Goal: Transaction & Acquisition: Obtain resource

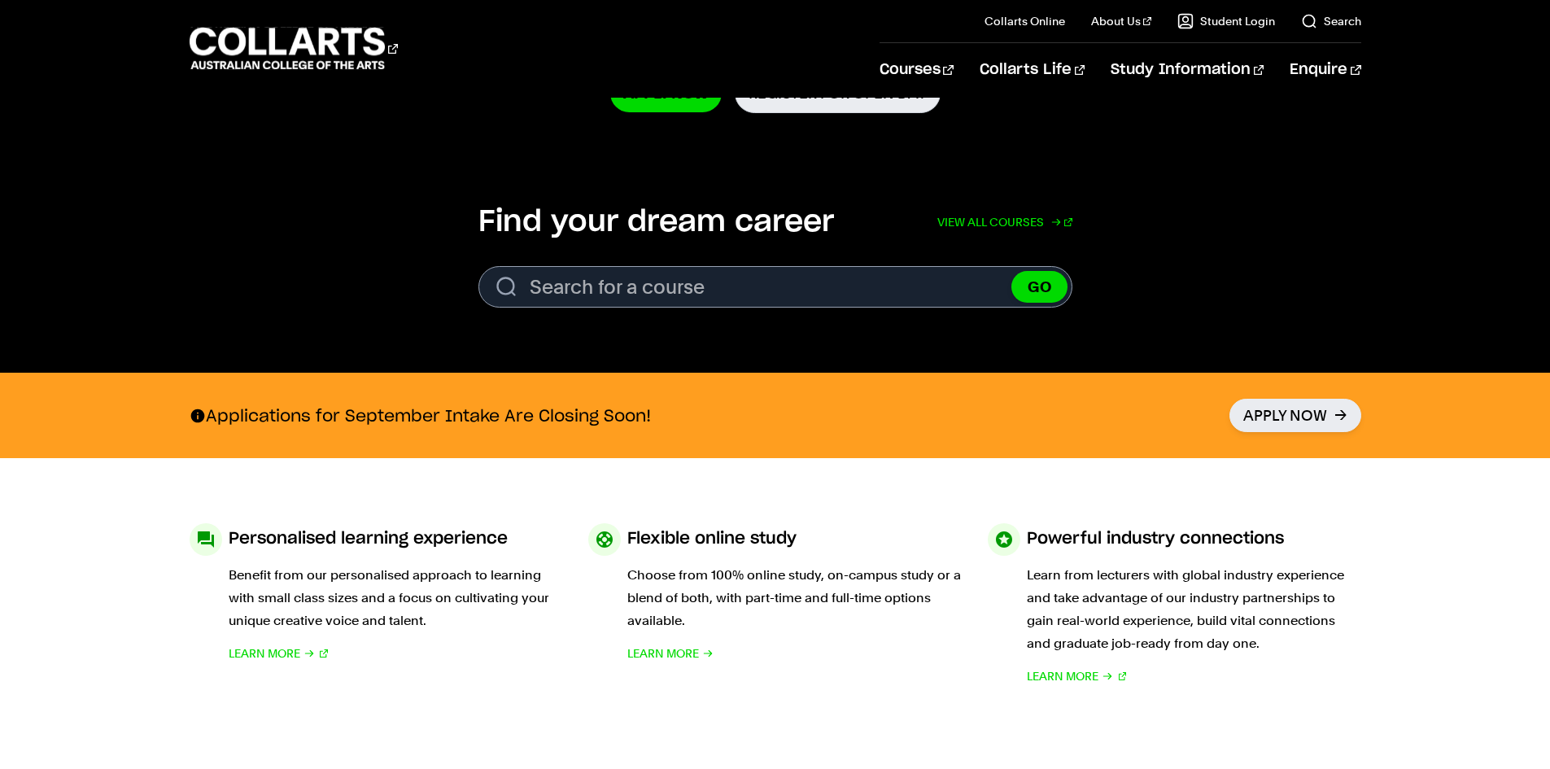
click at [976, 219] on link "View all courses" at bounding box center [1004, 222] width 135 height 36
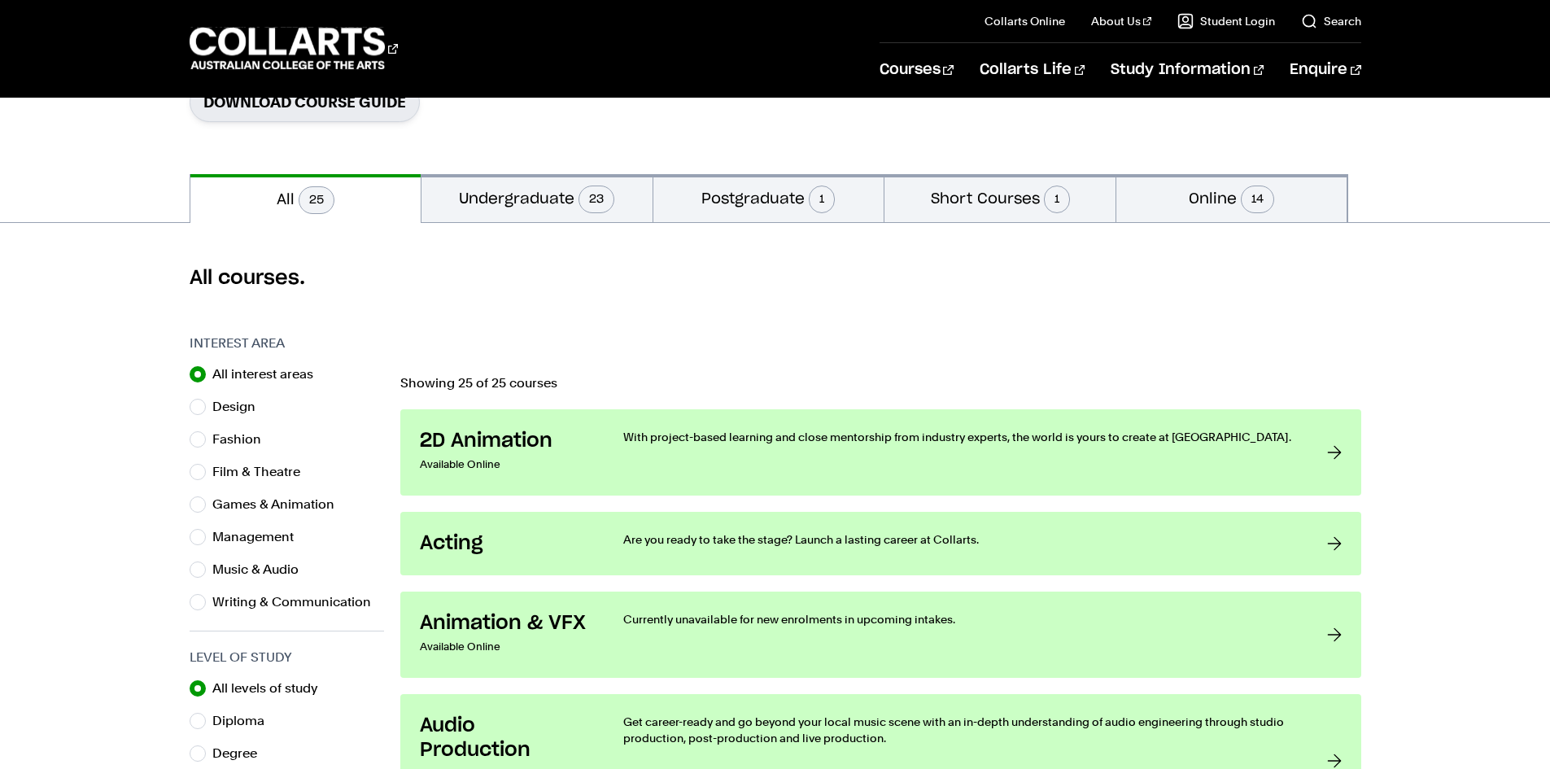
scroll to position [327, 0]
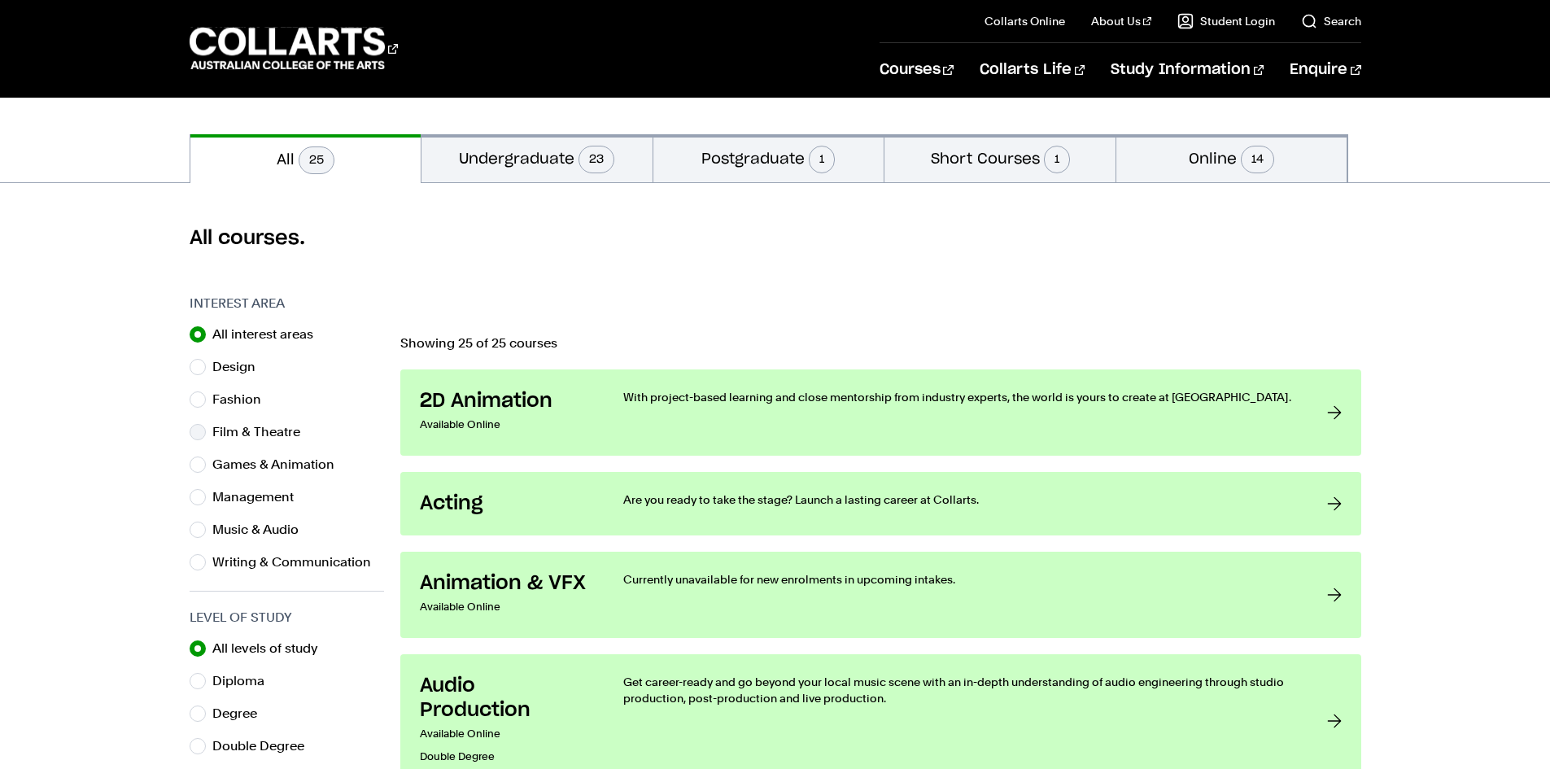
click at [244, 431] on label "Film & Theatre" at bounding box center [262, 432] width 101 height 23
click at [206, 431] on input "Film & Theatre" at bounding box center [198, 432] width 16 height 16
radio input "true"
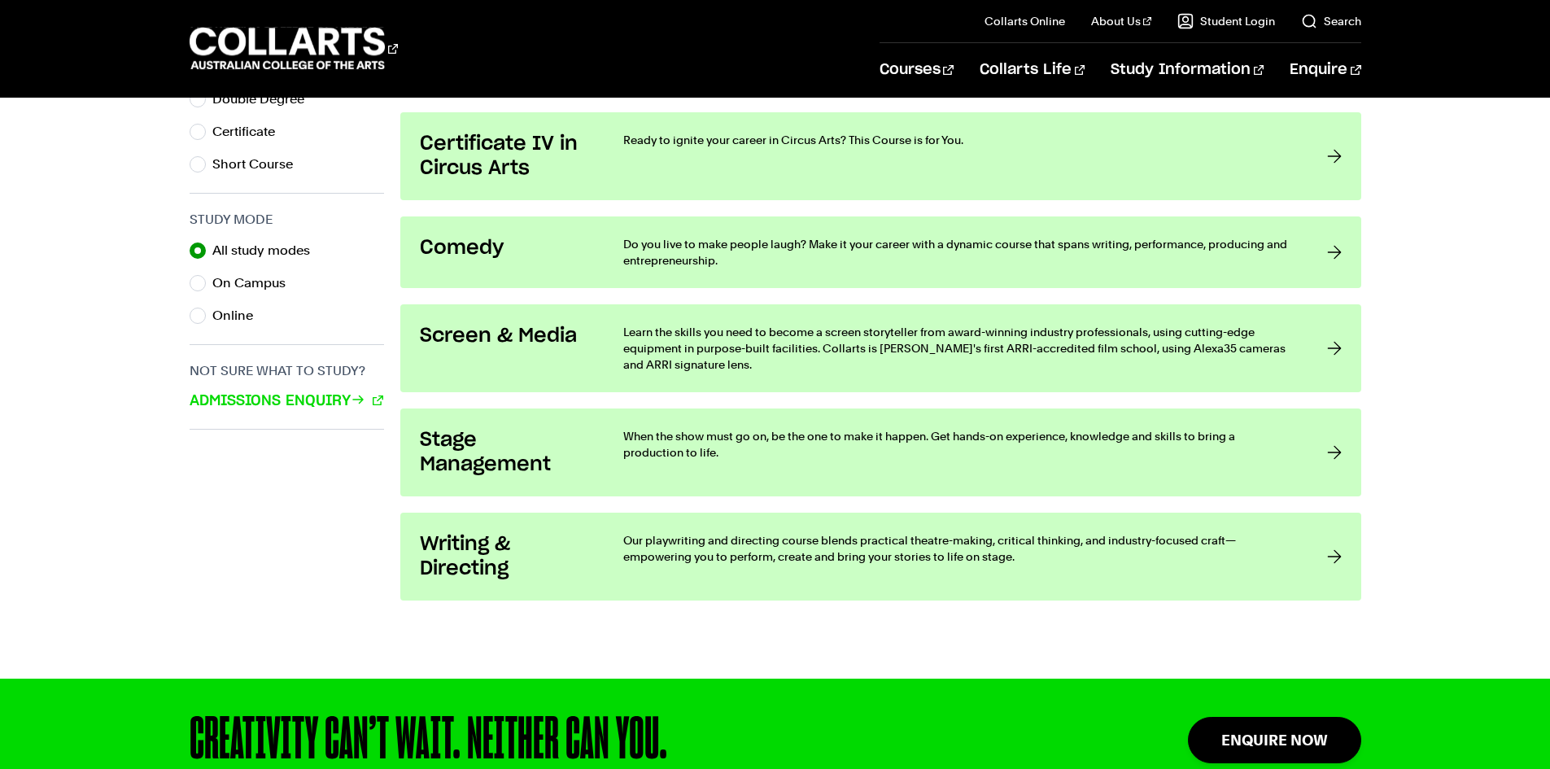
scroll to position [975, 0]
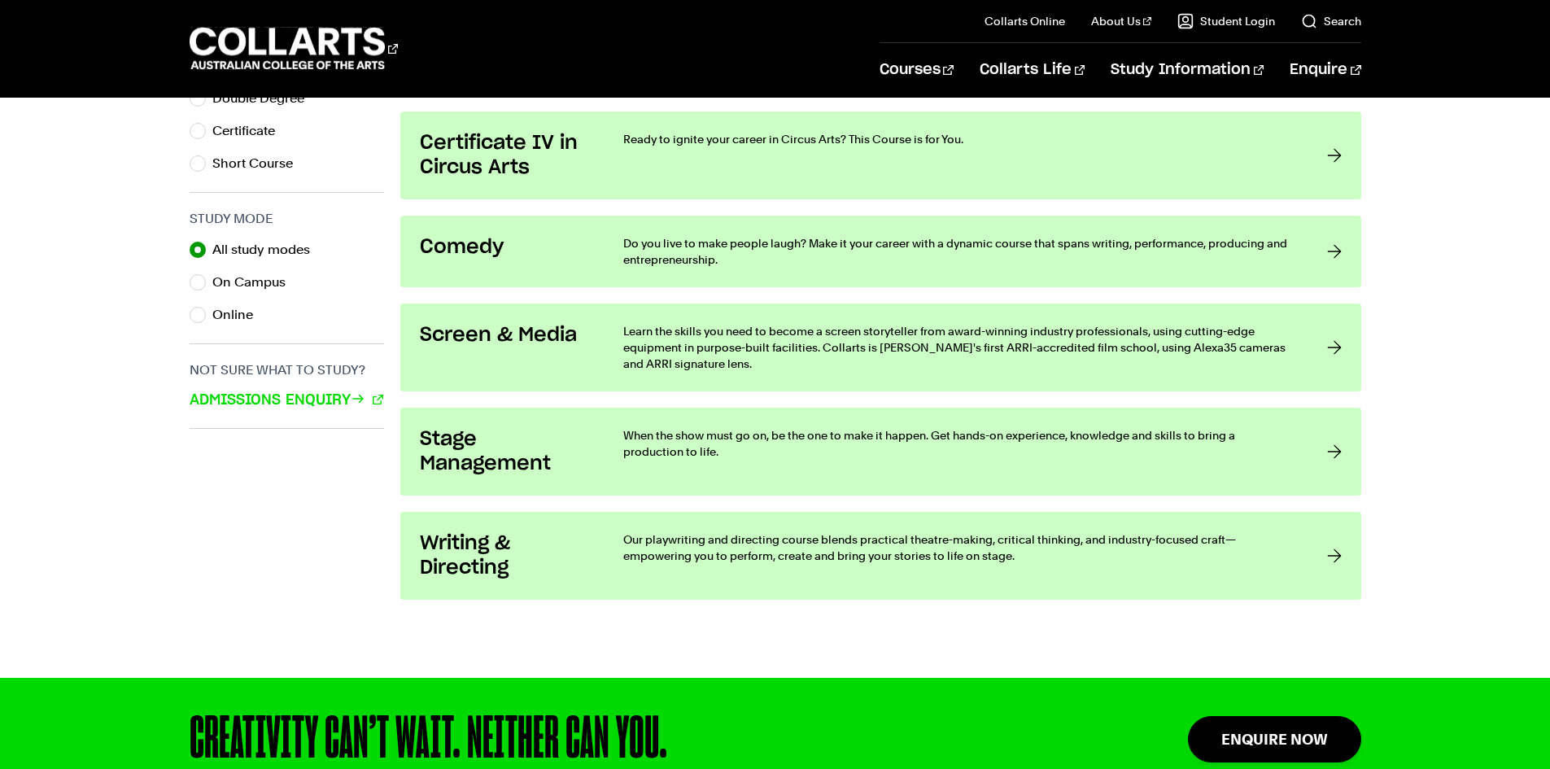
drag, startPoint x: 687, startPoint y: 569, endPoint x: 924, endPoint y: 619, distance: 242.0
click at [924, 619] on div "Interest Area All interest areas Design Fashion Film & Theatre Games & Animatio…" at bounding box center [775, 161] width 1435 height 1031
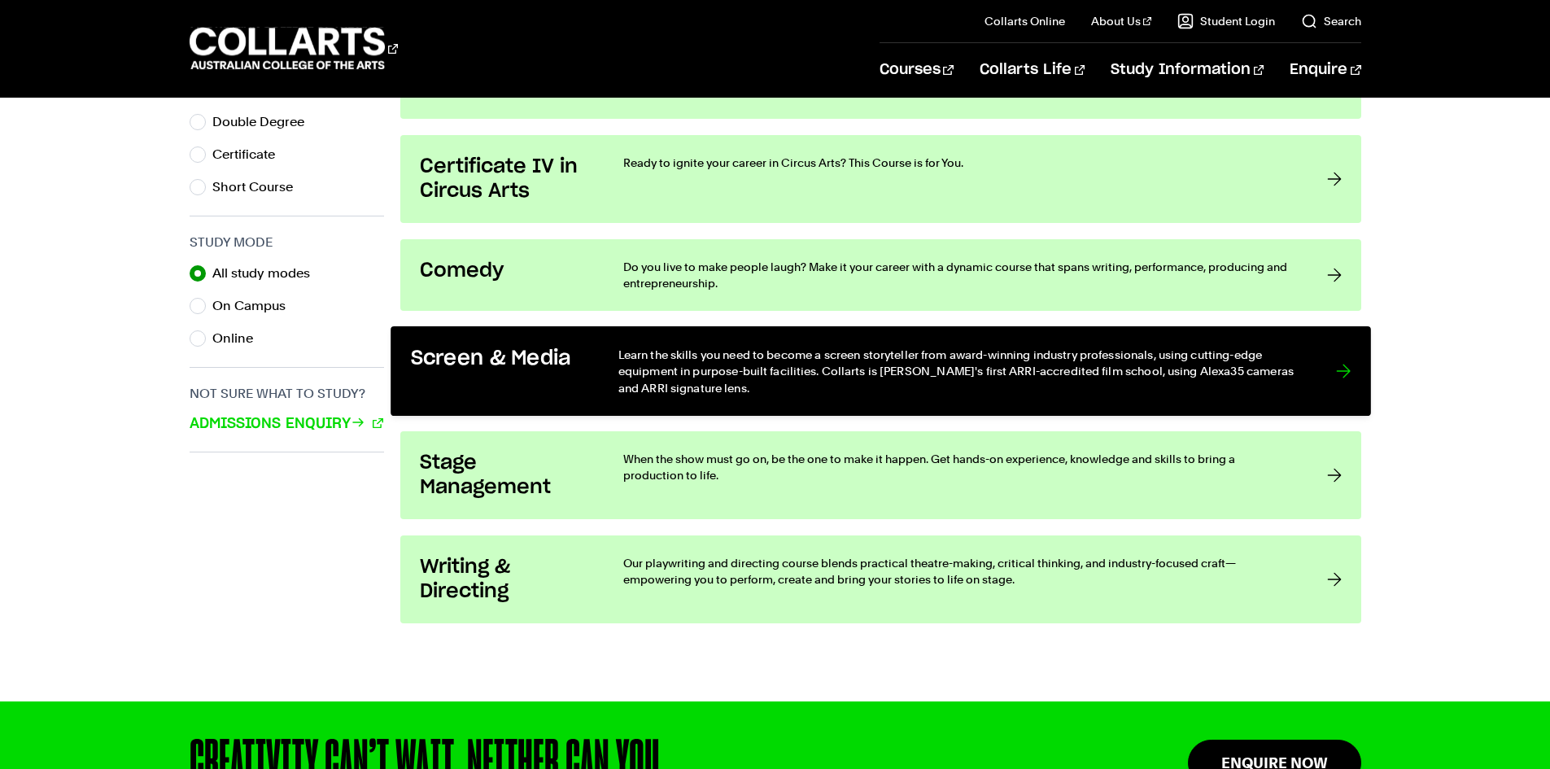
scroll to position [1059, 0]
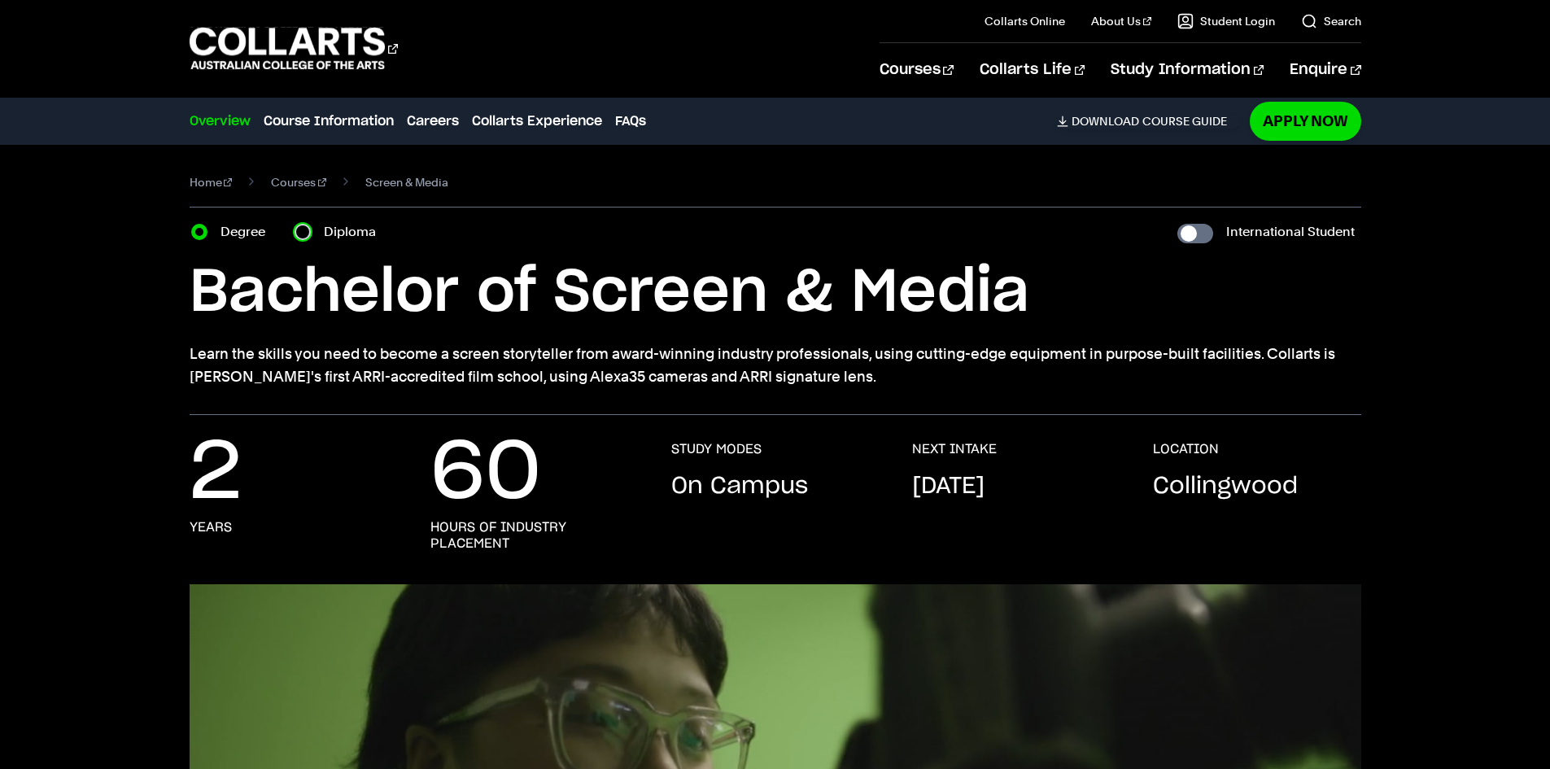
click at [304, 236] on input "Diploma" at bounding box center [302, 232] width 16 height 16
radio input "true"
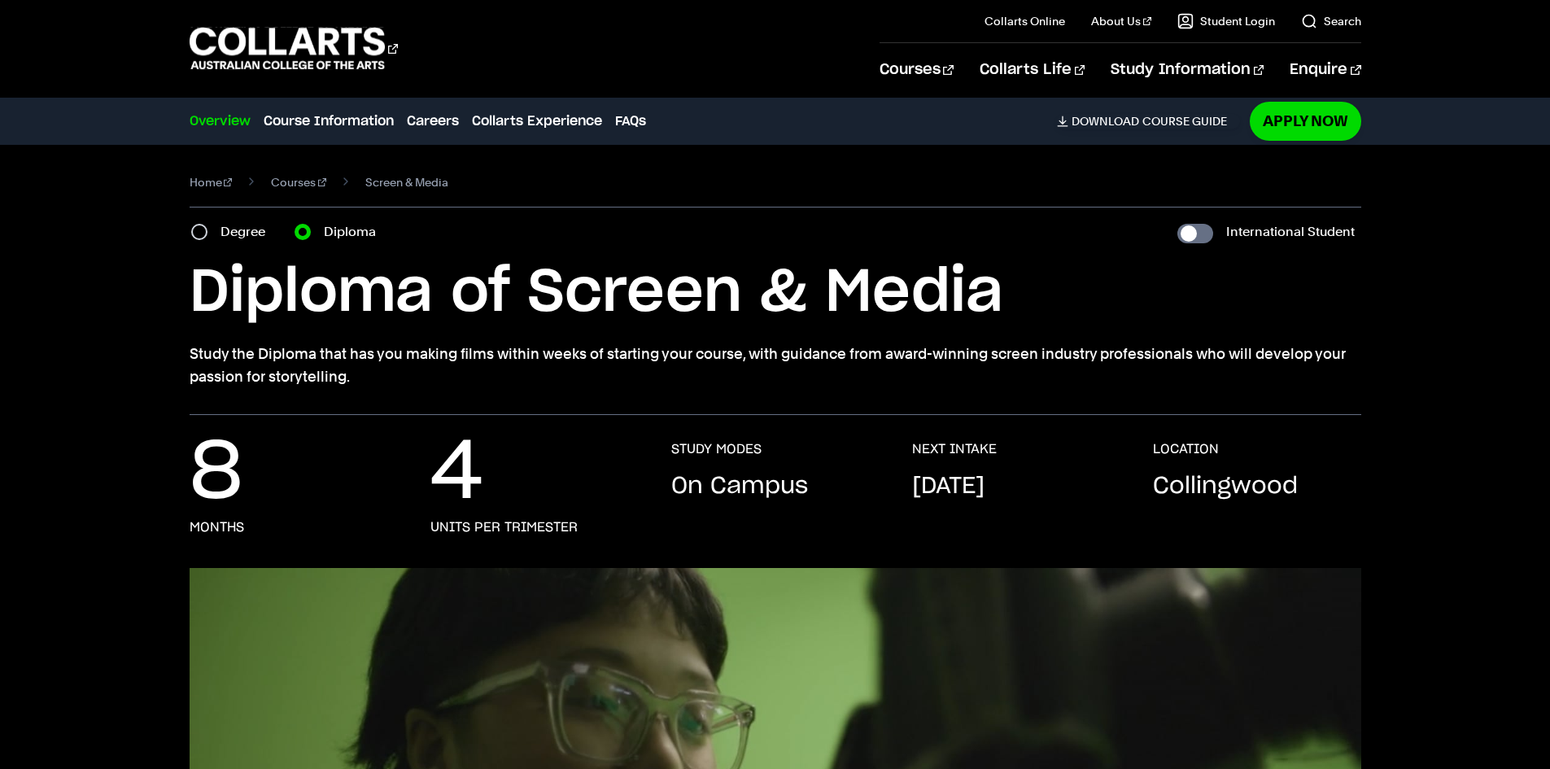
click at [214, 228] on div "Degree" at bounding box center [233, 231] width 84 height 23
click at [217, 217] on section "Home Courses Screen & Media Course variant Degree Diploma International Student…" at bounding box center [775, 280] width 1171 height 270
click at [203, 229] on input "Degree" at bounding box center [199, 232] width 16 height 16
radio input "true"
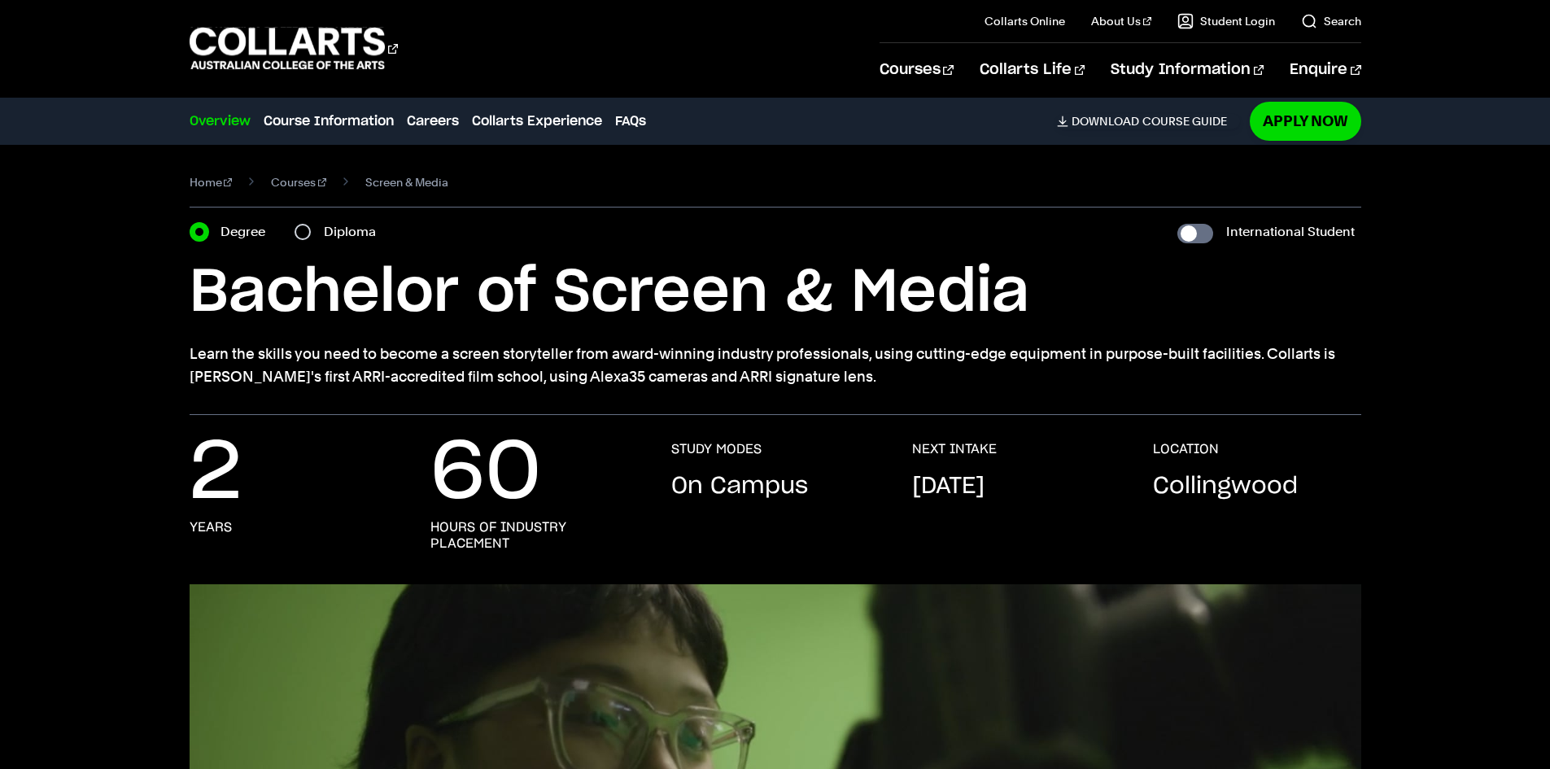
scroll to position [163, 0]
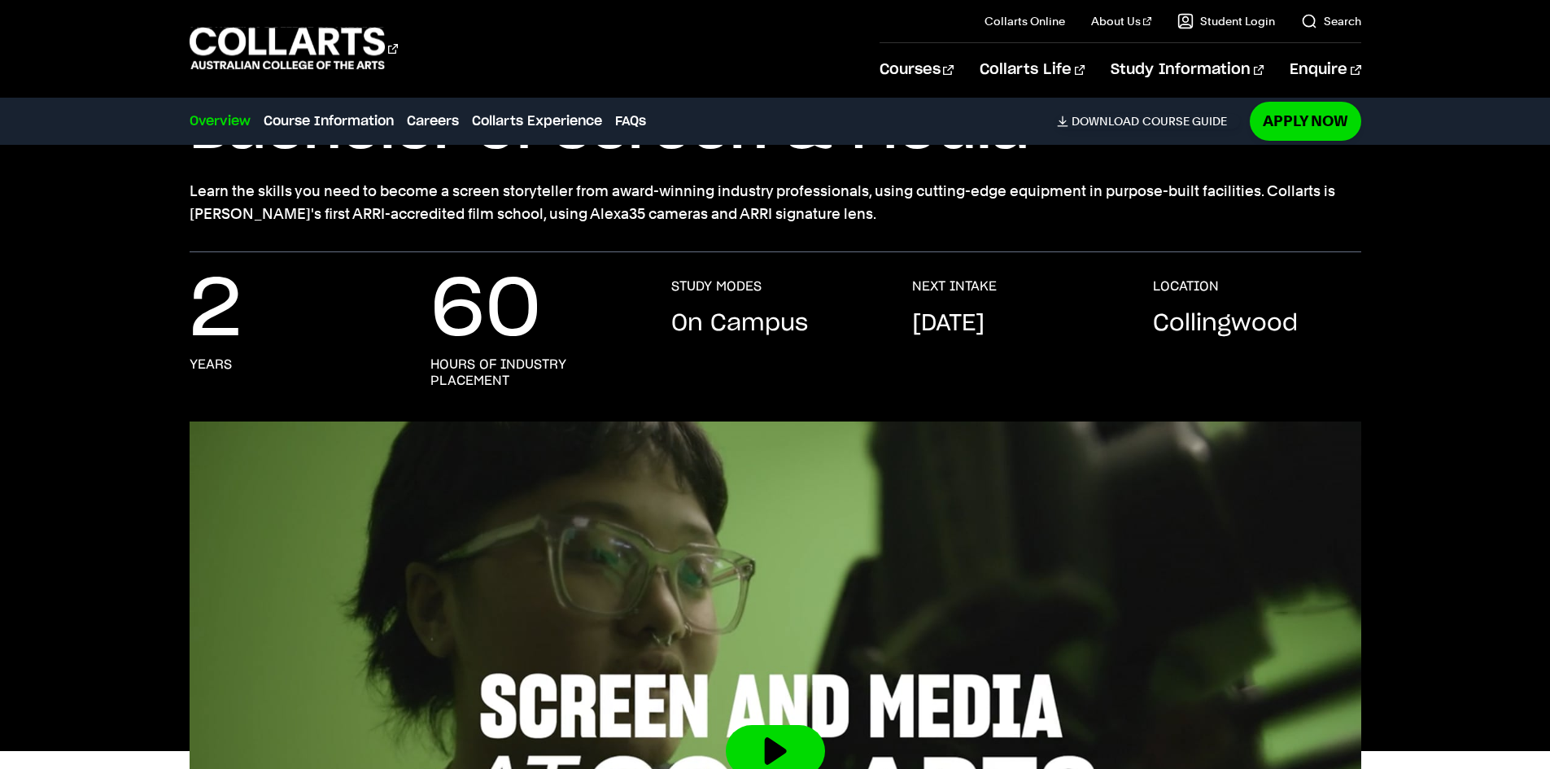
drag, startPoint x: 862, startPoint y: 203, endPoint x: 918, endPoint y: 203, distance: 55.3
click at [918, 203] on p "Learn the skills you need to become a screen storyteller from award-winning ind…" at bounding box center [775, 203] width 1171 height 46
click at [926, 198] on p "Learn the skills you need to become a screen storyteller from award-winning ind…" at bounding box center [775, 203] width 1171 height 46
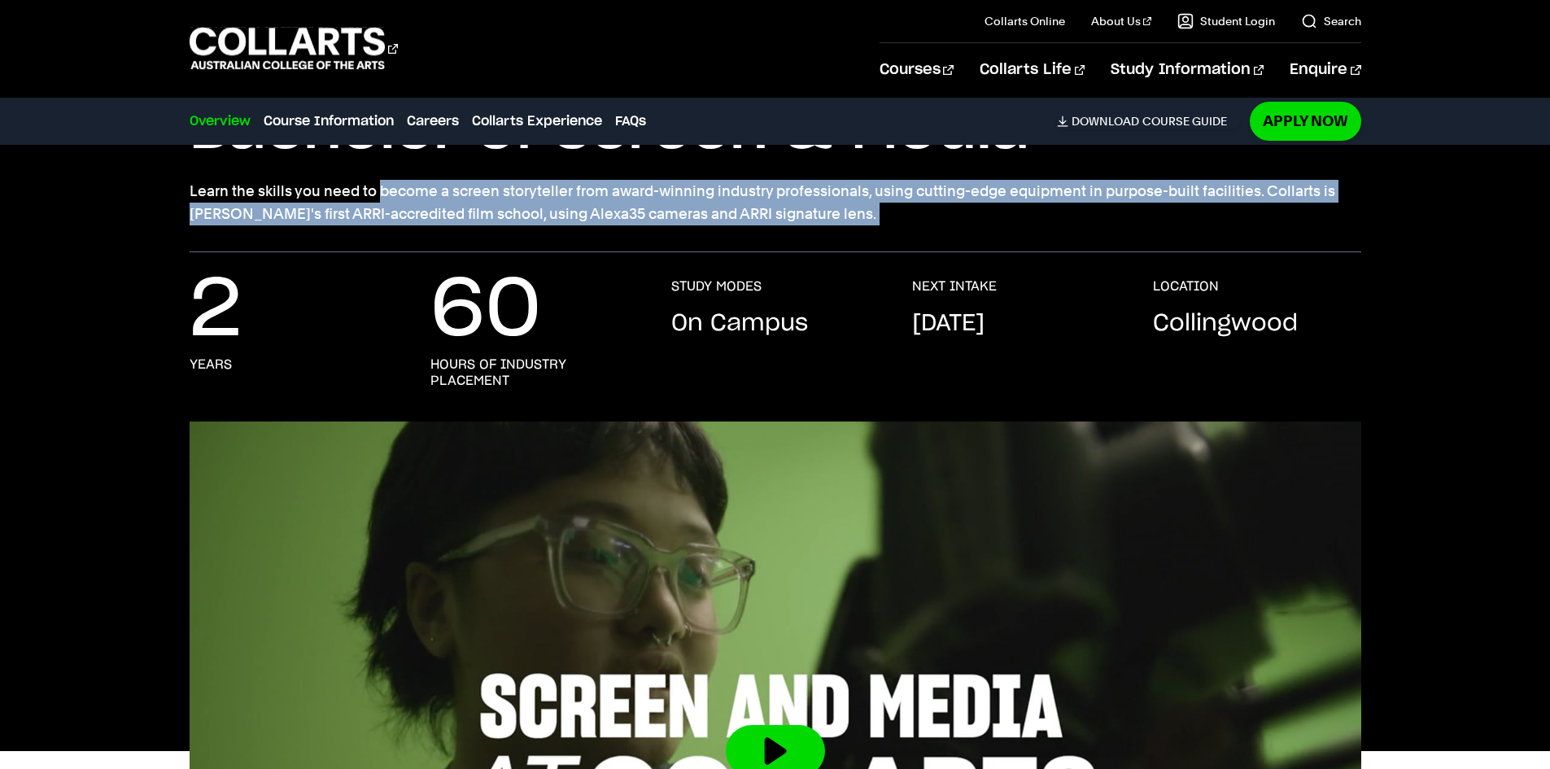
click at [926, 198] on p "Learn the skills you need to become a screen storyteller from award-winning ind…" at bounding box center [775, 203] width 1171 height 46
click at [931, 202] on p "Learn the skills you need to become a screen storyteller from award-winning ind…" at bounding box center [775, 203] width 1171 height 46
click at [940, 194] on p "Learn the skills you need to become a screen storyteller from award-winning ind…" at bounding box center [775, 203] width 1171 height 46
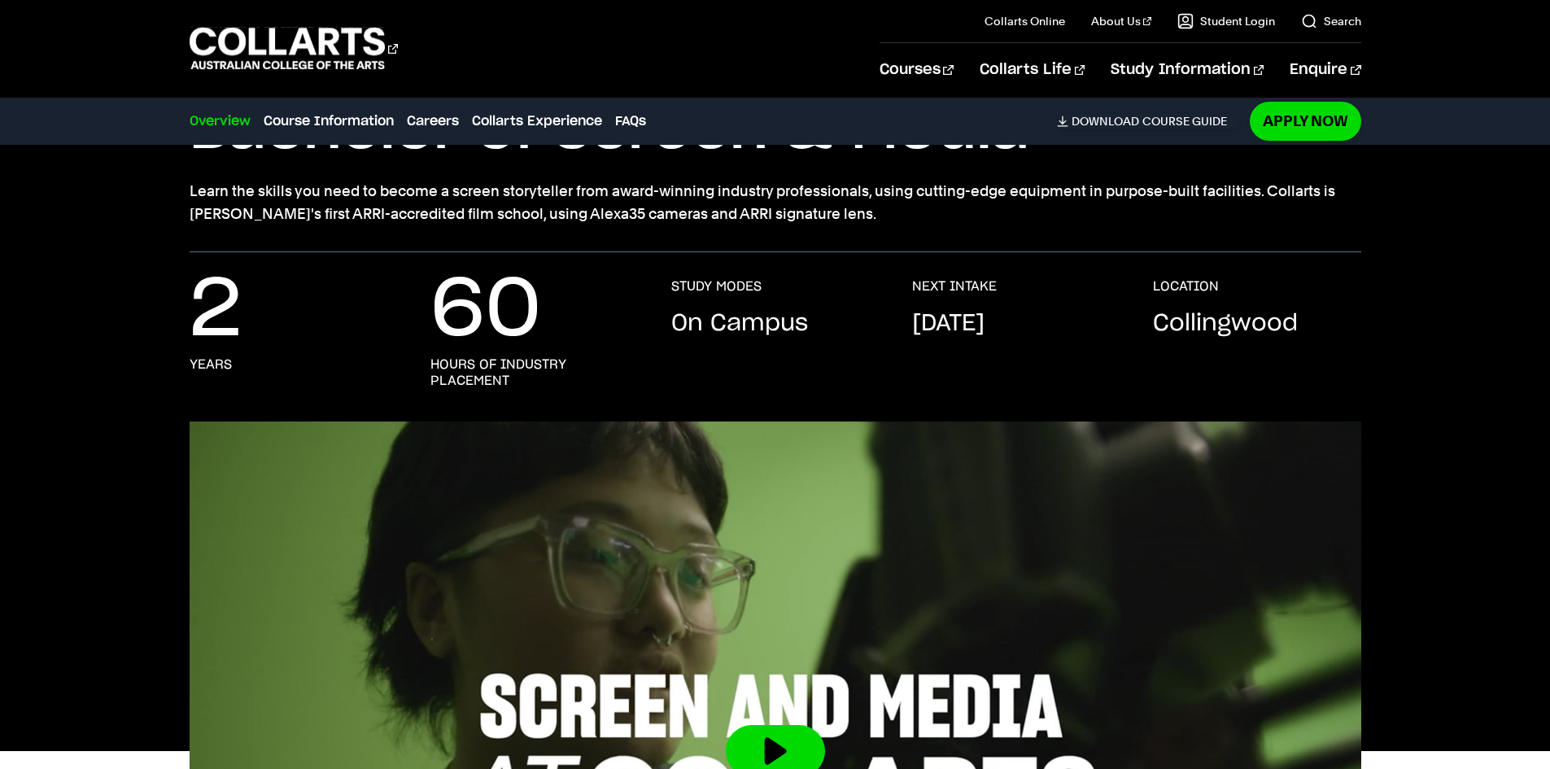
click at [248, 196] on p "Learn the skills you need to become a screen storyteller from award-winning ind…" at bounding box center [775, 203] width 1171 height 46
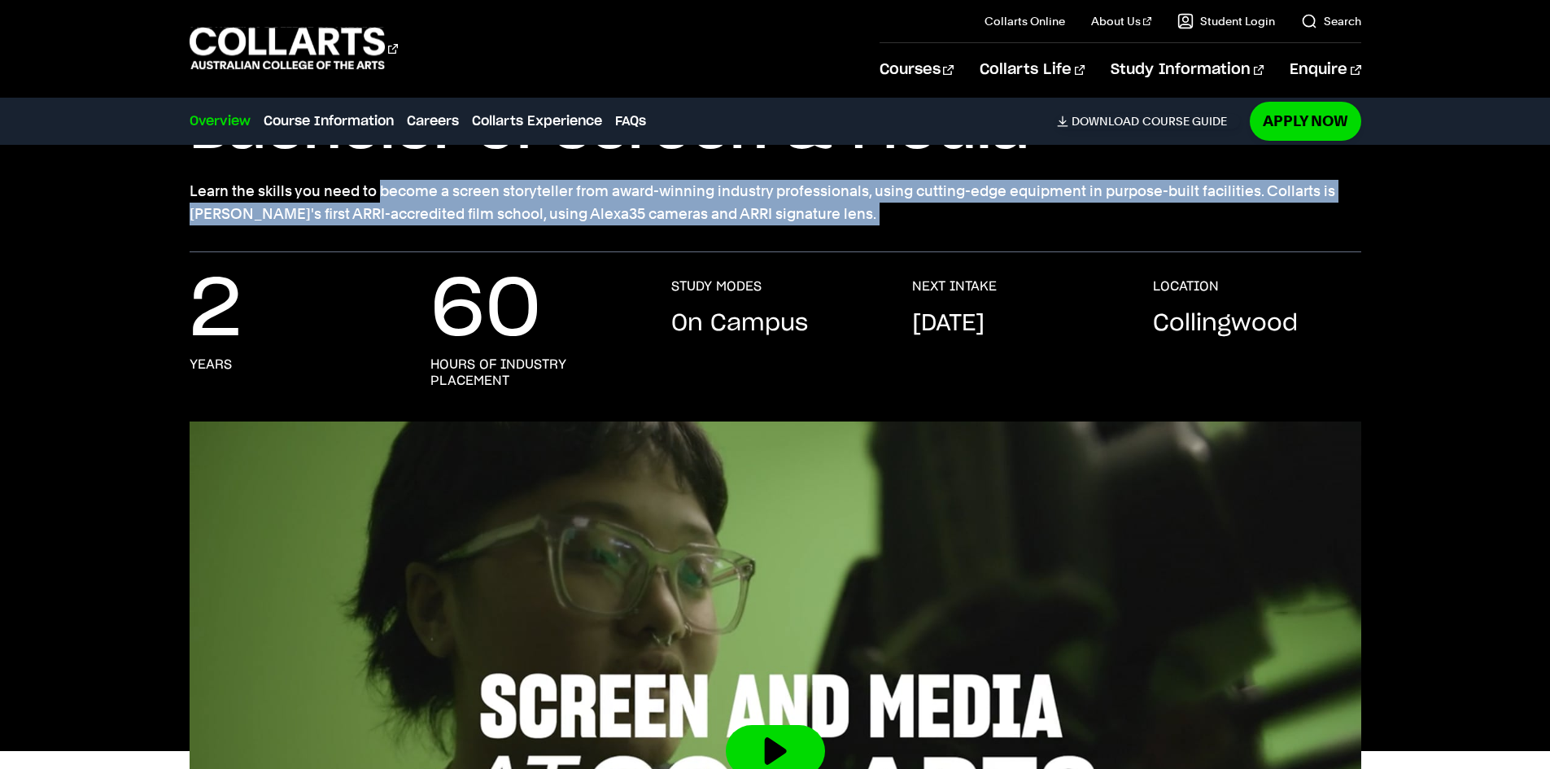
click at [248, 196] on p "Learn the skills you need to become a screen storyteller from award-winning ind…" at bounding box center [775, 203] width 1171 height 46
click at [285, 208] on p "Learn the skills you need to become a screen storyteller from award-winning ind…" at bounding box center [775, 203] width 1171 height 46
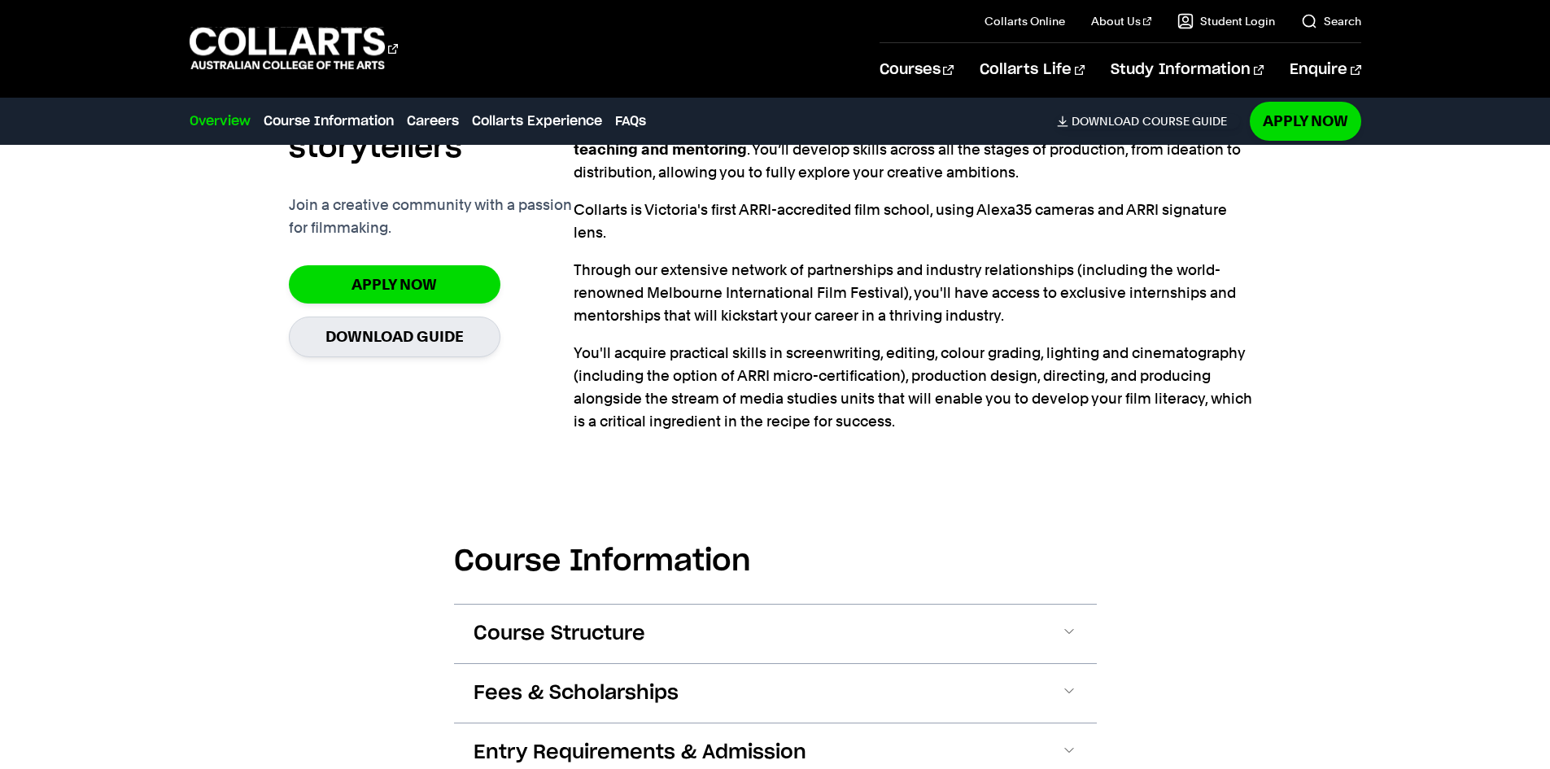
scroll to position [1139, 0]
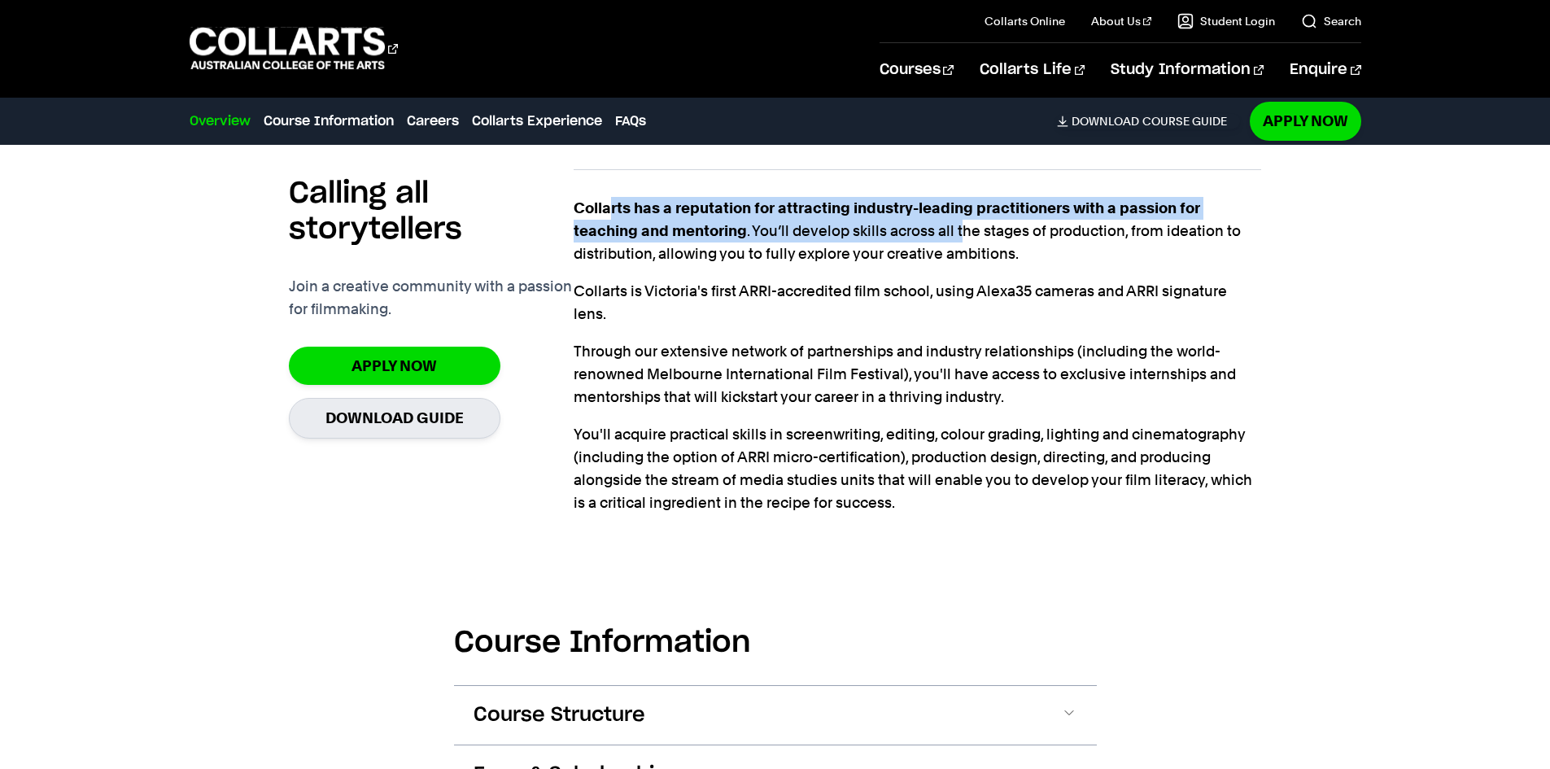
drag, startPoint x: 608, startPoint y: 215, endPoint x: 965, endPoint y: 233, distance: 357.6
click at [965, 233] on p "Collarts has a reputation for attracting industry-leading practitioners with a …" at bounding box center [916, 231] width 687 height 68
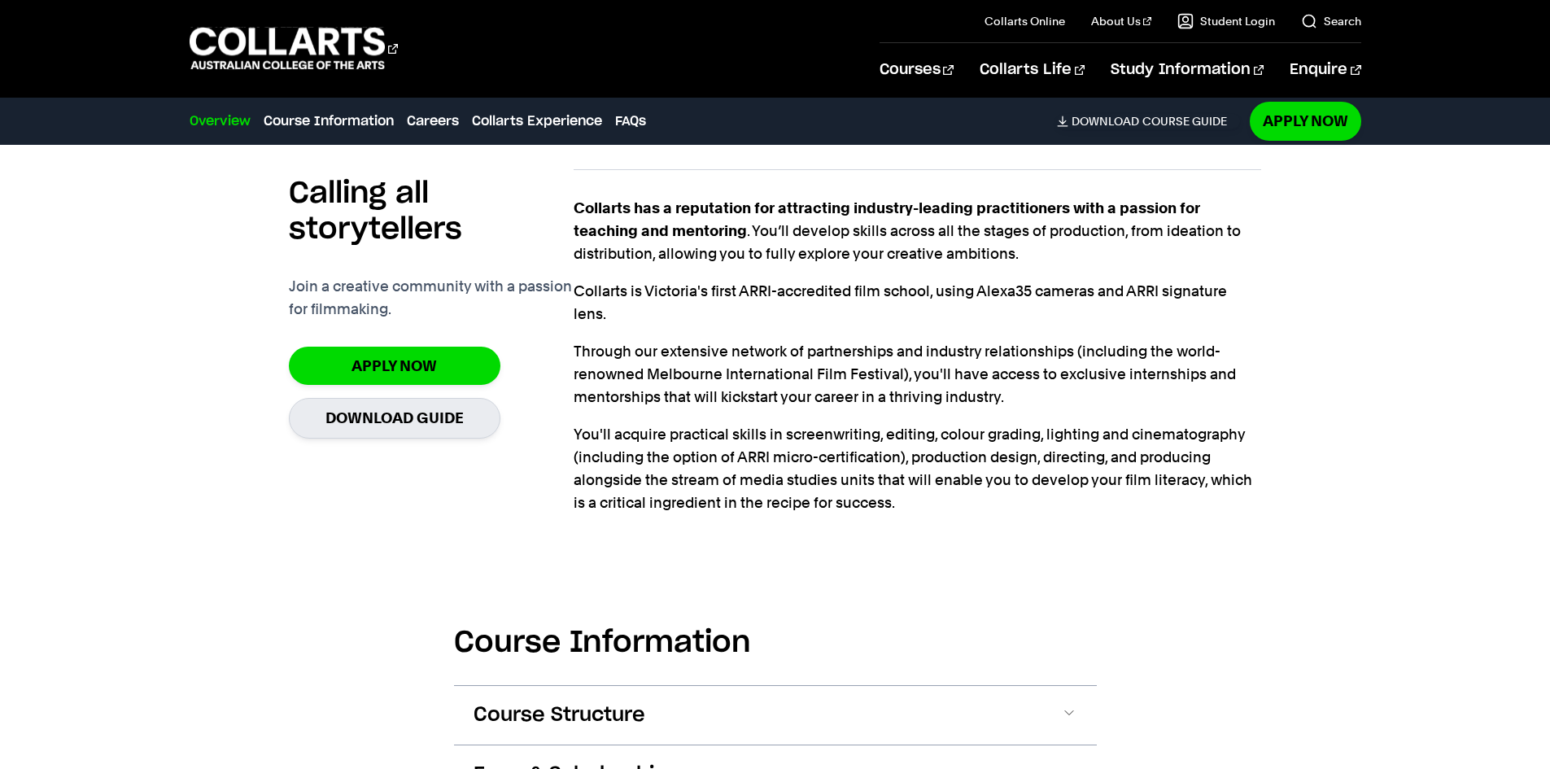
click at [937, 216] on p "Collarts has a reputation for attracting industry-leading practitioners with a …" at bounding box center [916, 231] width 687 height 68
click at [932, 216] on p "Collarts has a reputation for attracting industry-leading practitioners with a …" at bounding box center [916, 231] width 687 height 68
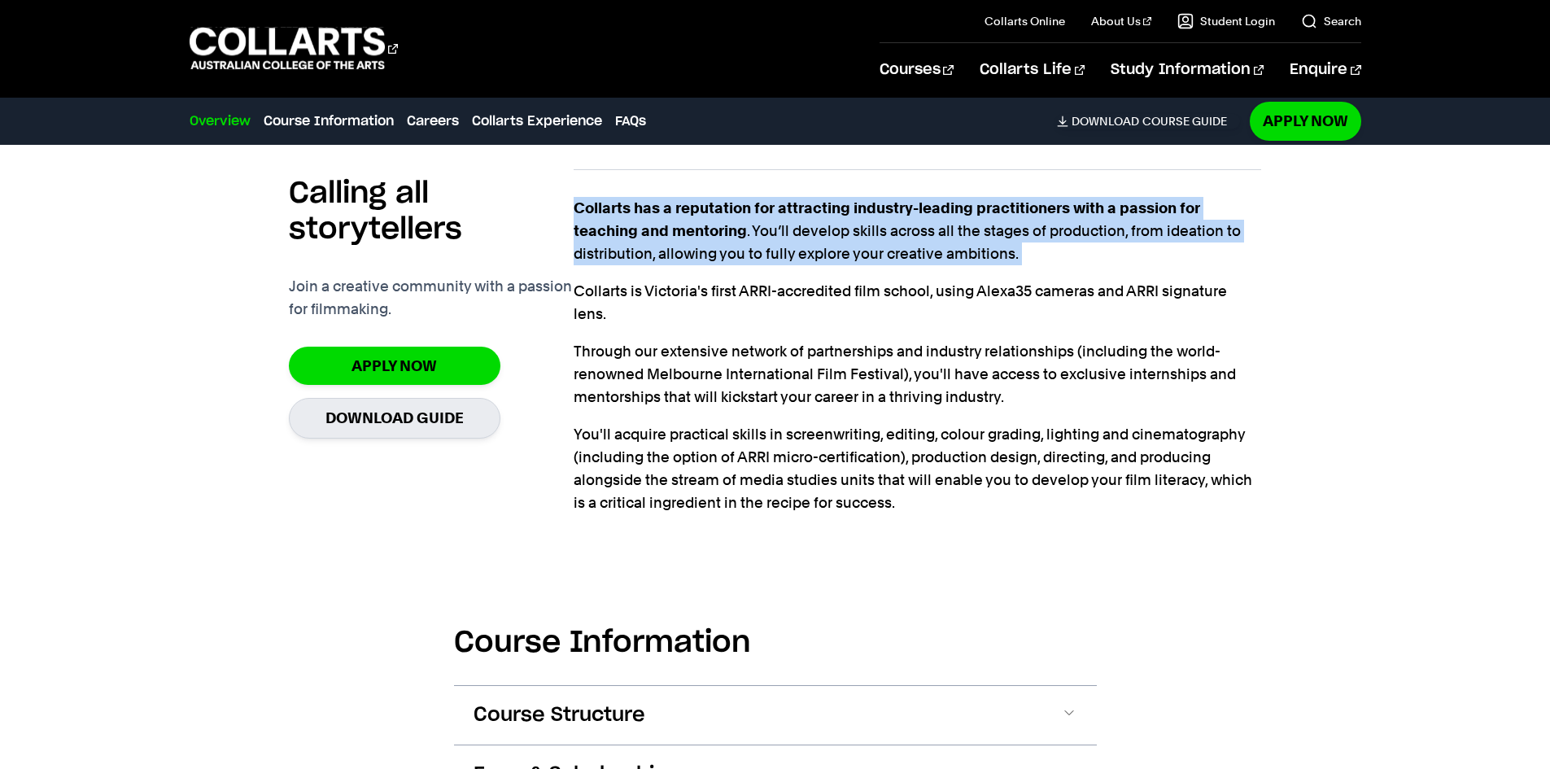
click at [932, 216] on p "Collarts has a reputation for attracting industry-leading practitioners with a …" at bounding box center [916, 231] width 687 height 68
click at [891, 239] on p "Collarts has a reputation for attracting industry-leading practitioners with a …" at bounding box center [916, 231] width 687 height 68
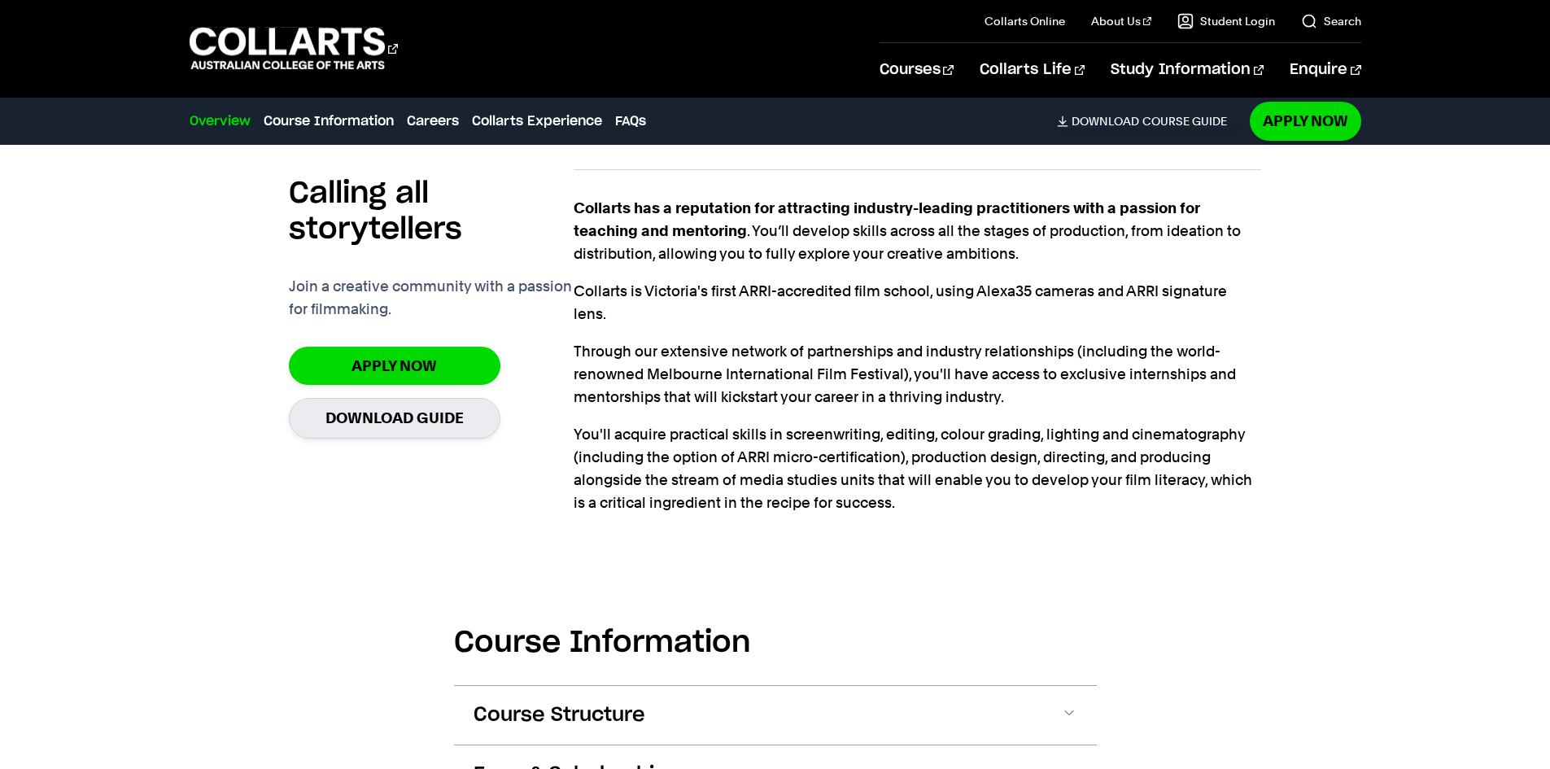
click at [884, 237] on p "Collarts has a reputation for attracting industry-leading practitioners with a …" at bounding box center [916, 231] width 687 height 68
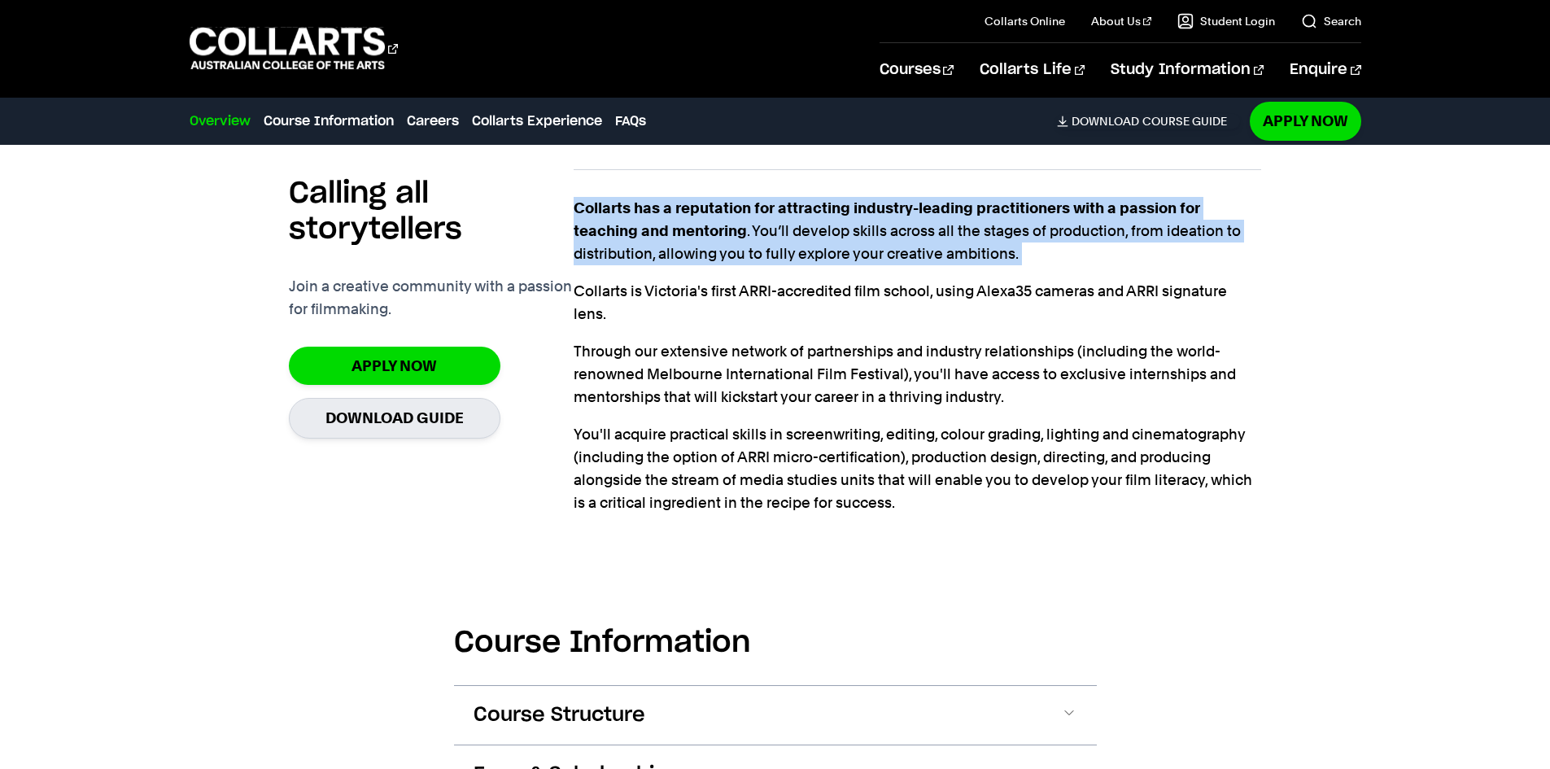
click at [884, 237] on p "Collarts has a reputation for attracting industry-leading practitioners with a …" at bounding box center [916, 231] width 687 height 68
click at [858, 230] on p "Collarts has a reputation for attracting industry-leading practitioners with a …" at bounding box center [916, 231] width 687 height 68
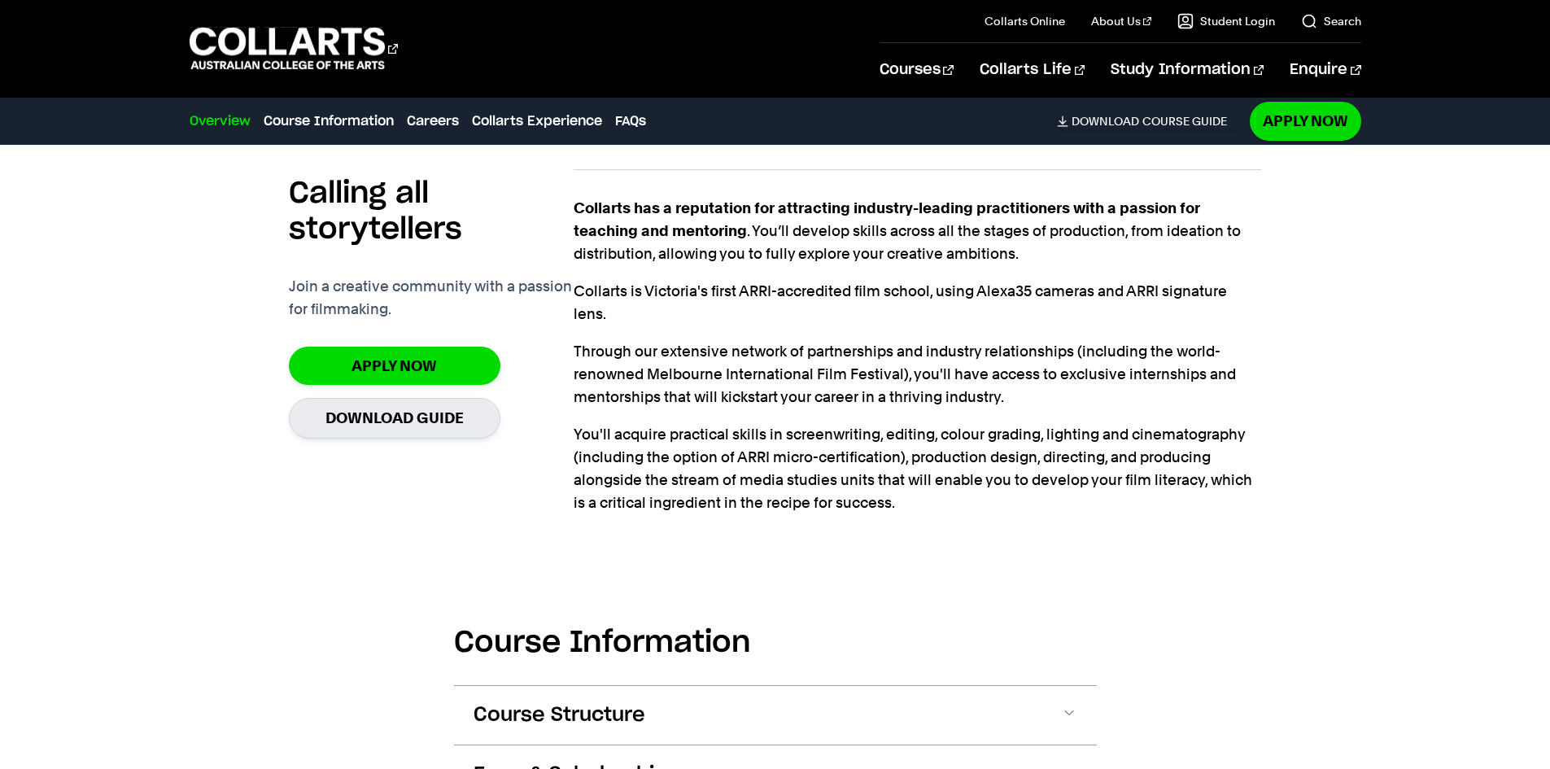
click at [872, 229] on p "Collarts has a reputation for attracting industry-leading practitioners with a …" at bounding box center [916, 231] width 687 height 68
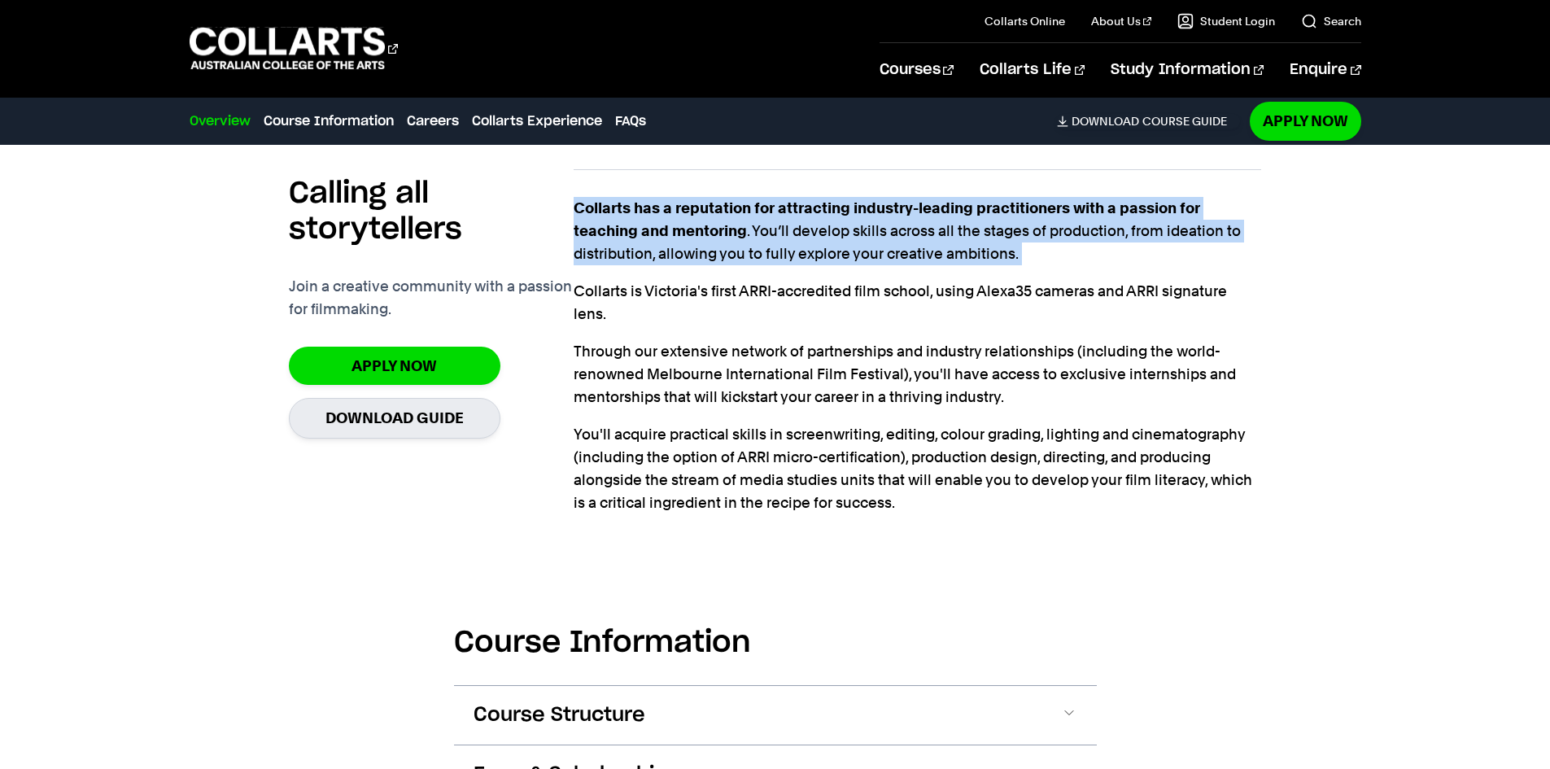
click at [872, 229] on p "Collarts has a reputation for attracting industry-leading practitioners with a …" at bounding box center [916, 231] width 687 height 68
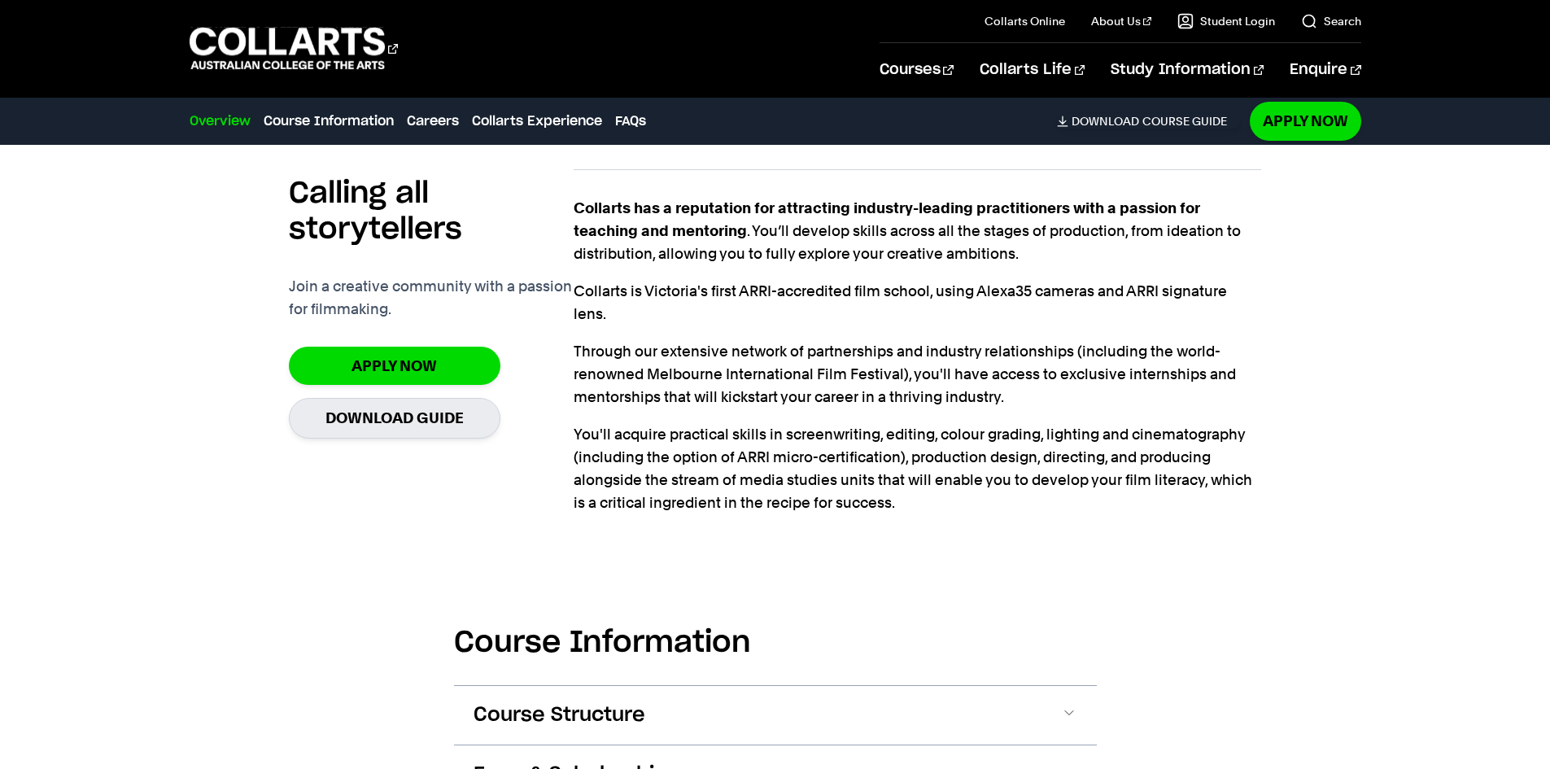
click at [869, 240] on p "Collarts has a reputation for attracting industry-leading practitioners with a …" at bounding box center [916, 231] width 687 height 68
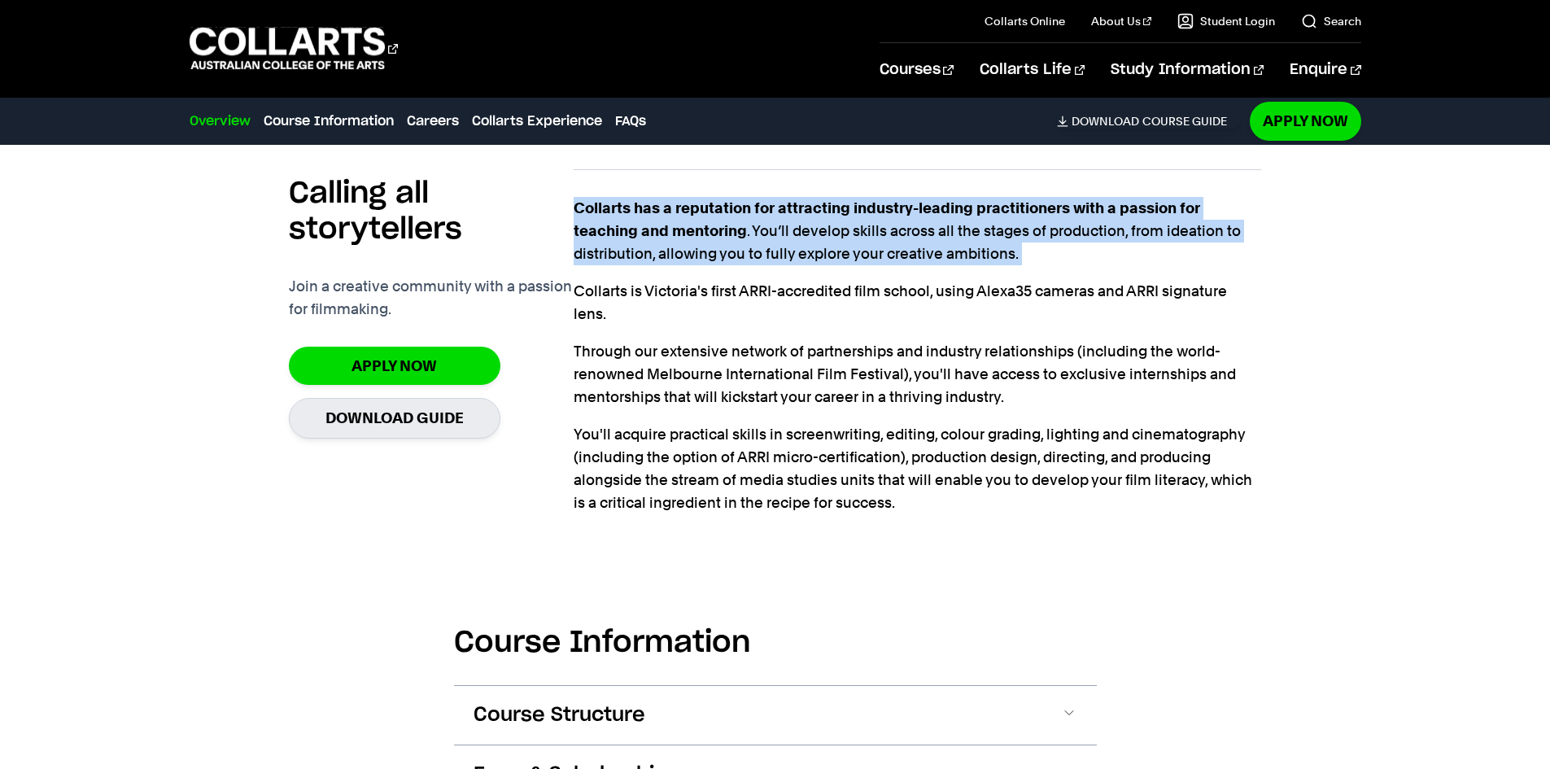
click at [869, 240] on p "Collarts has a reputation for attracting industry-leading practitioners with a …" at bounding box center [916, 231] width 687 height 68
click at [875, 255] on p "Collarts has a reputation for attracting industry-leading practitioners with a …" at bounding box center [916, 231] width 687 height 68
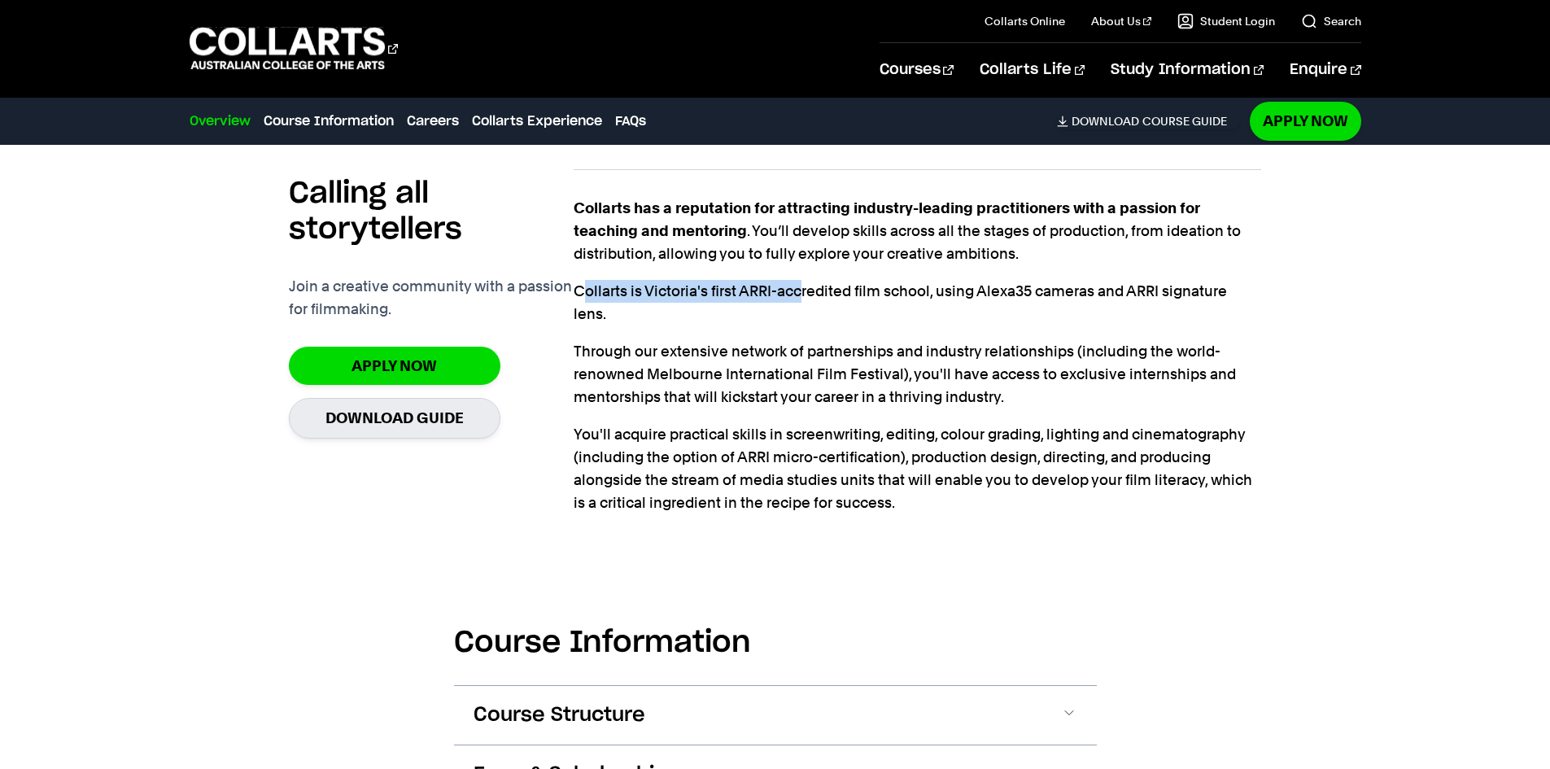
drag, startPoint x: 586, startPoint y: 278, endPoint x: 800, endPoint y: 294, distance: 215.3
click at [800, 294] on div "Collarts has a reputation for attracting industry-leading practitioners with a …" at bounding box center [916, 355] width 687 height 317
click at [800, 294] on p "Collarts is Victoria's first ARRI-accredited film school, using Alexa35 cameras…" at bounding box center [916, 303] width 687 height 46
drag, startPoint x: 660, startPoint y: 343, endPoint x: 897, endPoint y: 348, distance: 237.6
click at [897, 348] on div "Collarts has a reputation for attracting industry-leading practitioners with a …" at bounding box center [916, 355] width 687 height 317
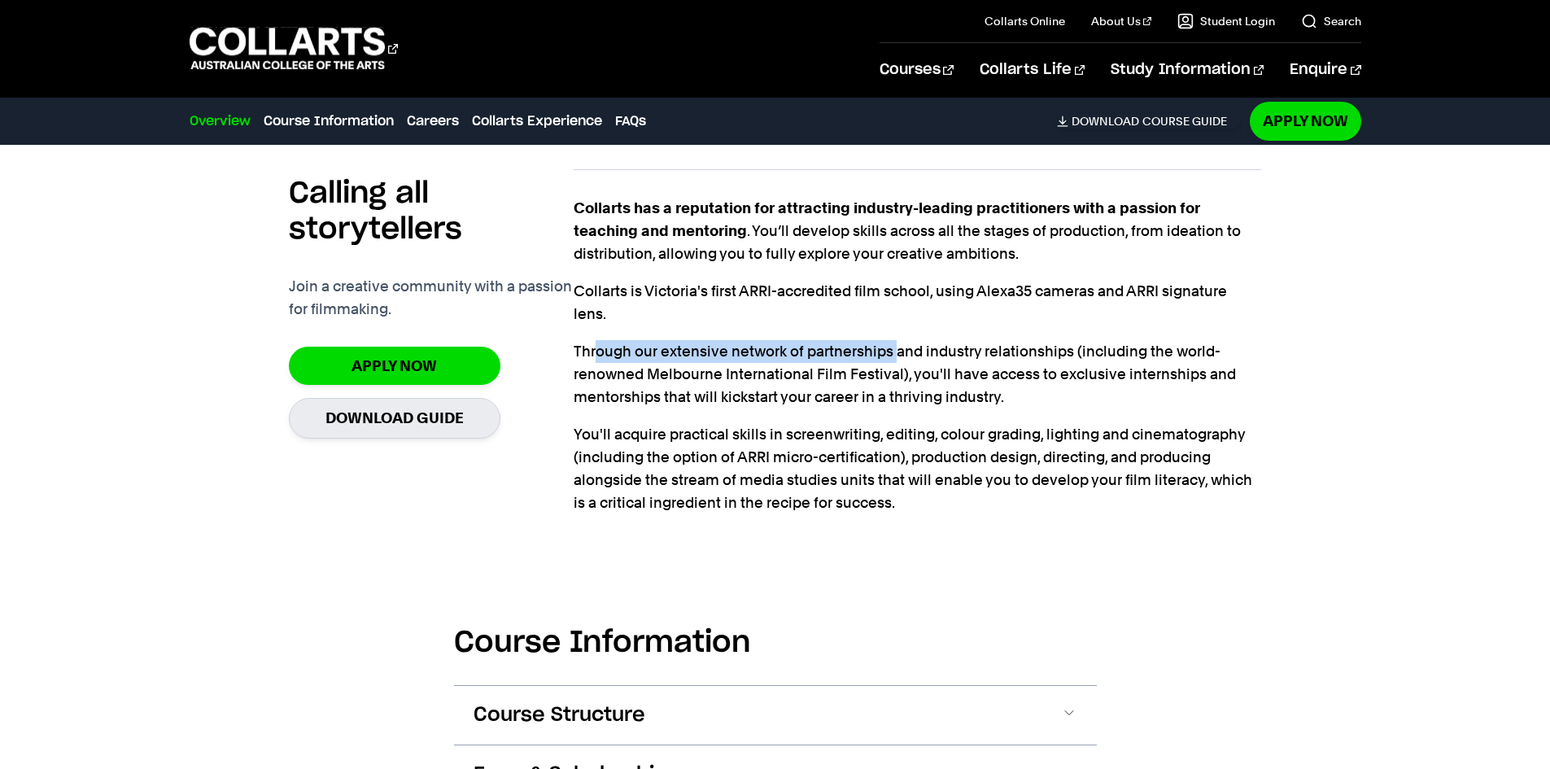
click at [897, 349] on p "Through our extensive network of partnerships and industry relationships (inclu…" at bounding box center [916, 374] width 687 height 68
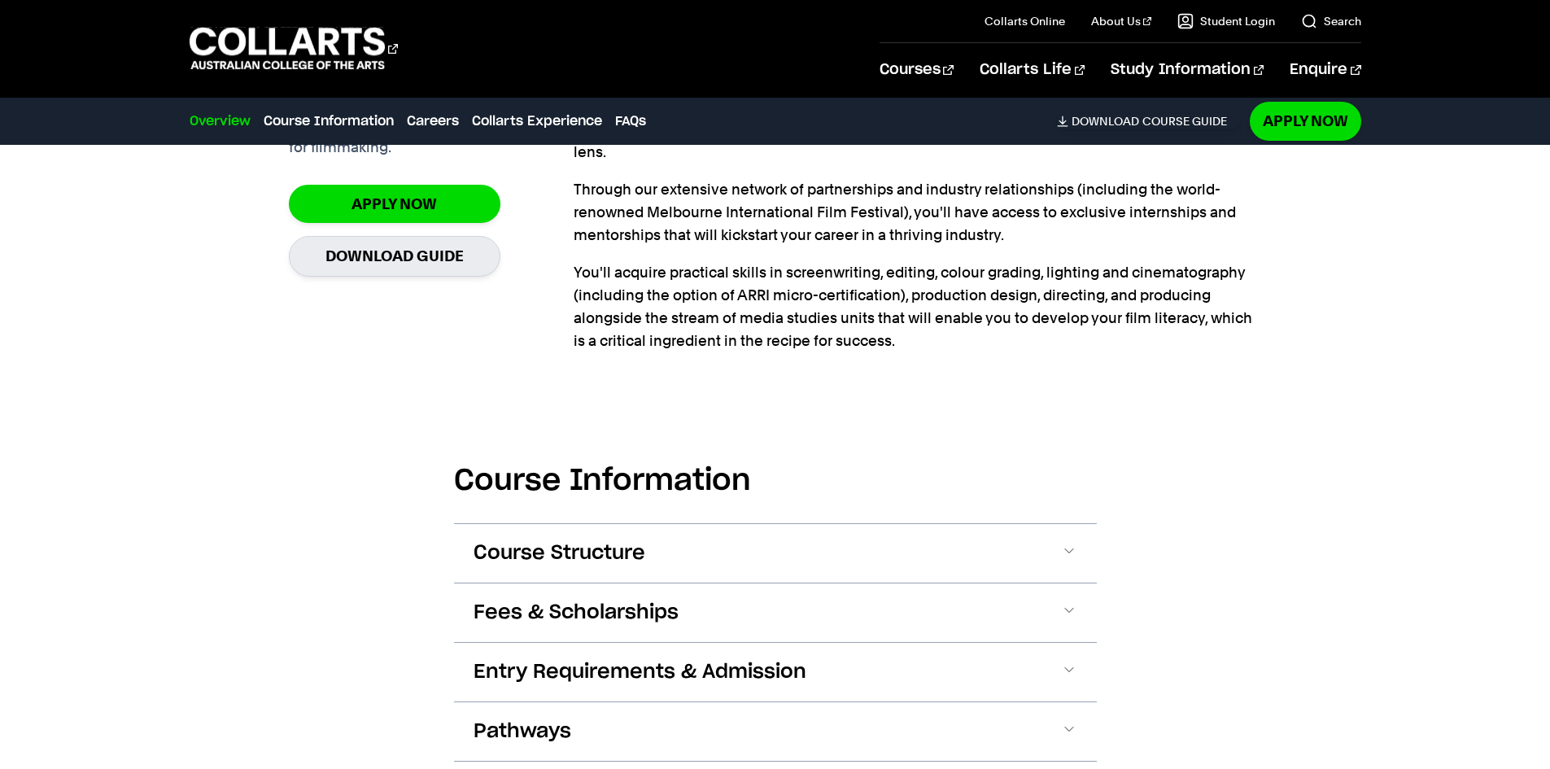
scroll to position [1463, 0]
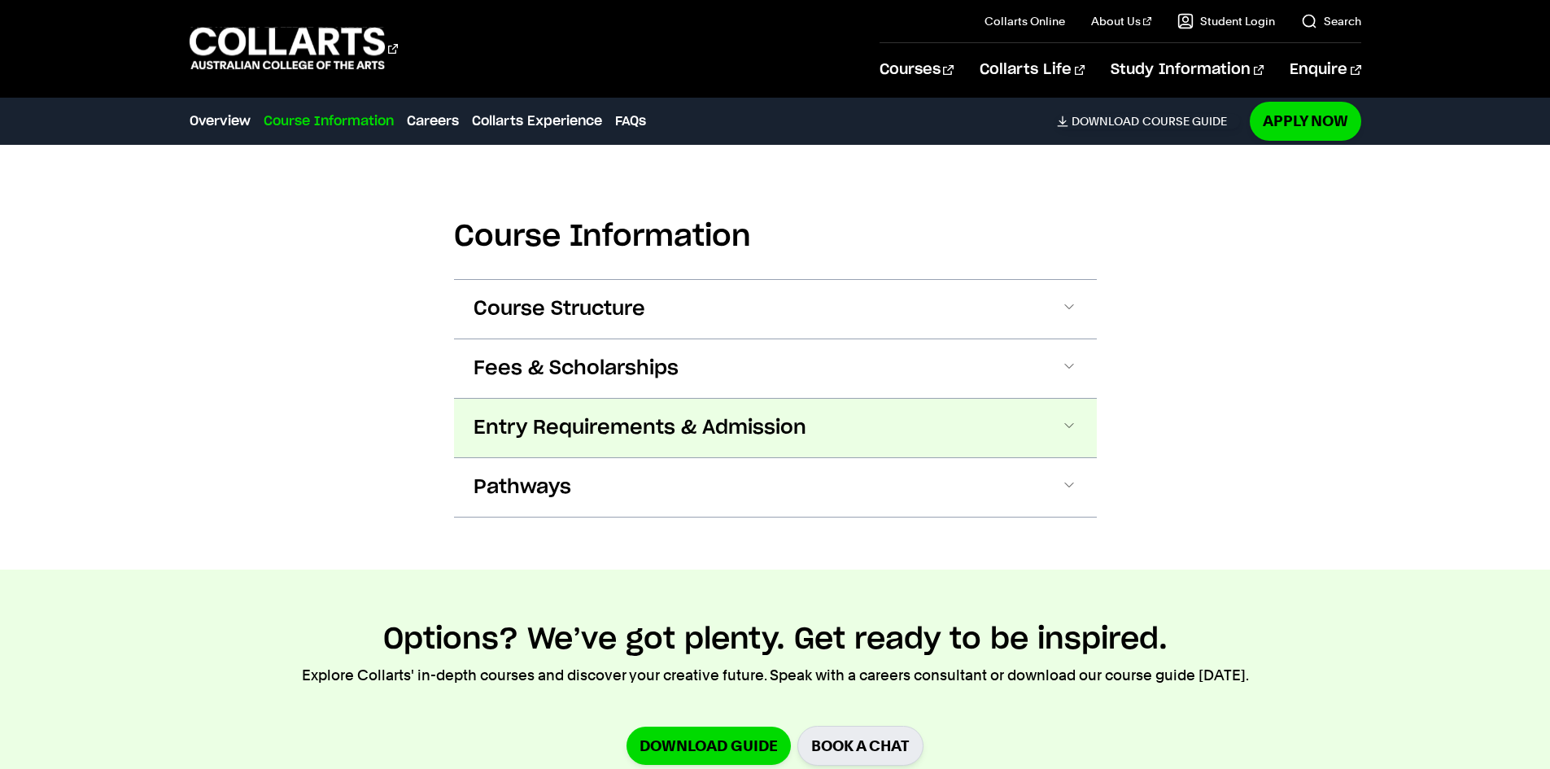
click at [617, 429] on span "Entry Requirements & Admission" at bounding box center [639, 428] width 333 height 26
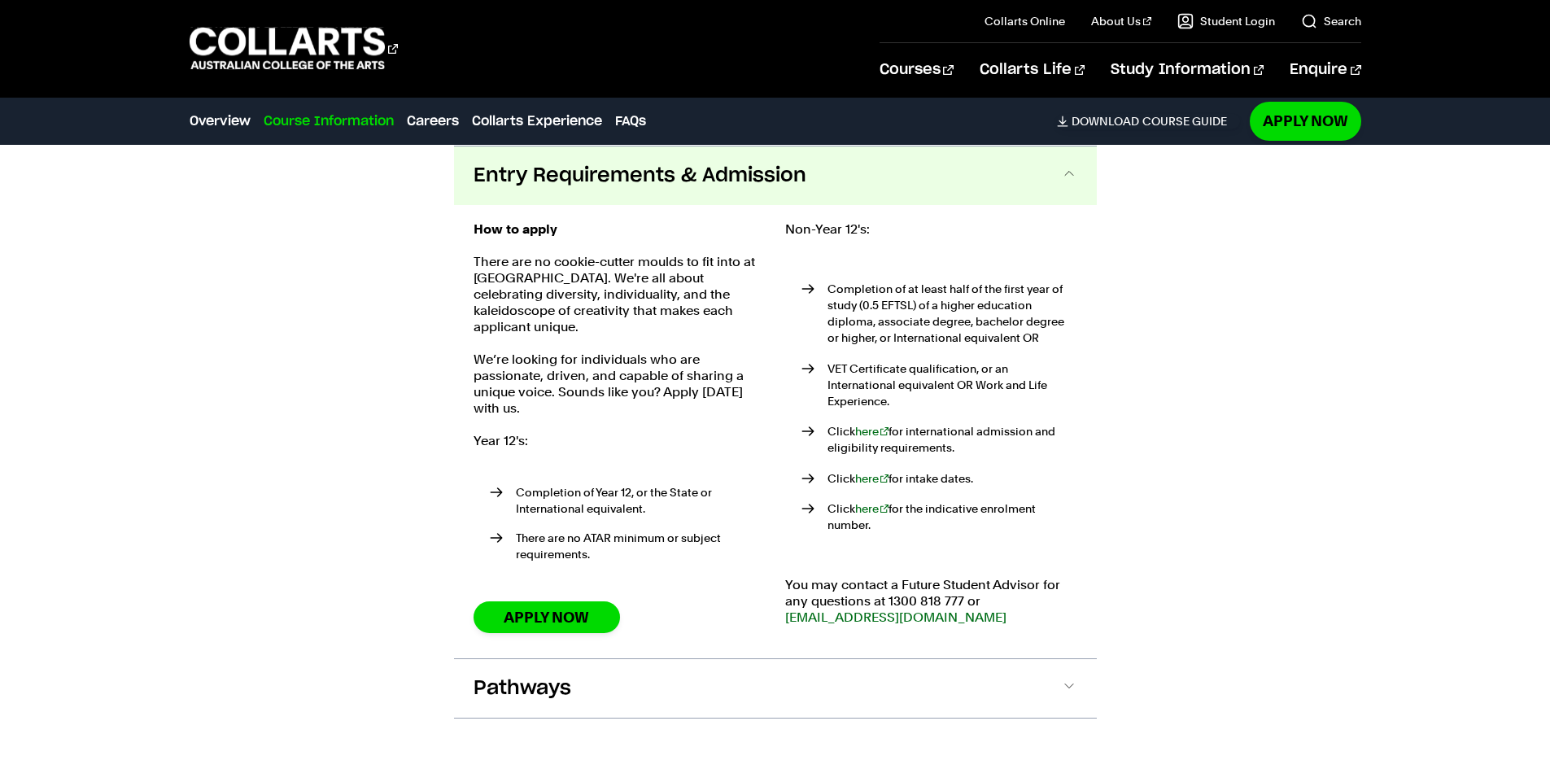
click at [682, 172] on span "Entry Requirements & Admission" at bounding box center [639, 176] width 333 height 26
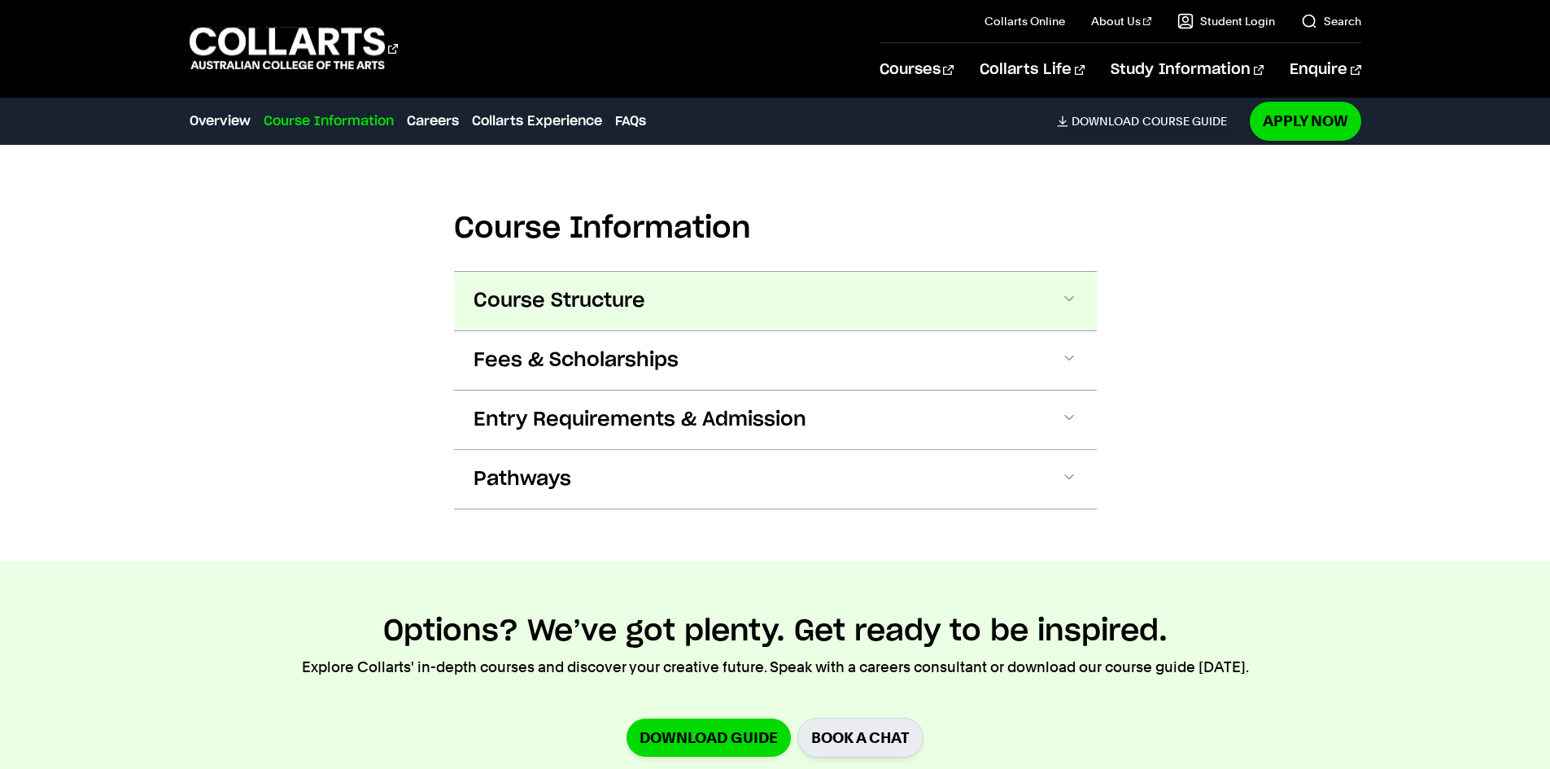
click at [605, 284] on button "Course Structure" at bounding box center [775, 301] width 643 height 59
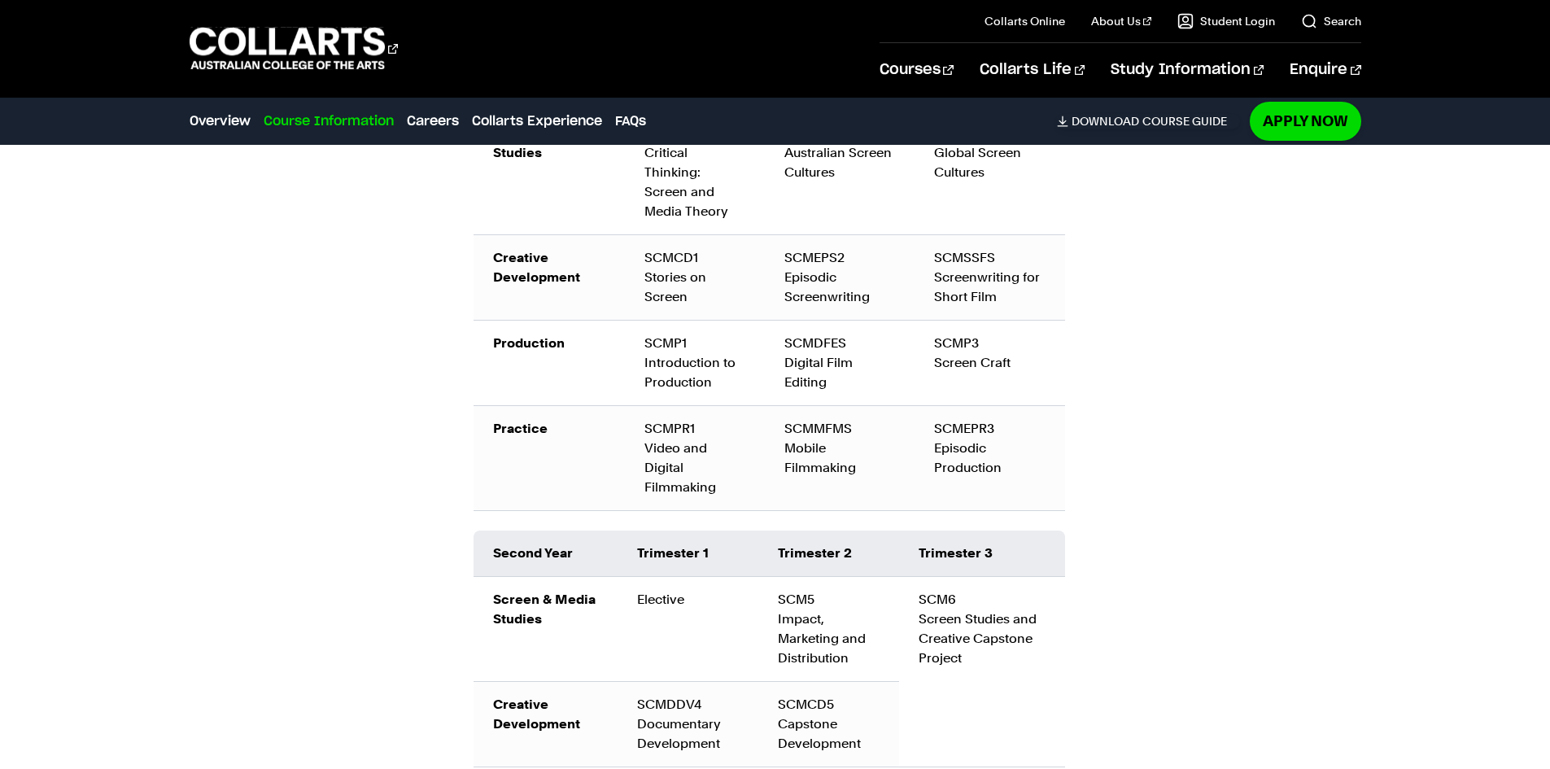
scroll to position [1841, 0]
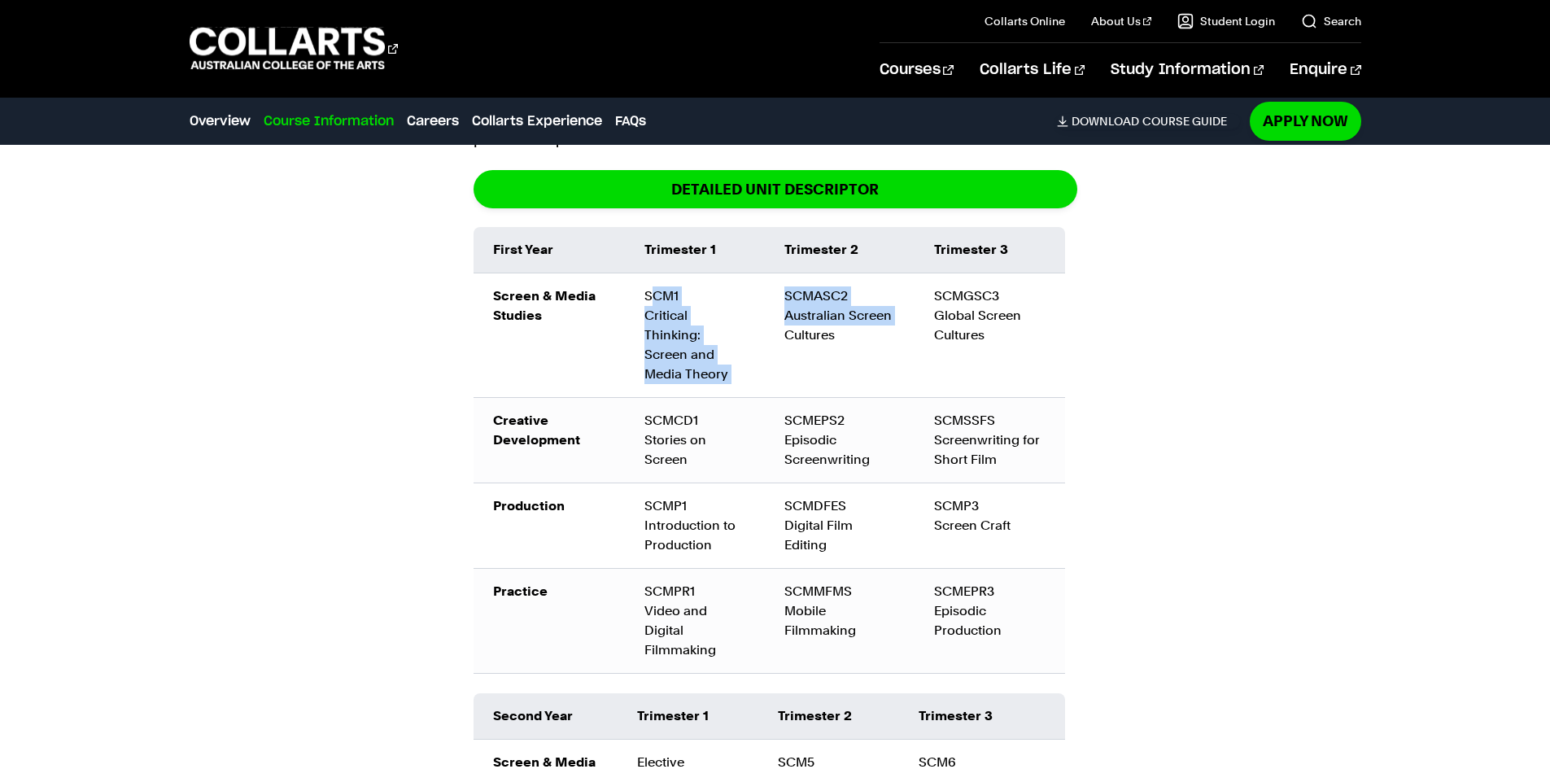
drag, startPoint x: 654, startPoint y: 289, endPoint x: 773, endPoint y: 352, distance: 134.7
click at [770, 349] on tr "Screen & Media Studies SCM1 Critical Thinking: Screen and Media Theory SCMASC2 …" at bounding box center [768, 335] width 591 height 124
click at [773, 352] on td "SCMASC2 Australian Screen Cultures" at bounding box center [840, 335] width 150 height 124
click at [836, 350] on td "SCMASC2 Australian Screen Cultures" at bounding box center [840, 335] width 150 height 124
click at [821, 344] on td "SCMASC2 Australian Screen Cultures" at bounding box center [840, 335] width 150 height 124
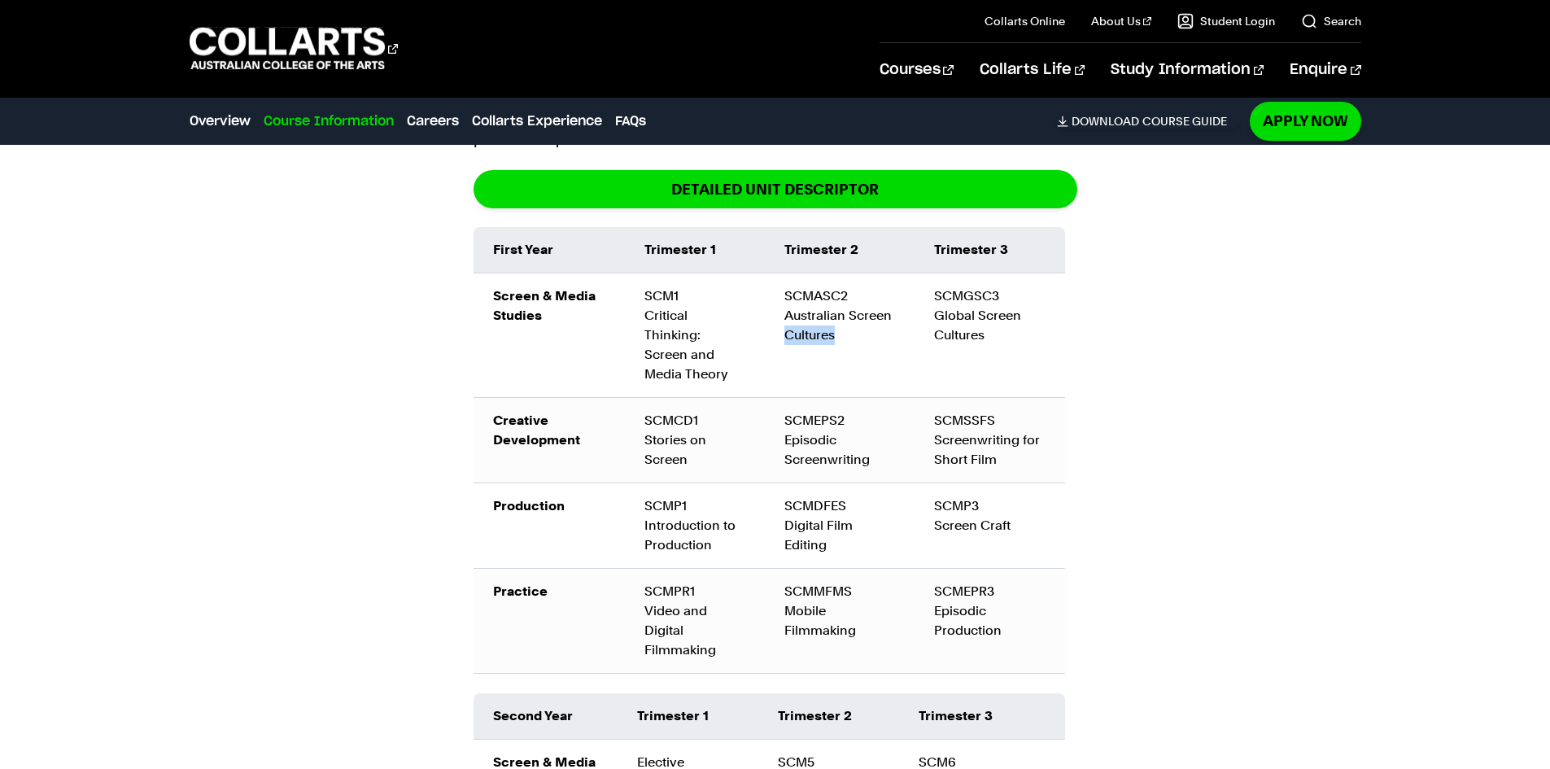
click at [821, 344] on td "SCMASC2 Australian Screen Cultures" at bounding box center [840, 335] width 150 height 124
click at [821, 338] on td "SCMASC2 Australian Screen Cultures" at bounding box center [840, 335] width 150 height 124
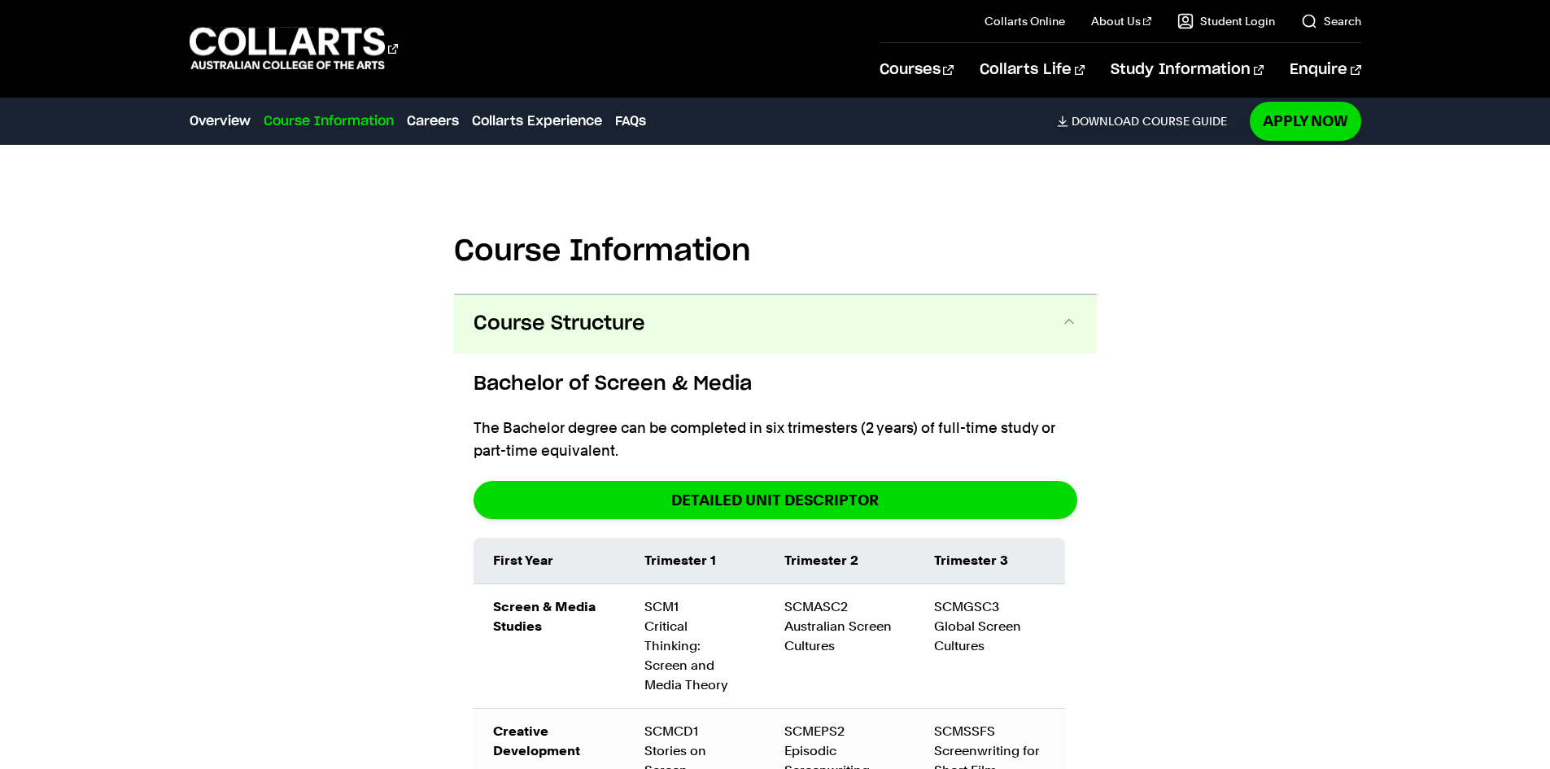
scroll to position [1529, 0]
click at [896, 351] on button "Course Structure" at bounding box center [775, 324] width 643 height 59
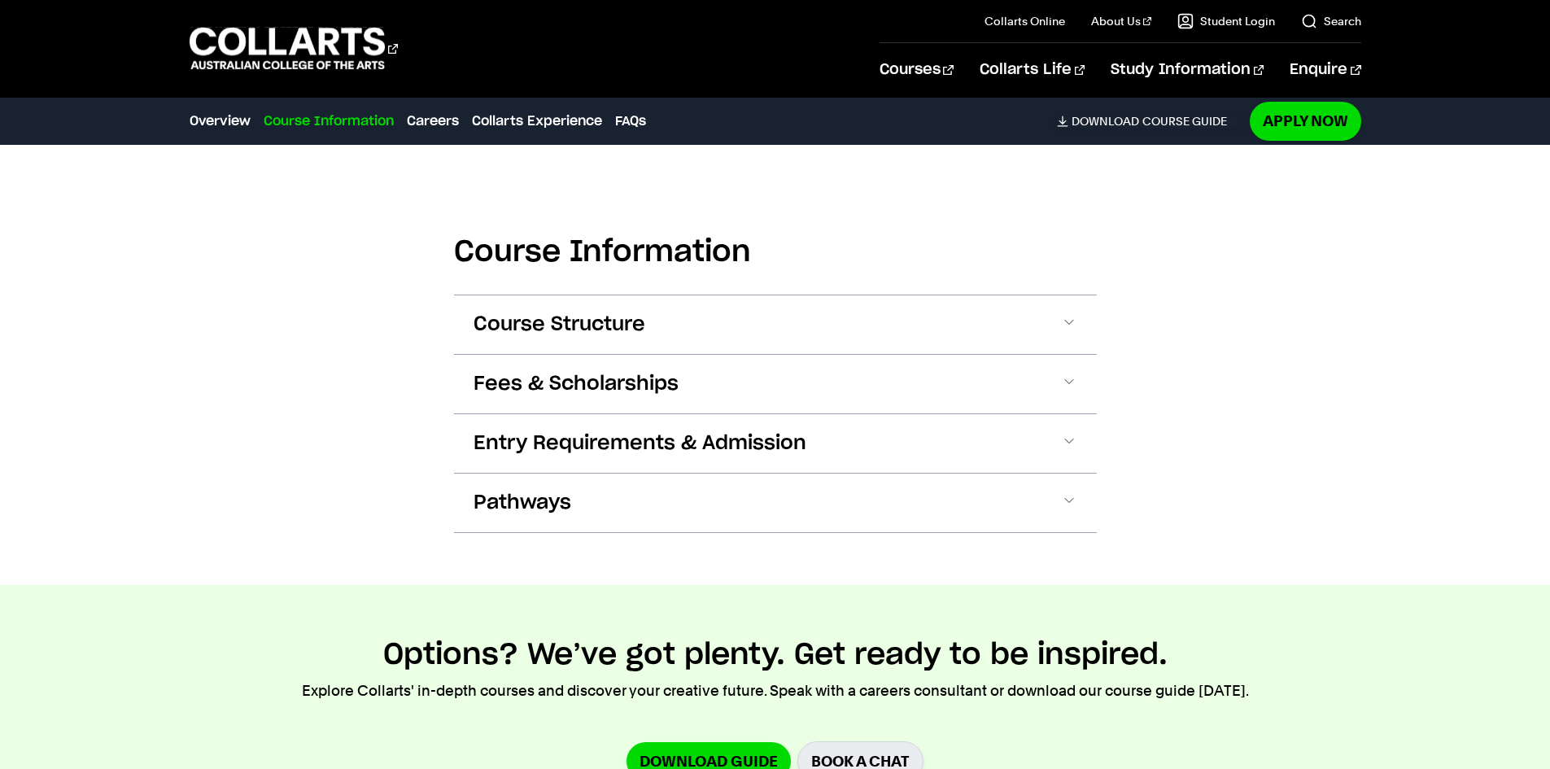
click at [1171, 388] on div "Course Information Course Structure Bachelor of Screen & Media The Bachelor deg…" at bounding box center [775, 371] width 1435 height 427
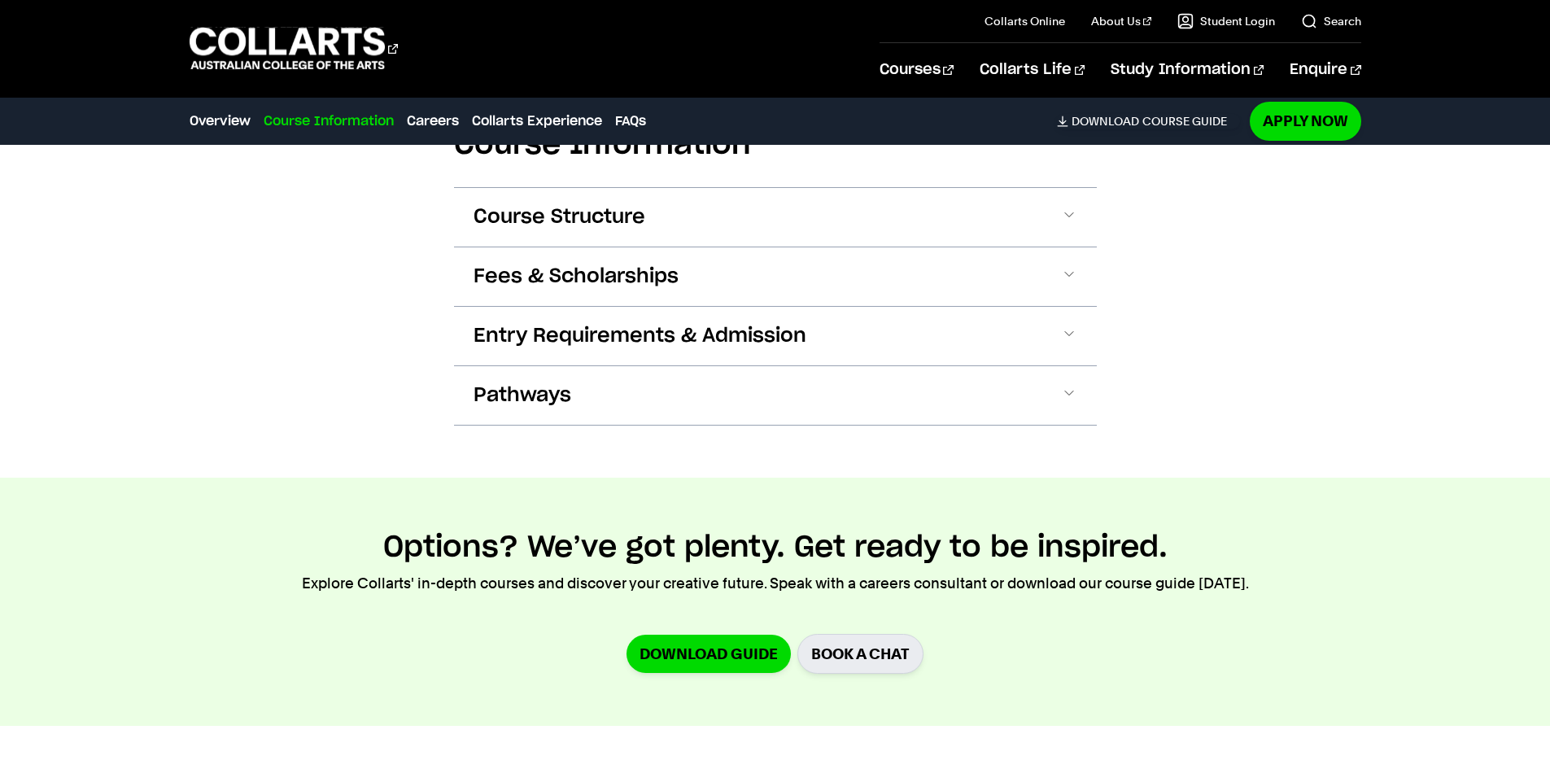
scroll to position [1638, 0]
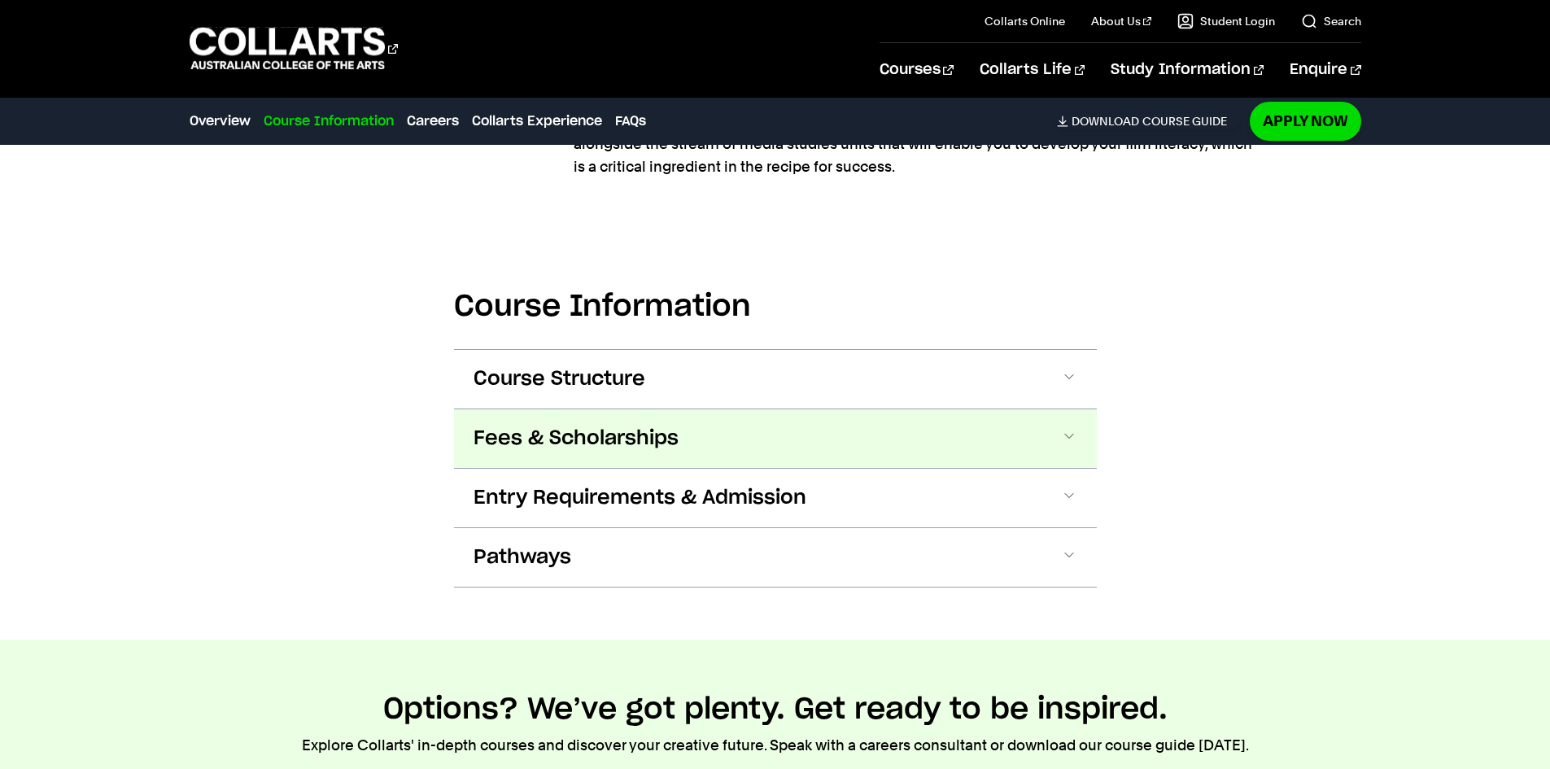
click at [620, 431] on span "Fees & Scholarships" at bounding box center [575, 438] width 205 height 26
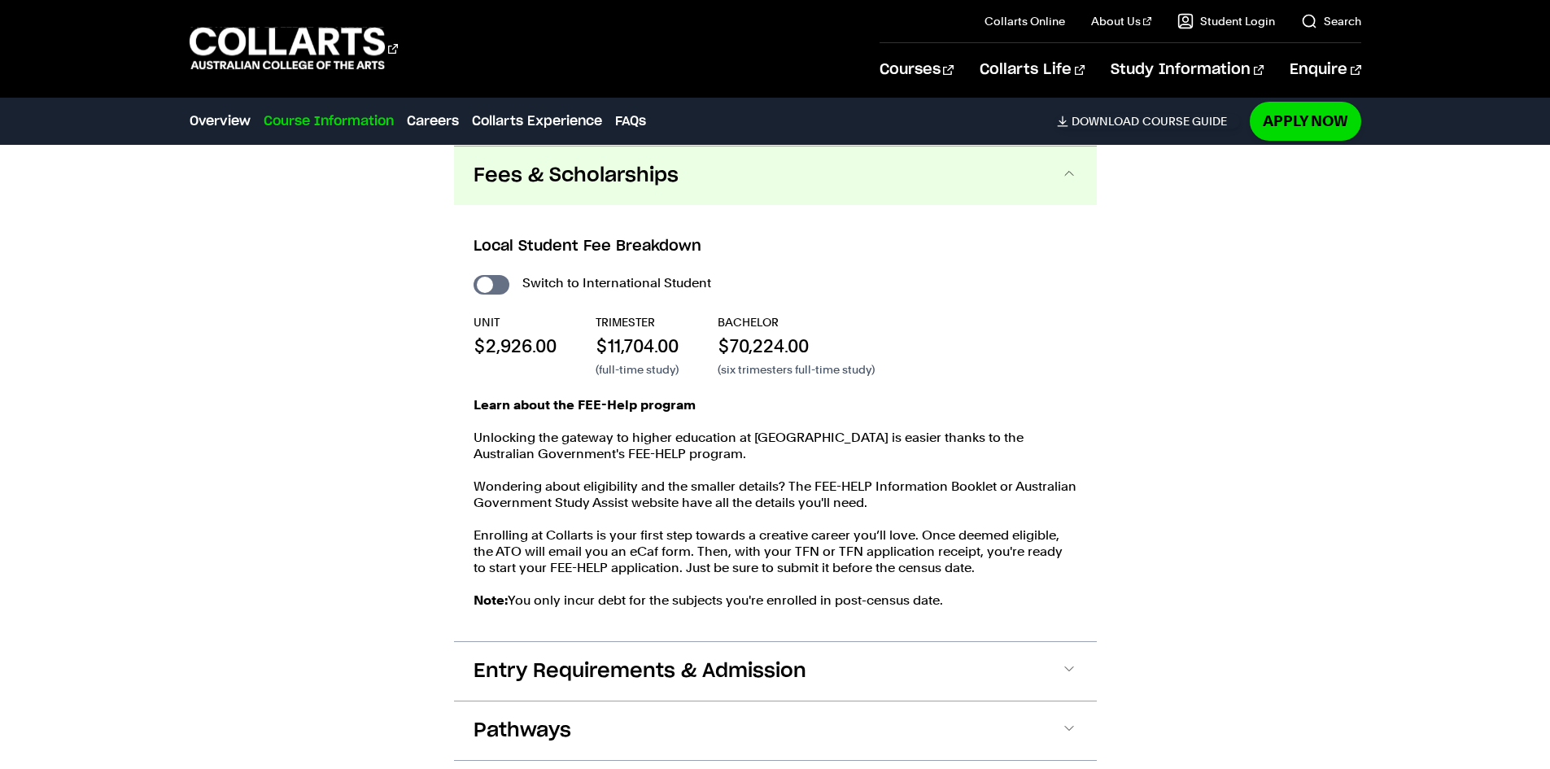
click at [614, 190] on button "Fees & Scholarships" at bounding box center [775, 175] width 643 height 59
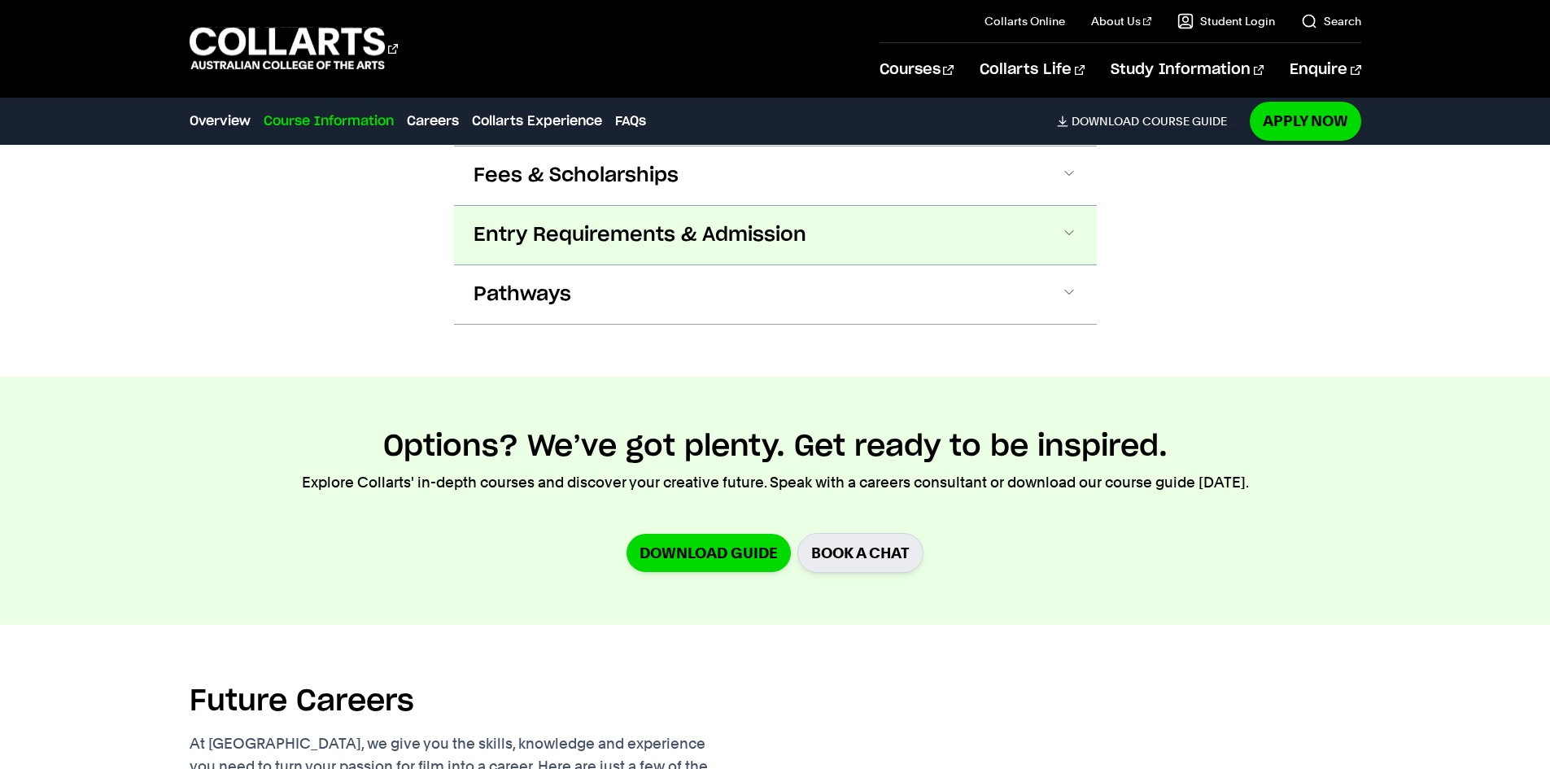
click at [602, 238] on span "Entry Requirements & Admission" at bounding box center [639, 235] width 333 height 26
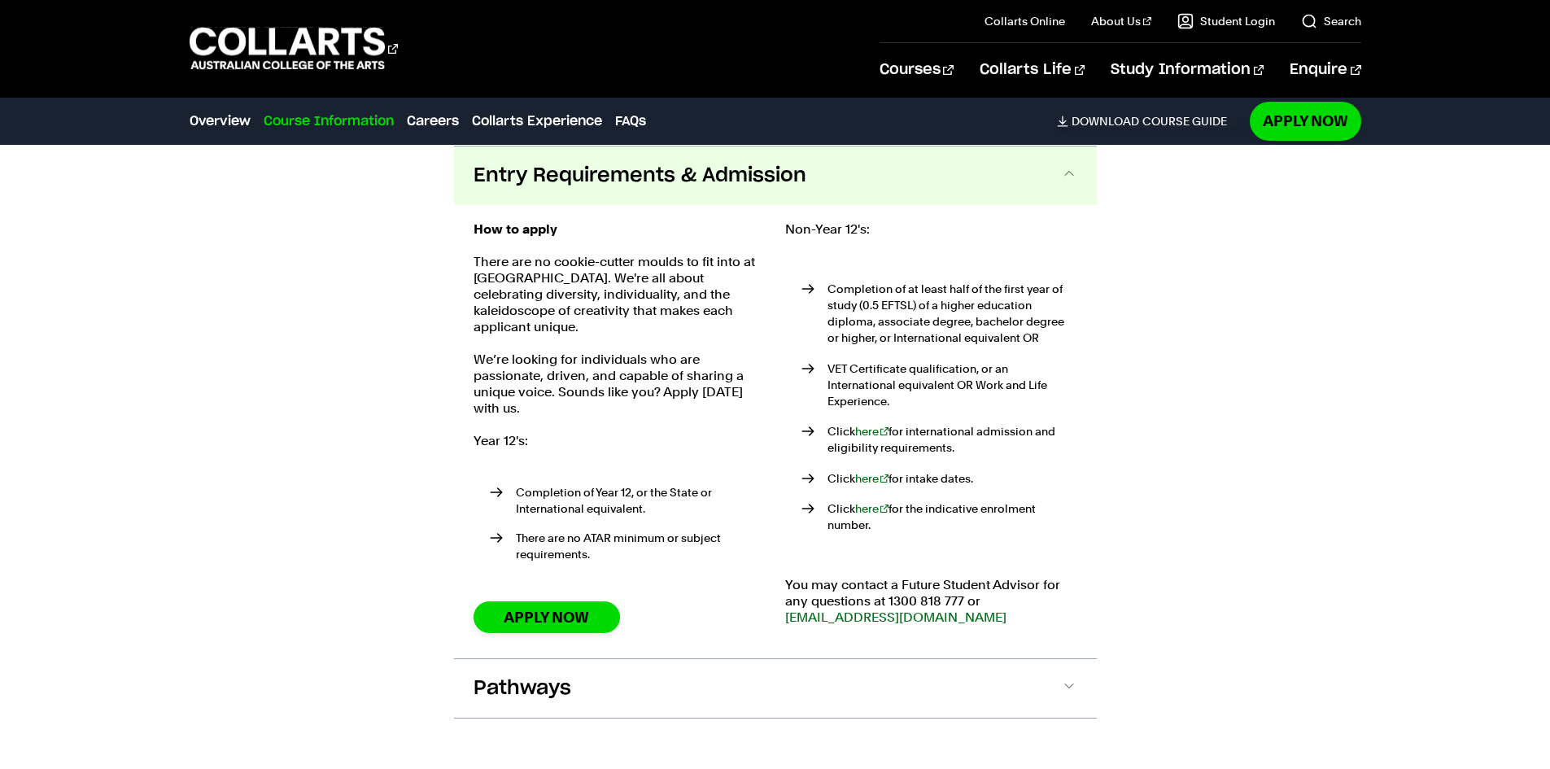
click at [619, 186] on span "Entry Requirements & Admission" at bounding box center [639, 176] width 333 height 26
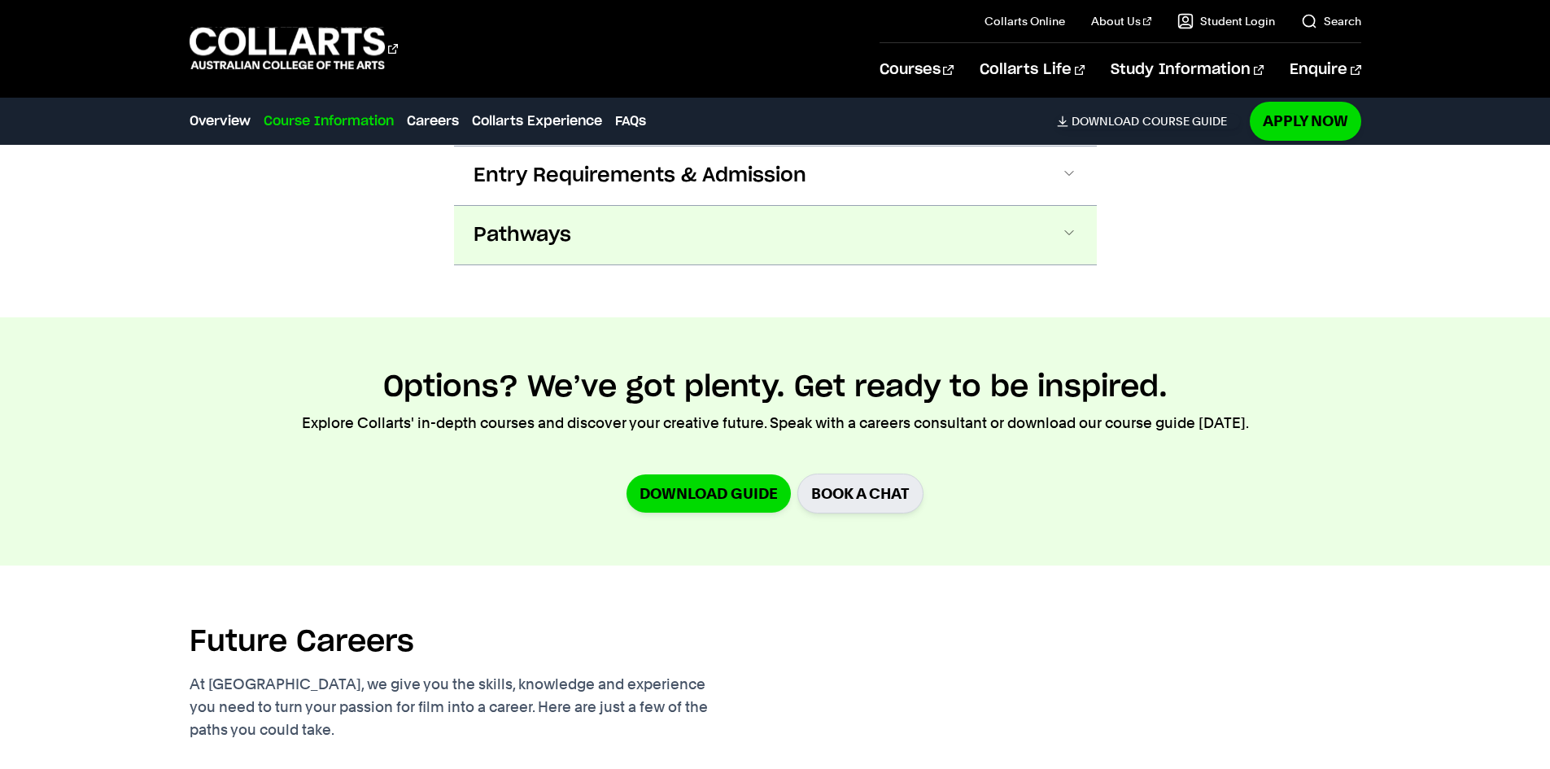
click at [639, 228] on button "Pathways" at bounding box center [775, 235] width 643 height 59
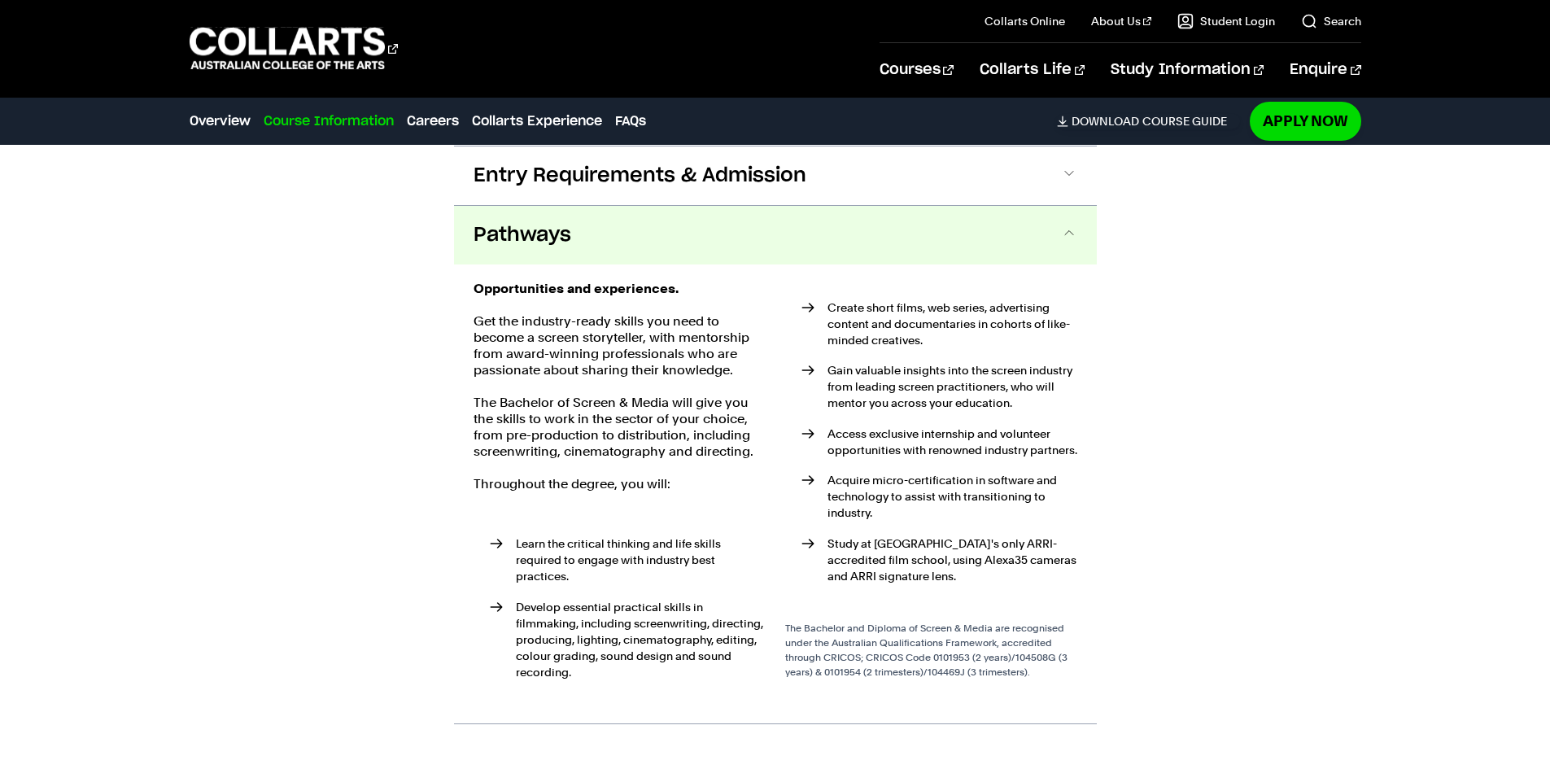
scroll to position [1856, 0]
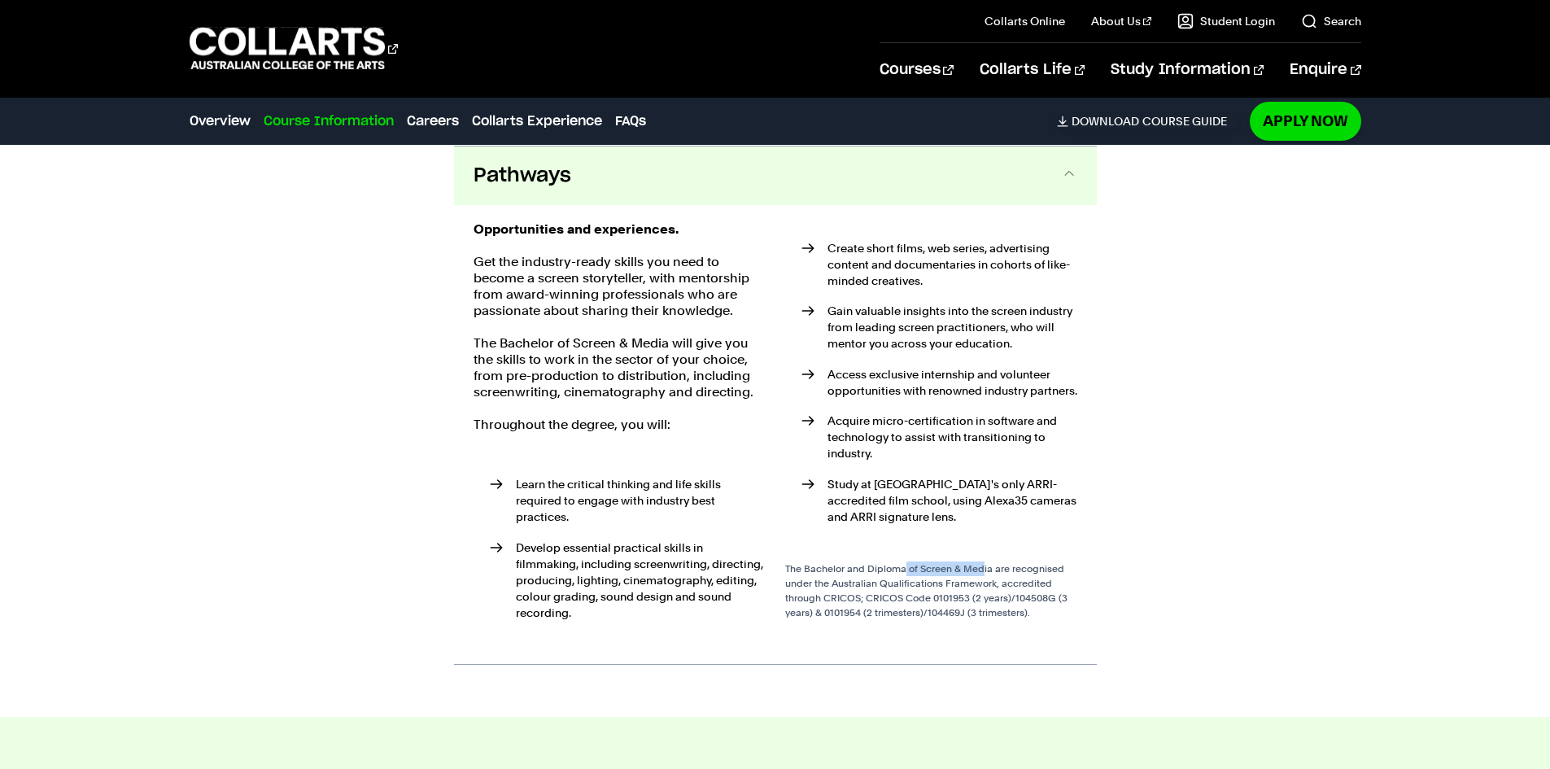
drag, startPoint x: 822, startPoint y: 571, endPoint x: 902, endPoint y: 574, distance: 80.6
click at [902, 574] on div "The Bachelor and Diploma of Screen & Media are recognised under the Australian …" at bounding box center [931, 590] width 292 height 59
click at [861, 581] on div "The Bachelor and Diploma of Screen & Media are recognised under the Australian …" at bounding box center [931, 590] width 292 height 59
drag, startPoint x: 912, startPoint y: 582, endPoint x: 1018, endPoint y: 587, distance: 105.9
click at [1018, 587] on div "The Bachelor and Diploma of Screen & Media are recognised under the Australian …" at bounding box center [931, 590] width 292 height 59
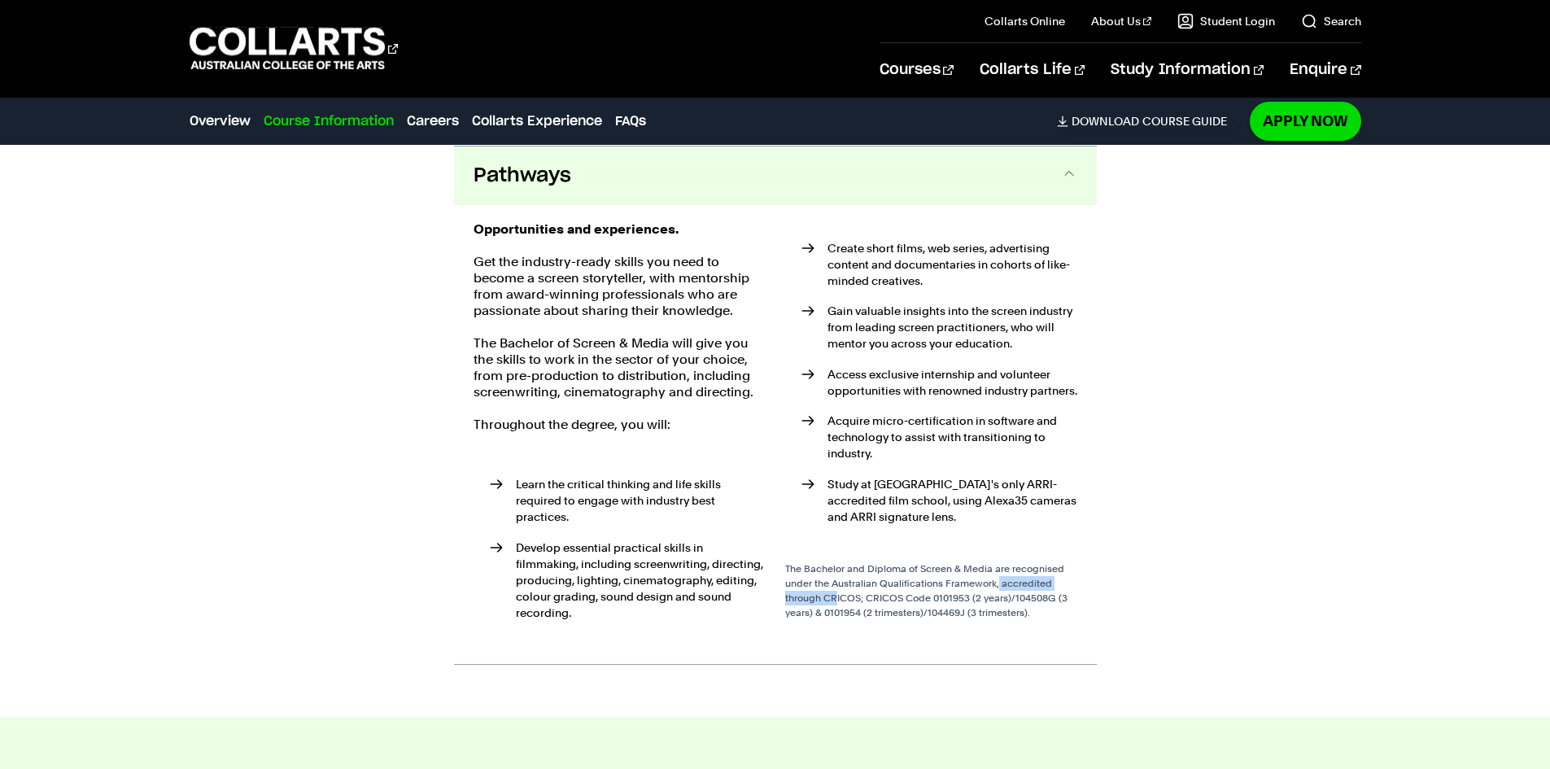
click at [1018, 587] on div "The Bachelor and Diploma of Screen & Media are recognised under the Australian …" at bounding box center [931, 590] width 292 height 59
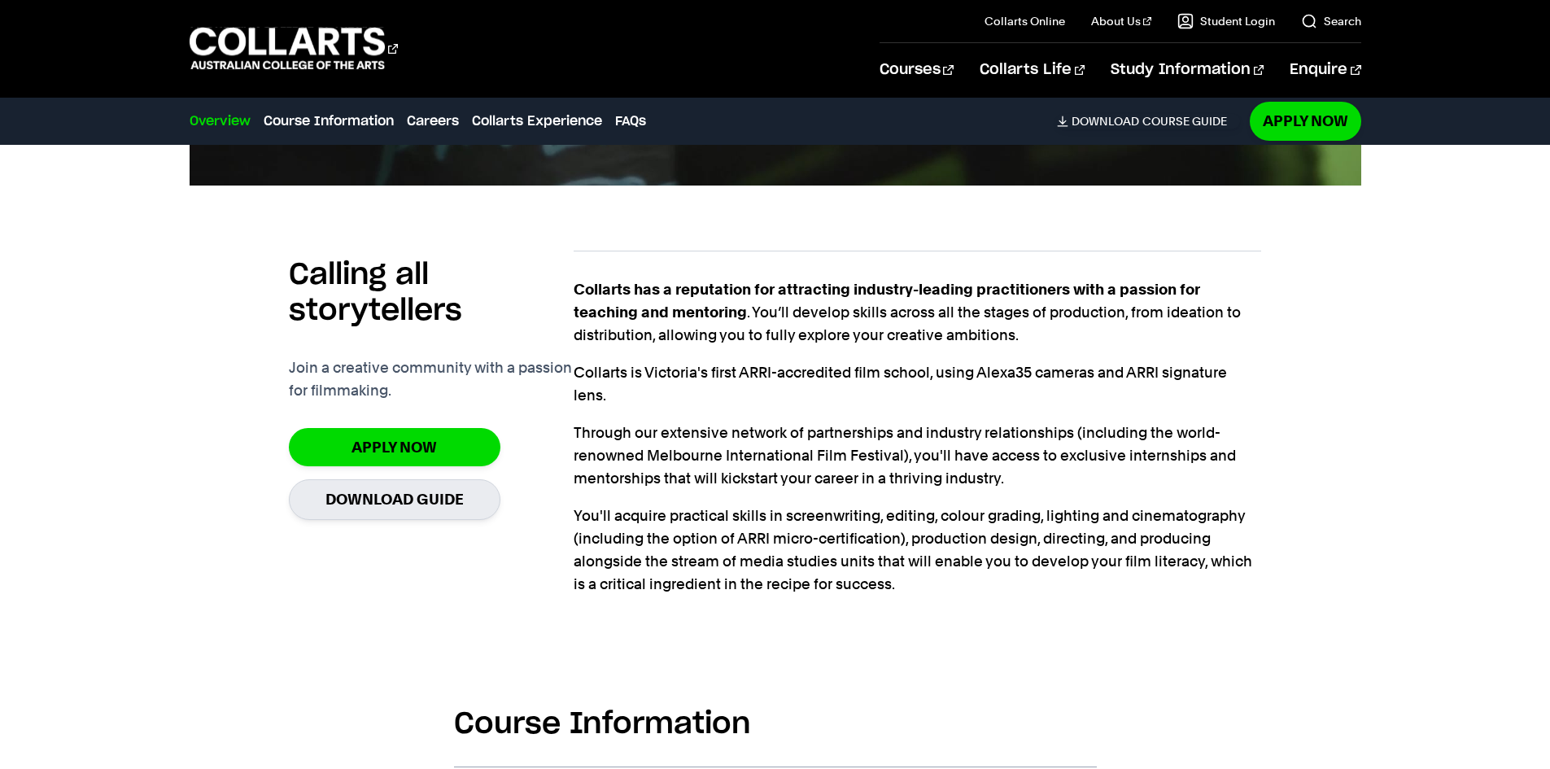
scroll to position [1302, 0]
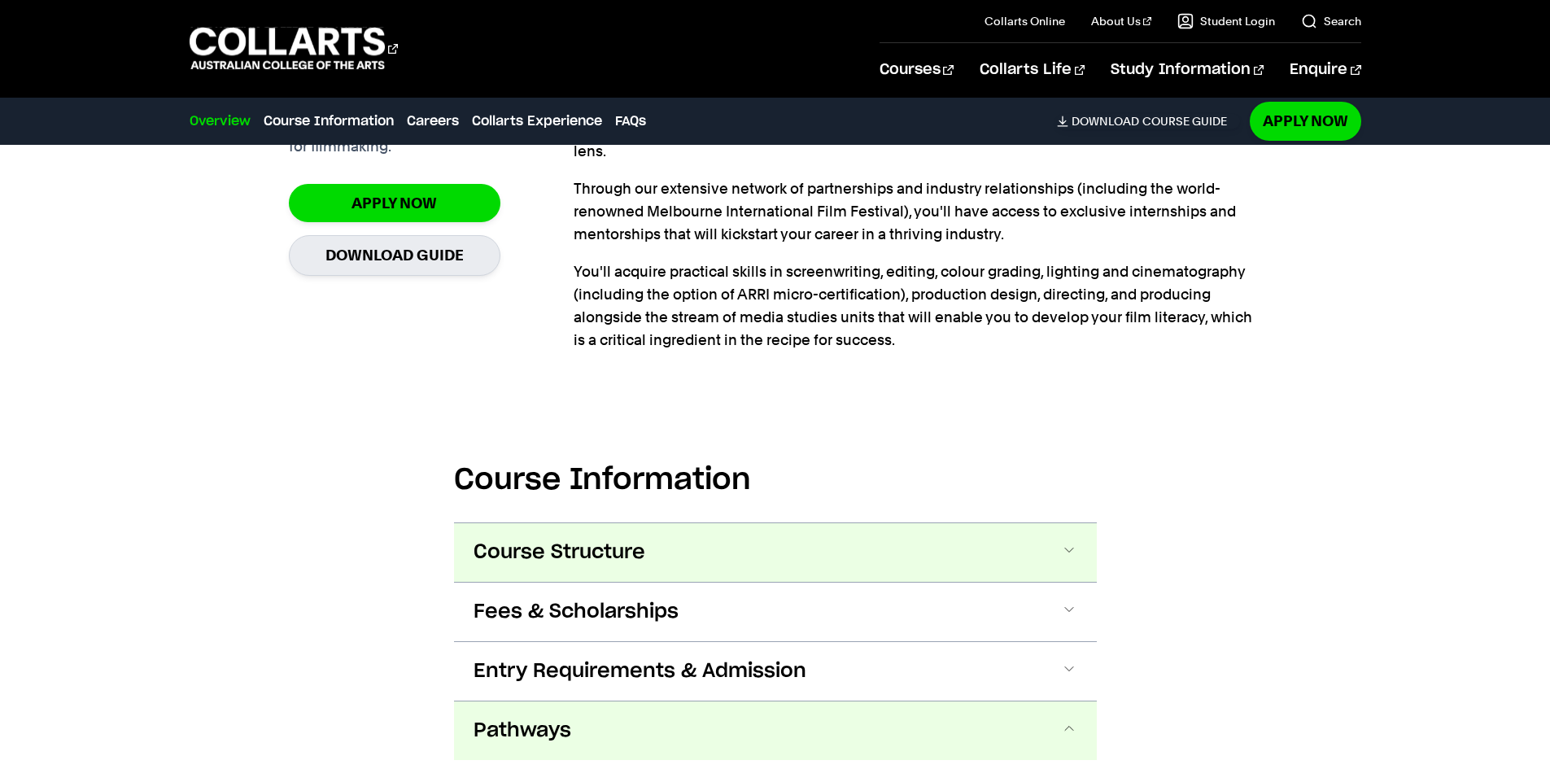
click at [744, 531] on button "Course Structure" at bounding box center [775, 552] width 643 height 59
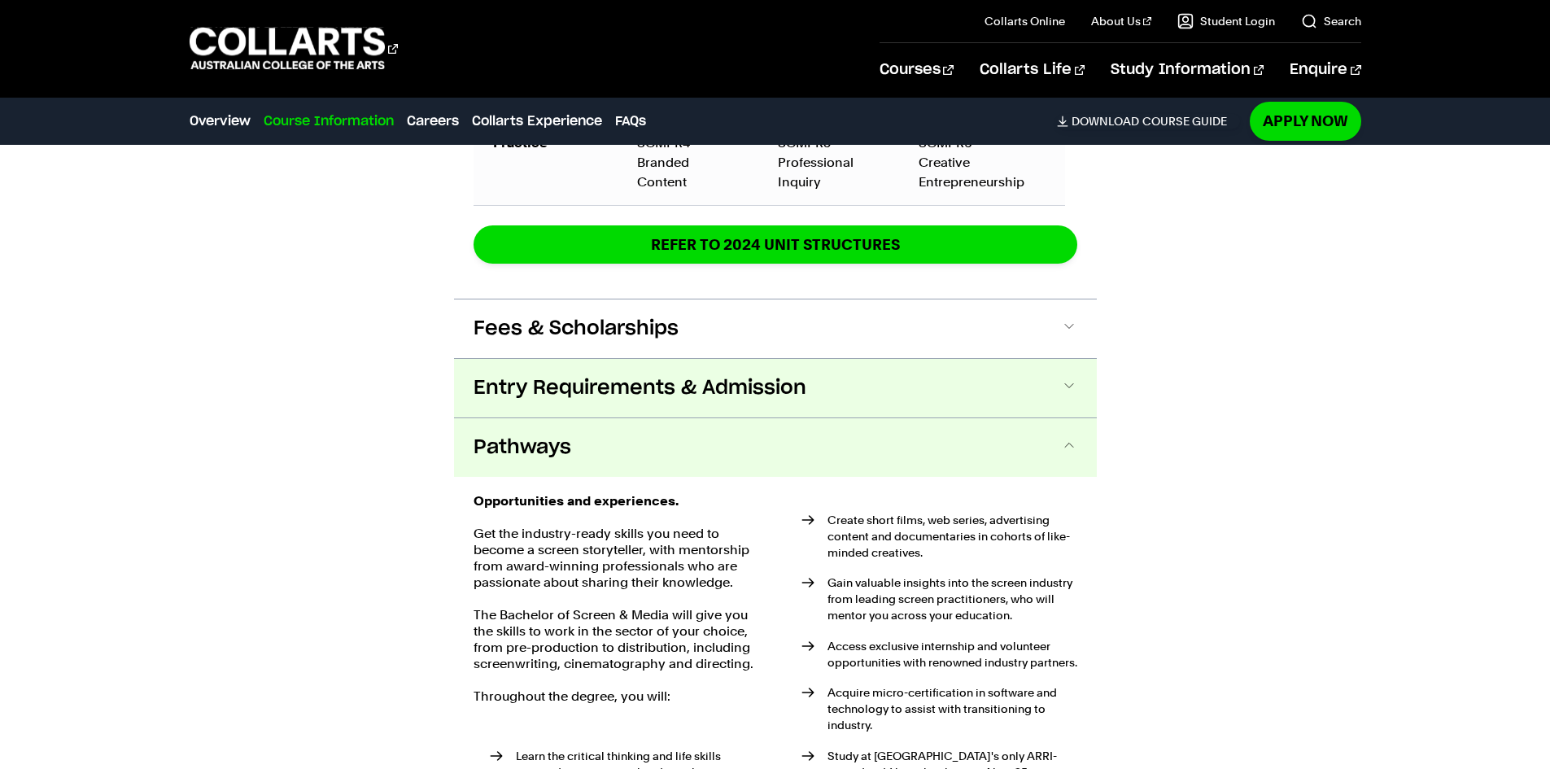
scroll to position [2898, 0]
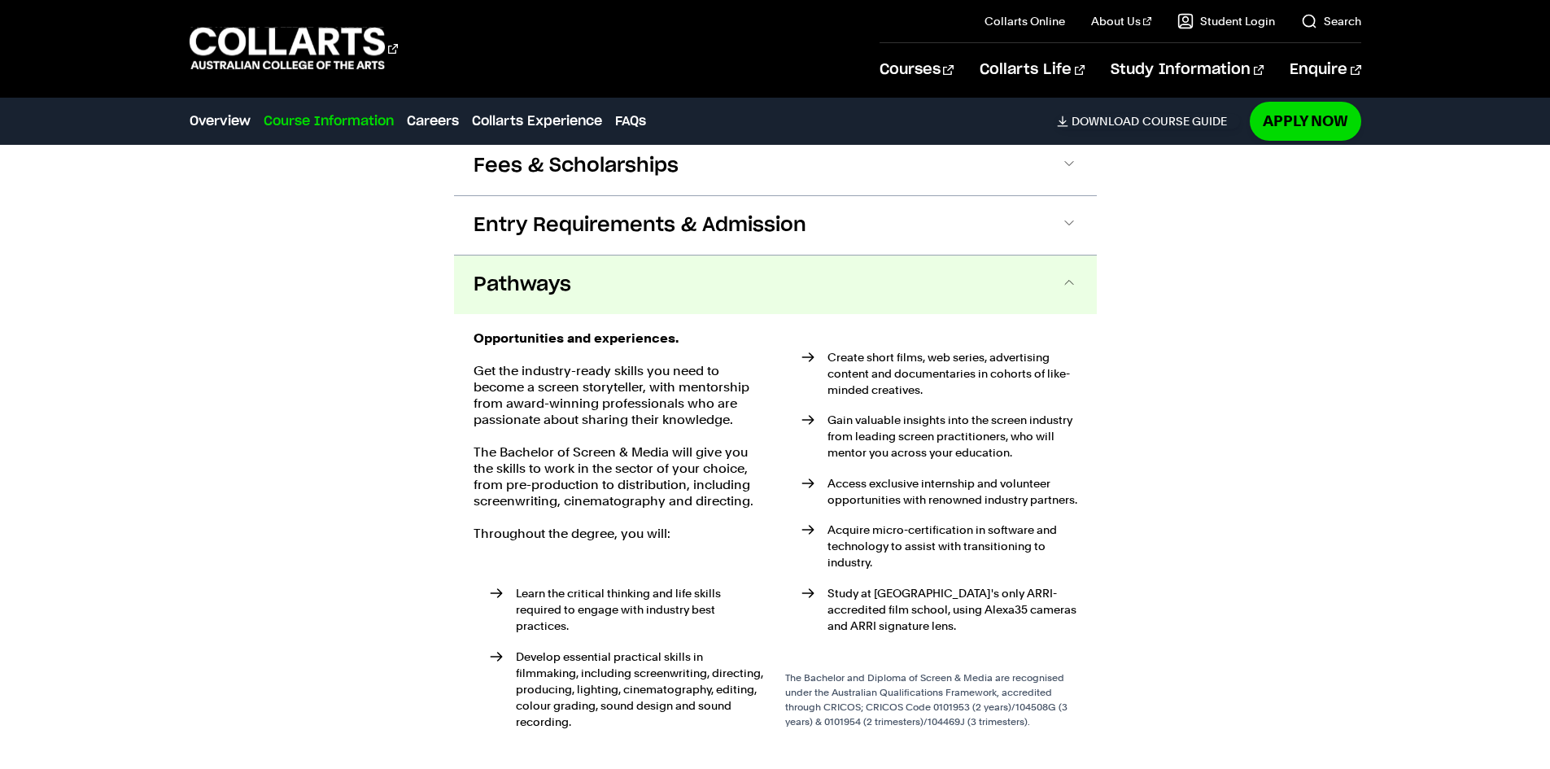
click at [979, 255] on button "Pathways" at bounding box center [775, 284] width 643 height 59
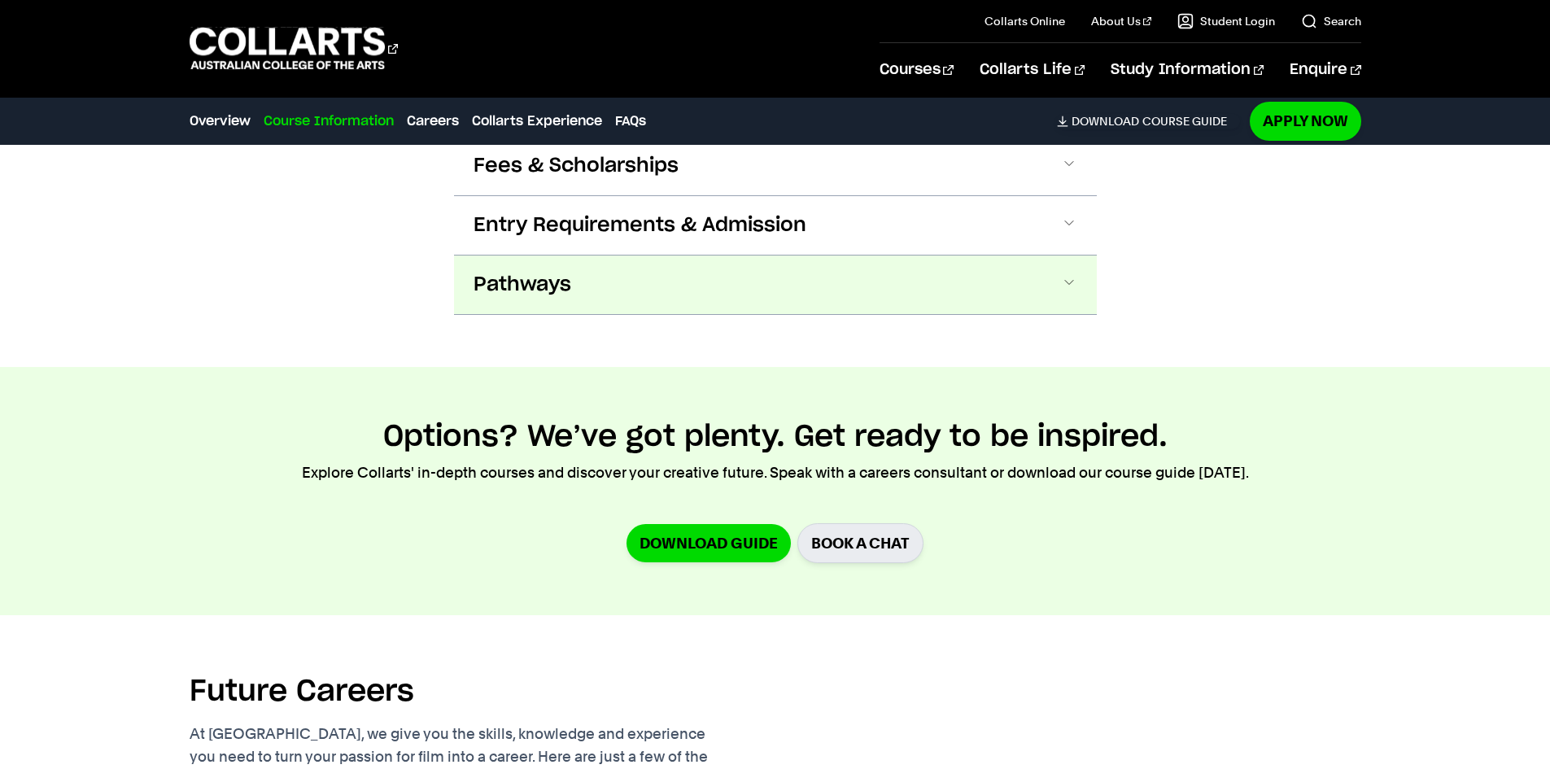
click at [975, 255] on button "Pathways" at bounding box center [775, 284] width 643 height 59
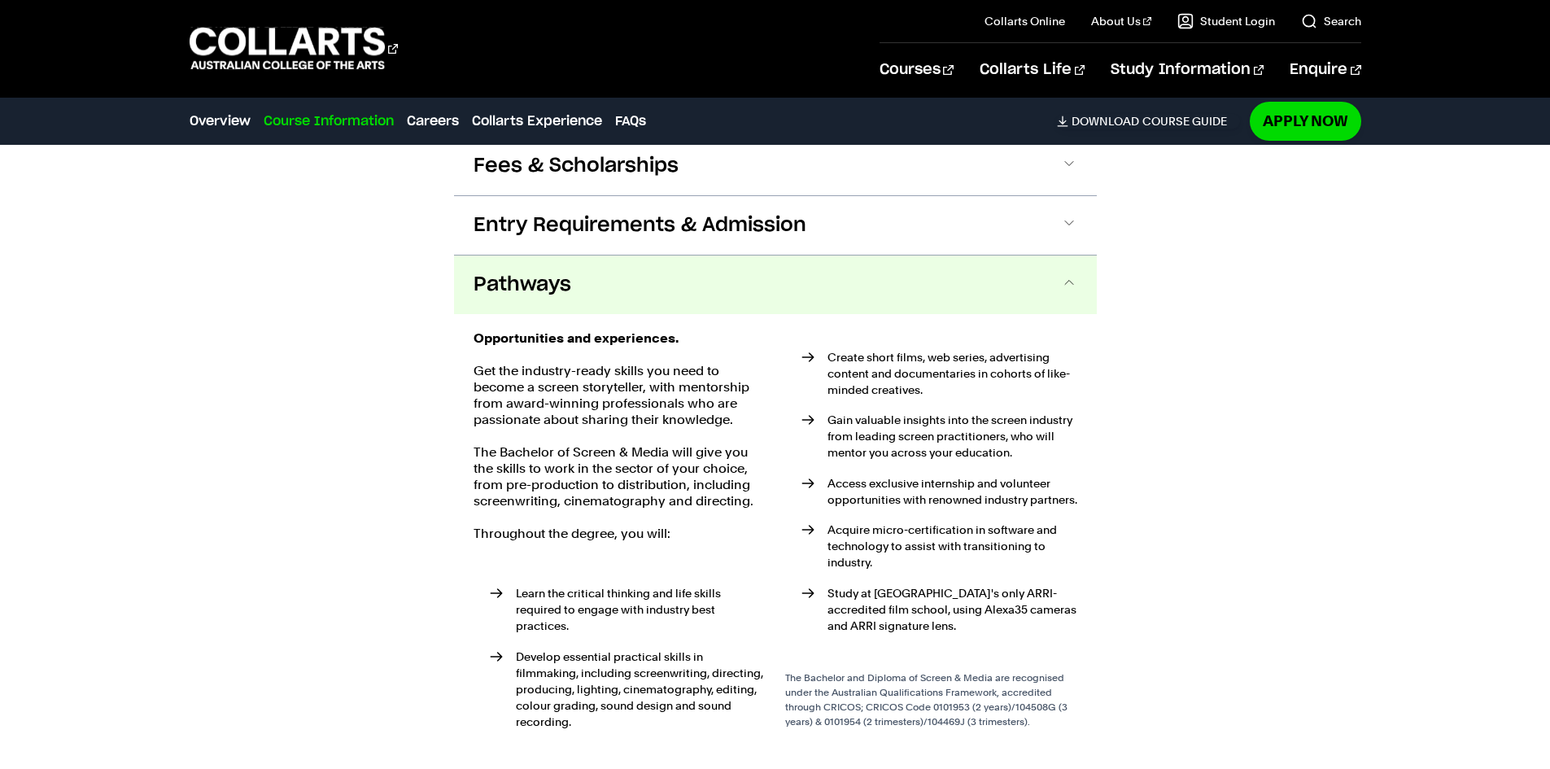
scroll to position [2988, 0]
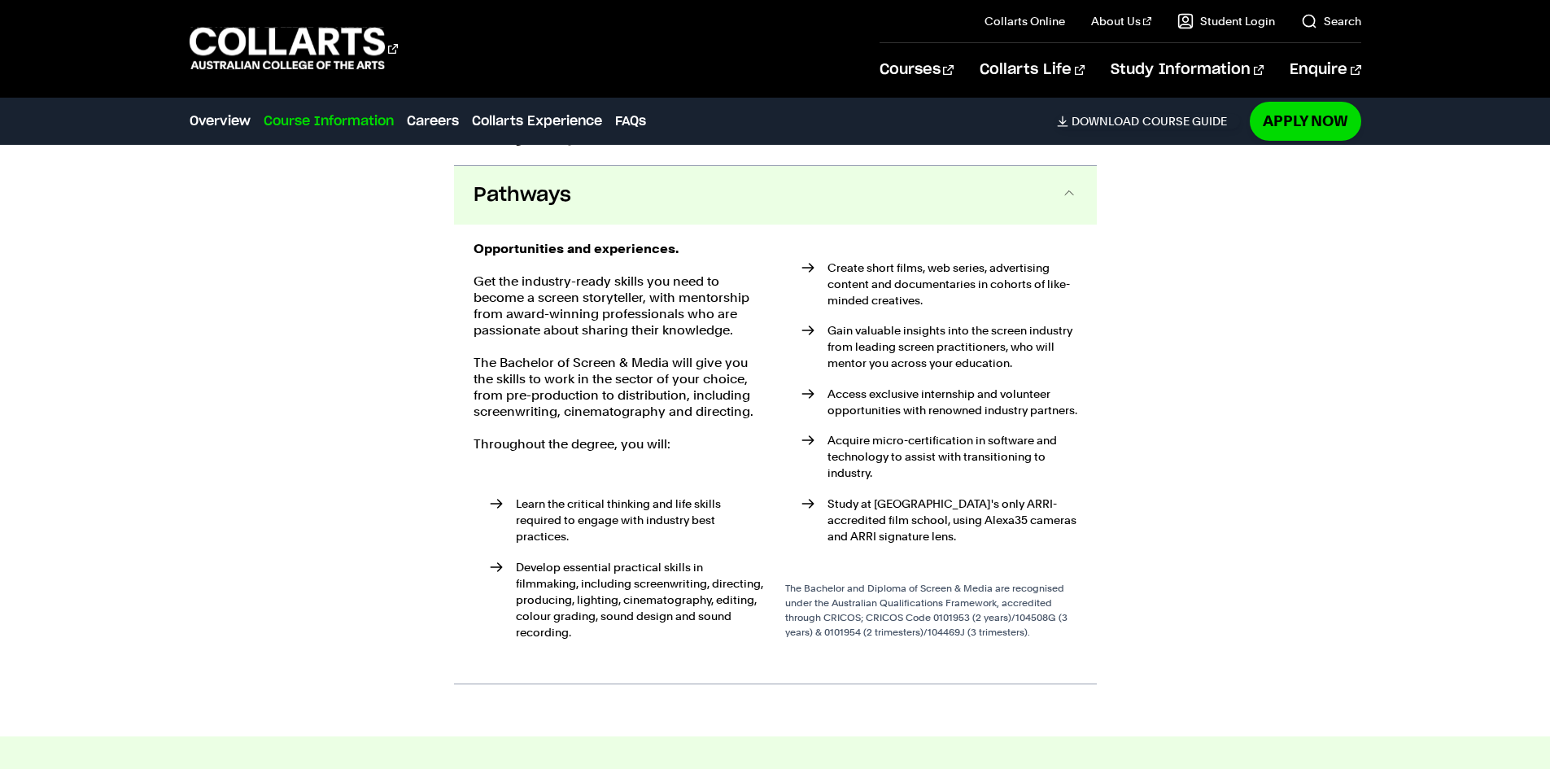
click at [957, 259] on li "Create short films, web series, advertising content and documentaries in cohort…" at bounding box center [939, 283] width 276 height 49
click at [960, 259] on li "Create short films, web series, advertising content and documentaries in cohort…" at bounding box center [939, 283] width 276 height 49
click at [946, 264] on li "Create short films, web series, advertising content and documentaries in cohort…" at bounding box center [939, 283] width 276 height 49
click at [914, 432] on p "Acquire micro-certification in software and technology to assist with transitio…" at bounding box center [952, 456] width 250 height 49
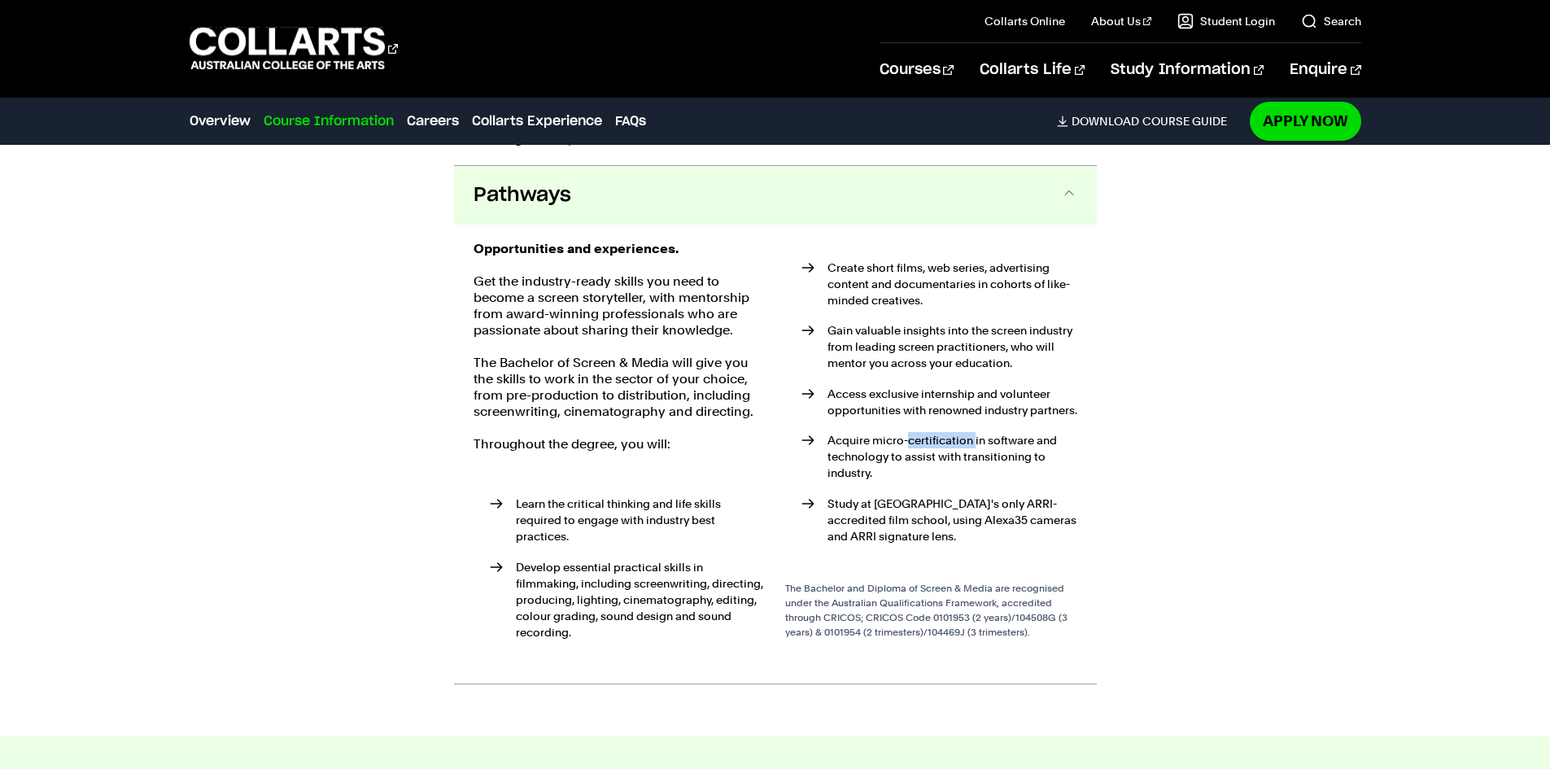
click at [914, 432] on p "Acquire micro-certification in software and technology to assist with transitio…" at bounding box center [952, 456] width 250 height 49
click at [885, 468] on ul "Create short films, web series, advertising content and documentaries in cohort…" at bounding box center [931, 406] width 292 height 331
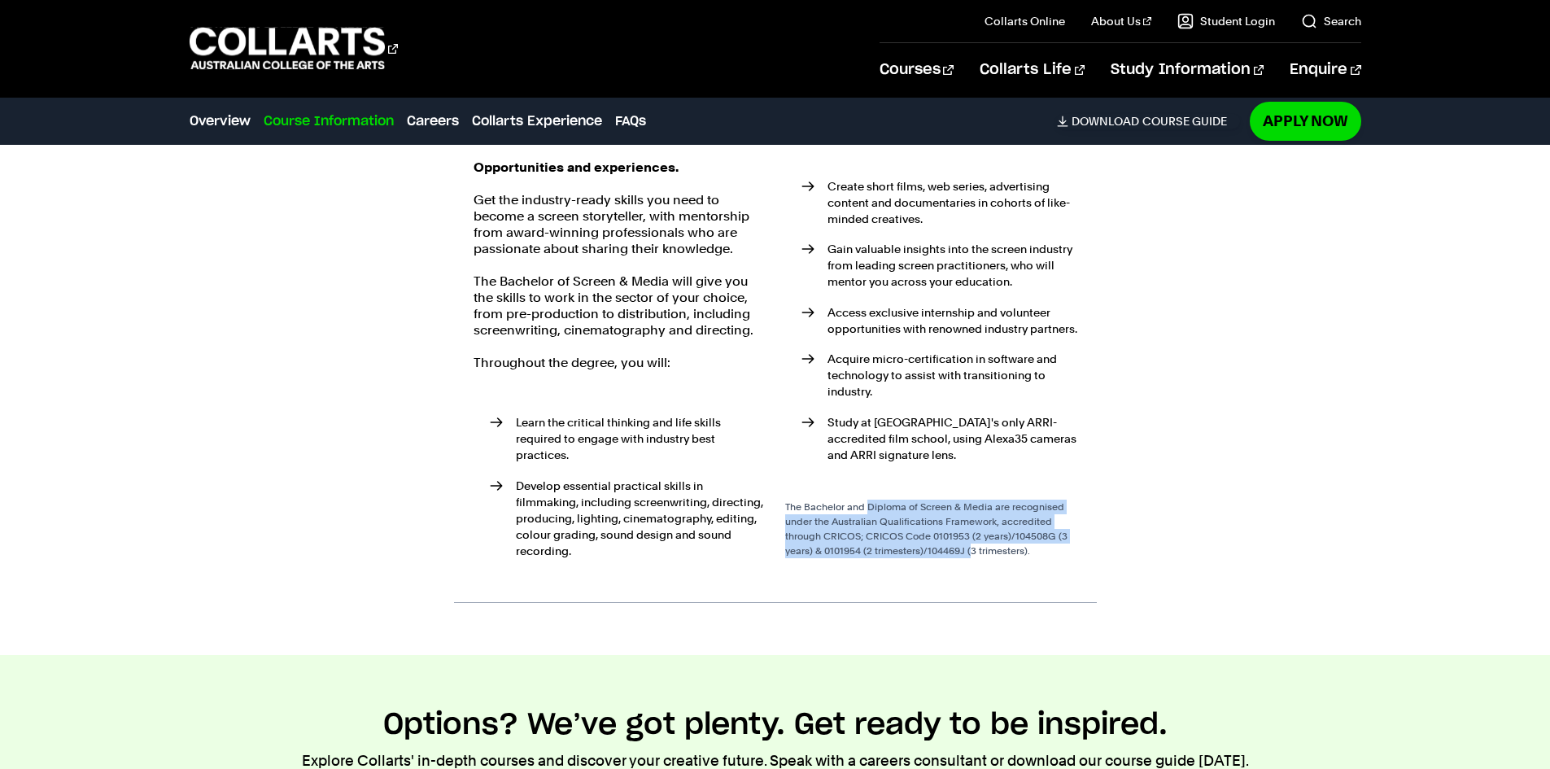
drag, startPoint x: 787, startPoint y: 482, endPoint x: 892, endPoint y: 526, distance: 113.8
click at [892, 526] on div "Opportunities and experiences. Get the industry-ready skills you need to become…" at bounding box center [775, 372] width 604 height 427
click at [892, 526] on div "The Bachelor and Diploma of Screen & Media are recognised under the Australian …" at bounding box center [931, 528] width 292 height 59
click at [887, 499] on div "The Bachelor and Diploma of Screen & Media are recognised under the Australian …" at bounding box center [931, 528] width 292 height 59
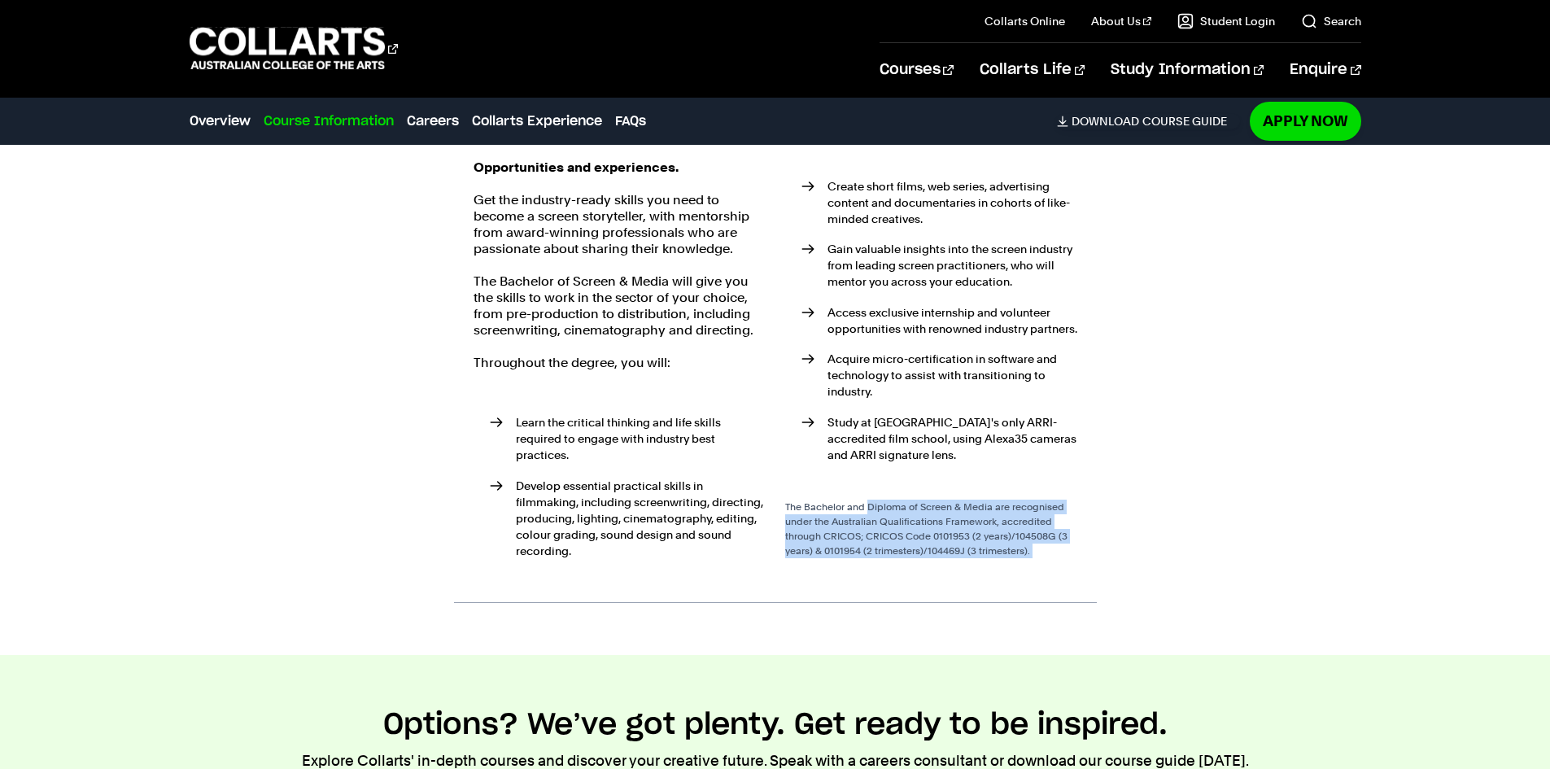
click at [887, 499] on div "The Bachelor and Diploma of Screen & Media are recognised under the Australian …" at bounding box center [931, 528] width 292 height 59
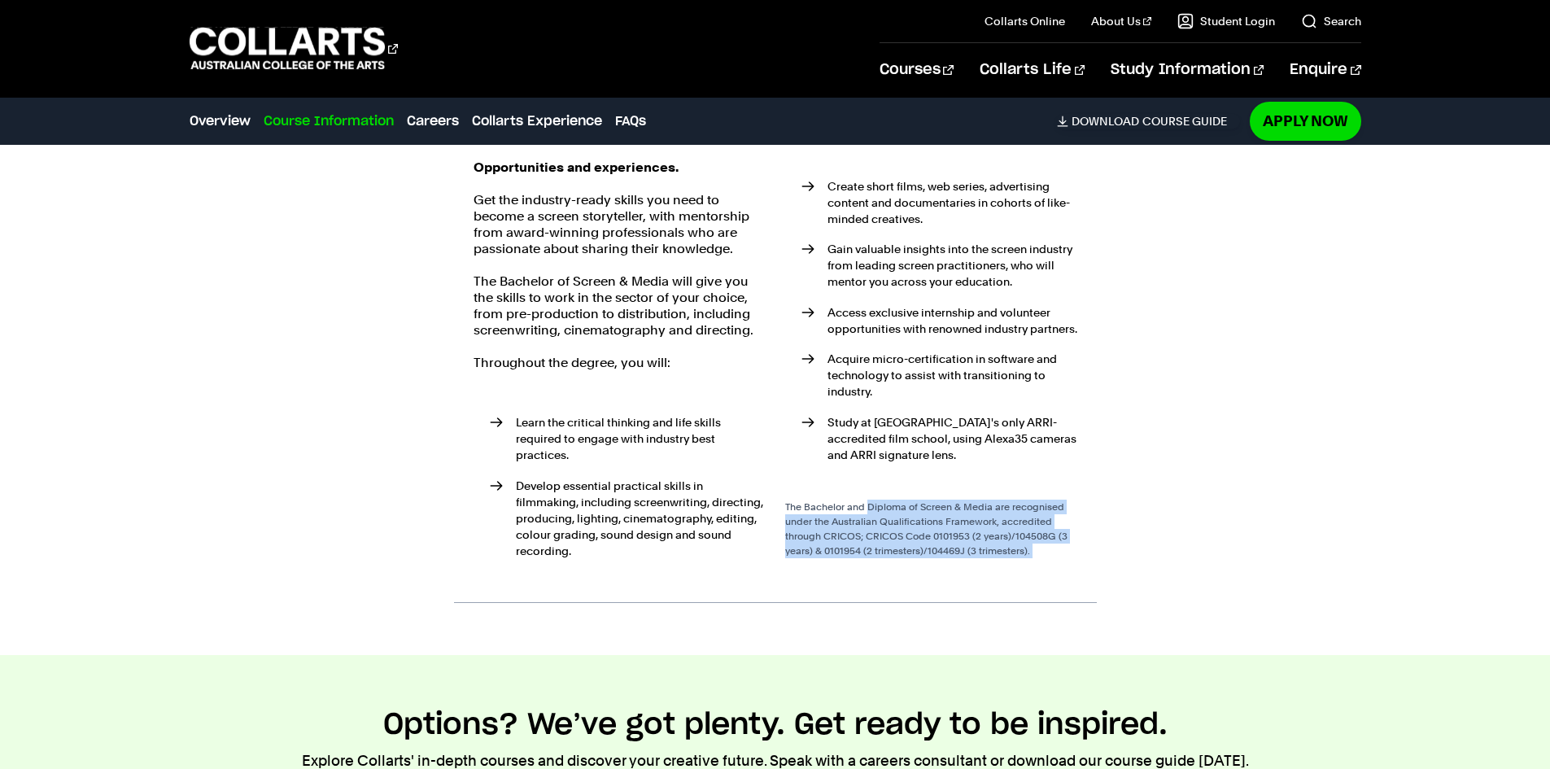
click at [887, 499] on div "The Bachelor and Diploma of Screen & Media are recognised under the Australian …" at bounding box center [931, 528] width 292 height 59
click at [888, 499] on div "The Bachelor and Diploma of Screen & Media are recognised under the Australian …" at bounding box center [931, 528] width 292 height 59
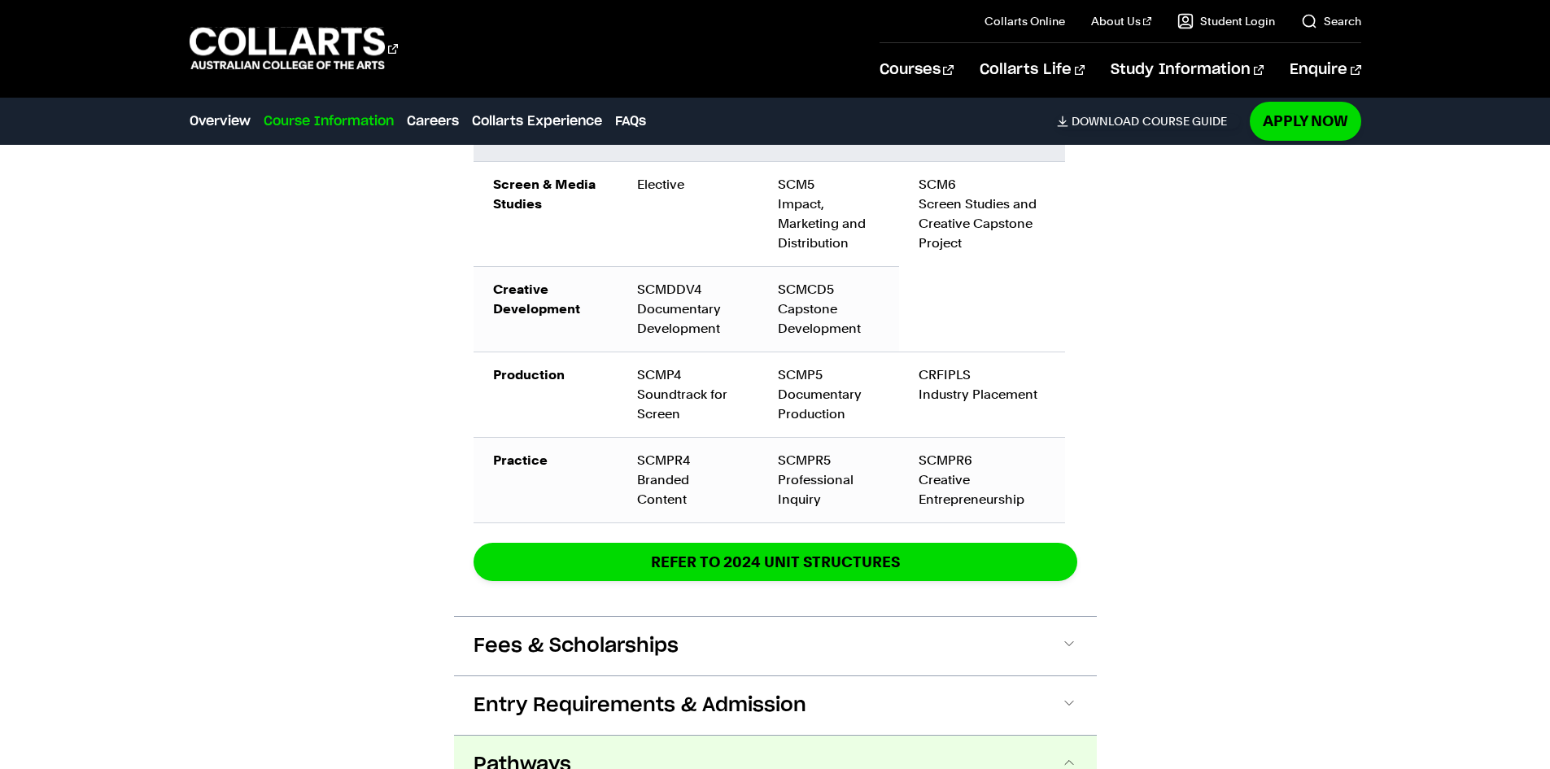
scroll to position [1605, 0]
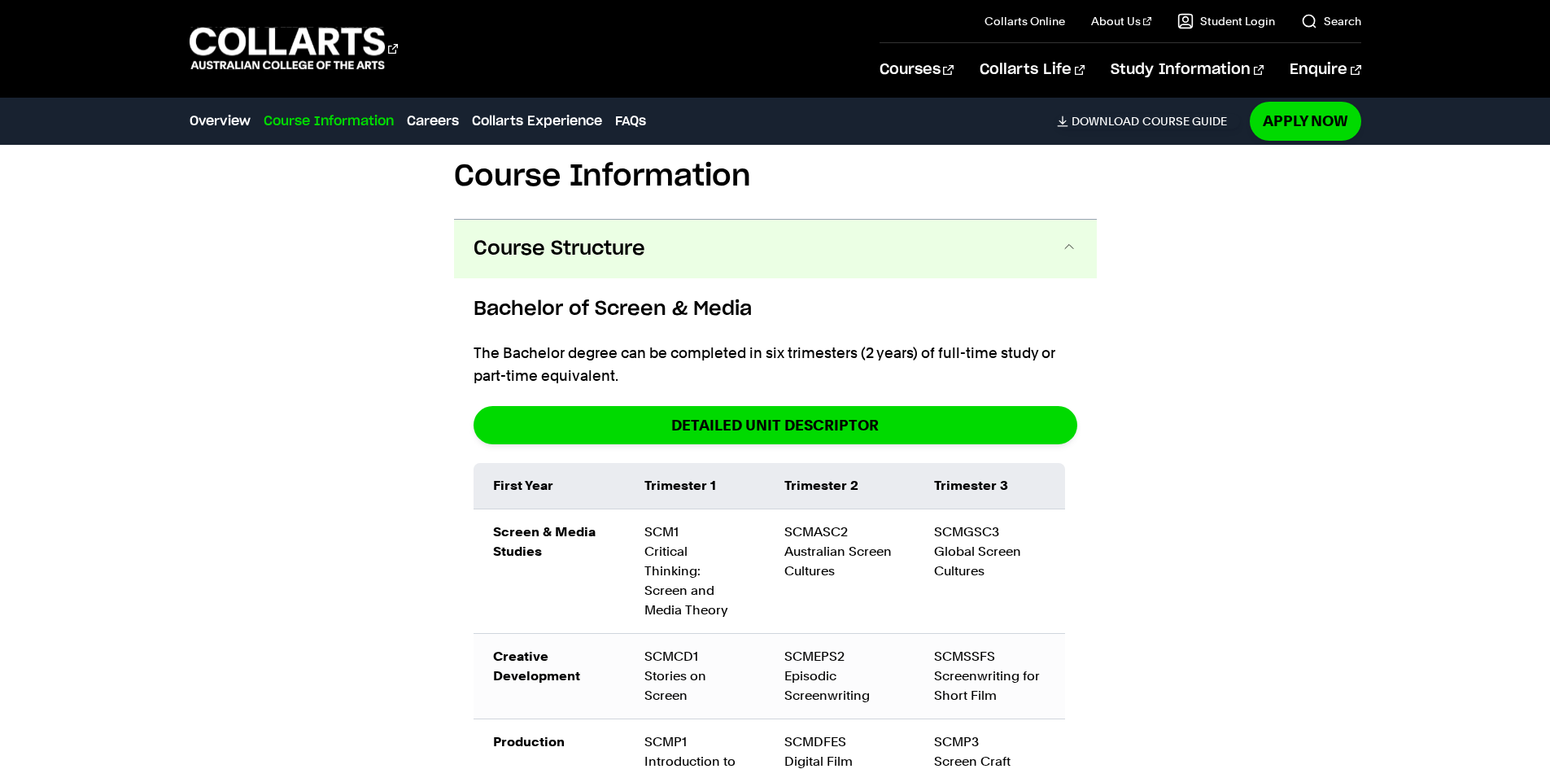
click at [818, 261] on button "Course Structure" at bounding box center [775, 249] width 643 height 59
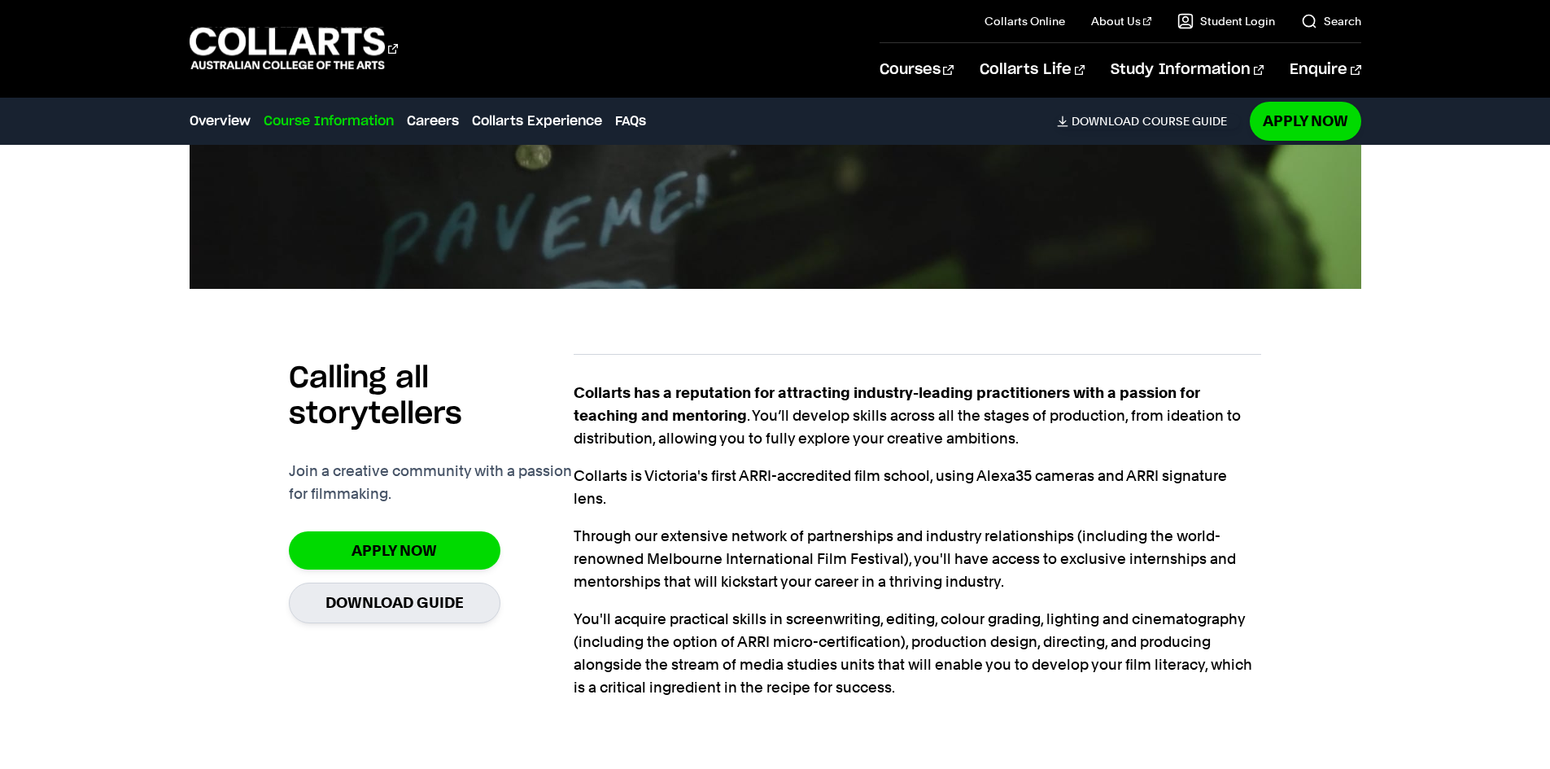
scroll to position [1686, 0]
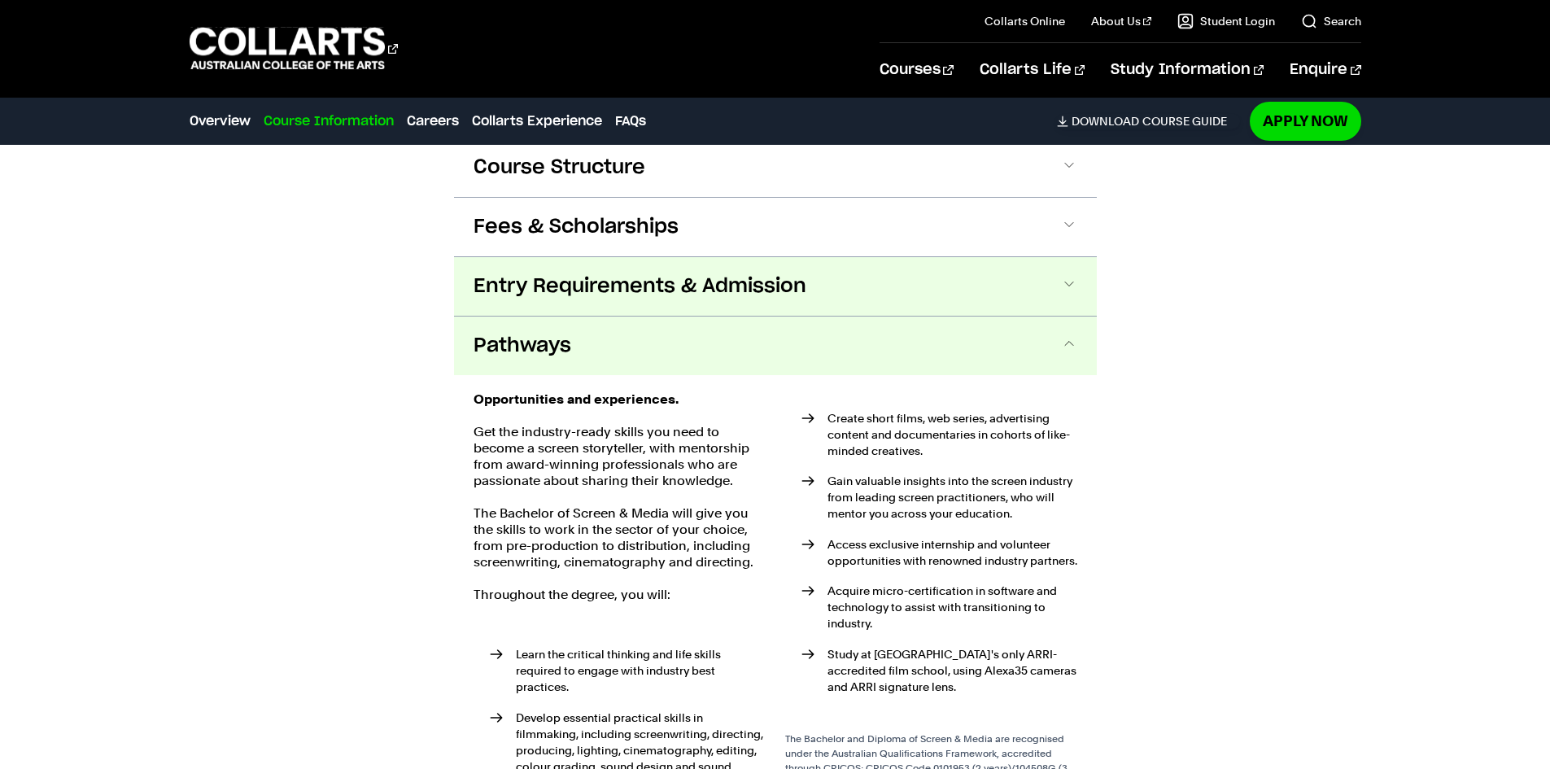
click at [643, 258] on button "Entry Requirements & Admission" at bounding box center [775, 286] width 643 height 59
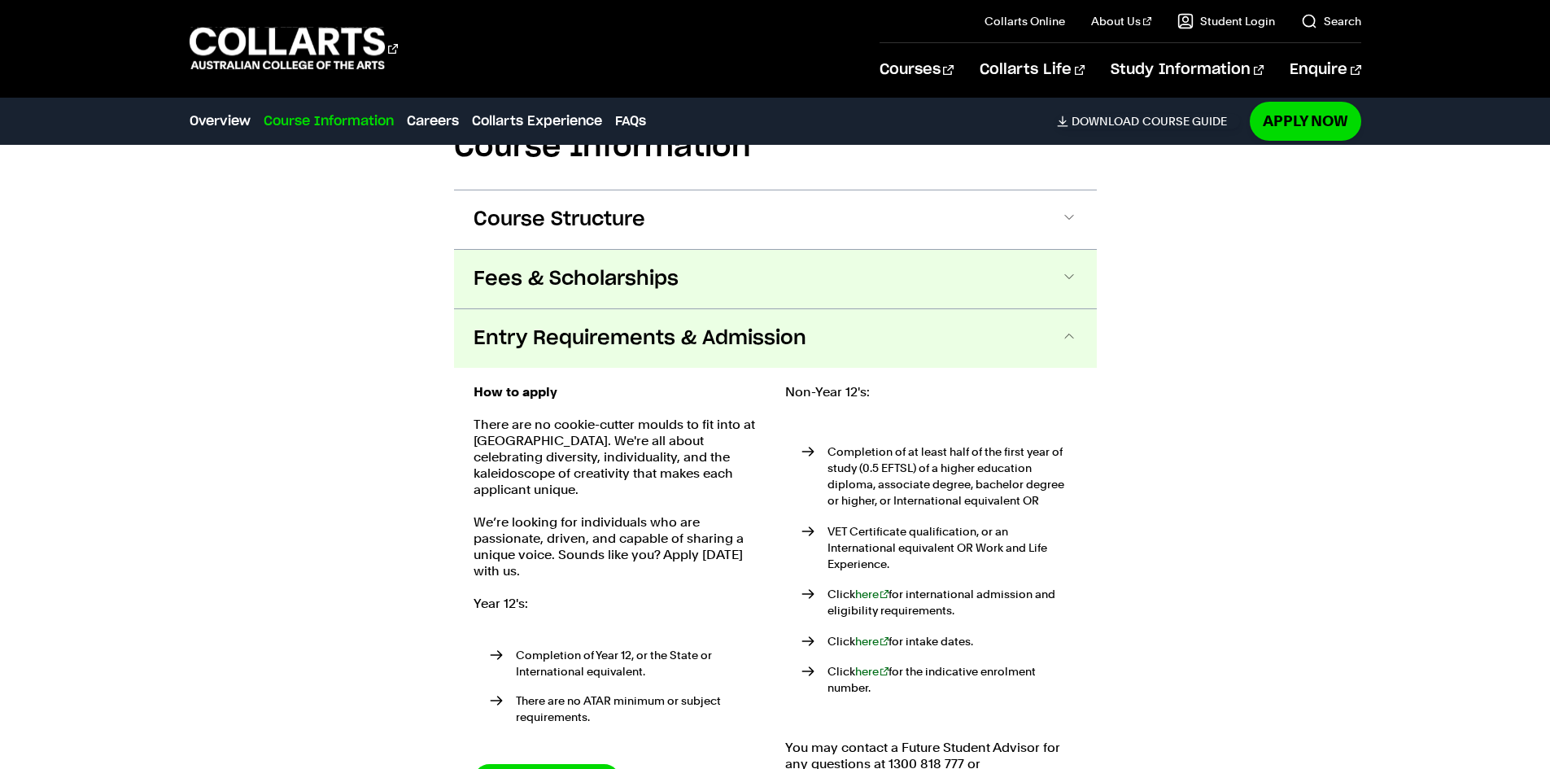
click at [635, 251] on button "Fees & Scholarships" at bounding box center [775, 279] width 643 height 59
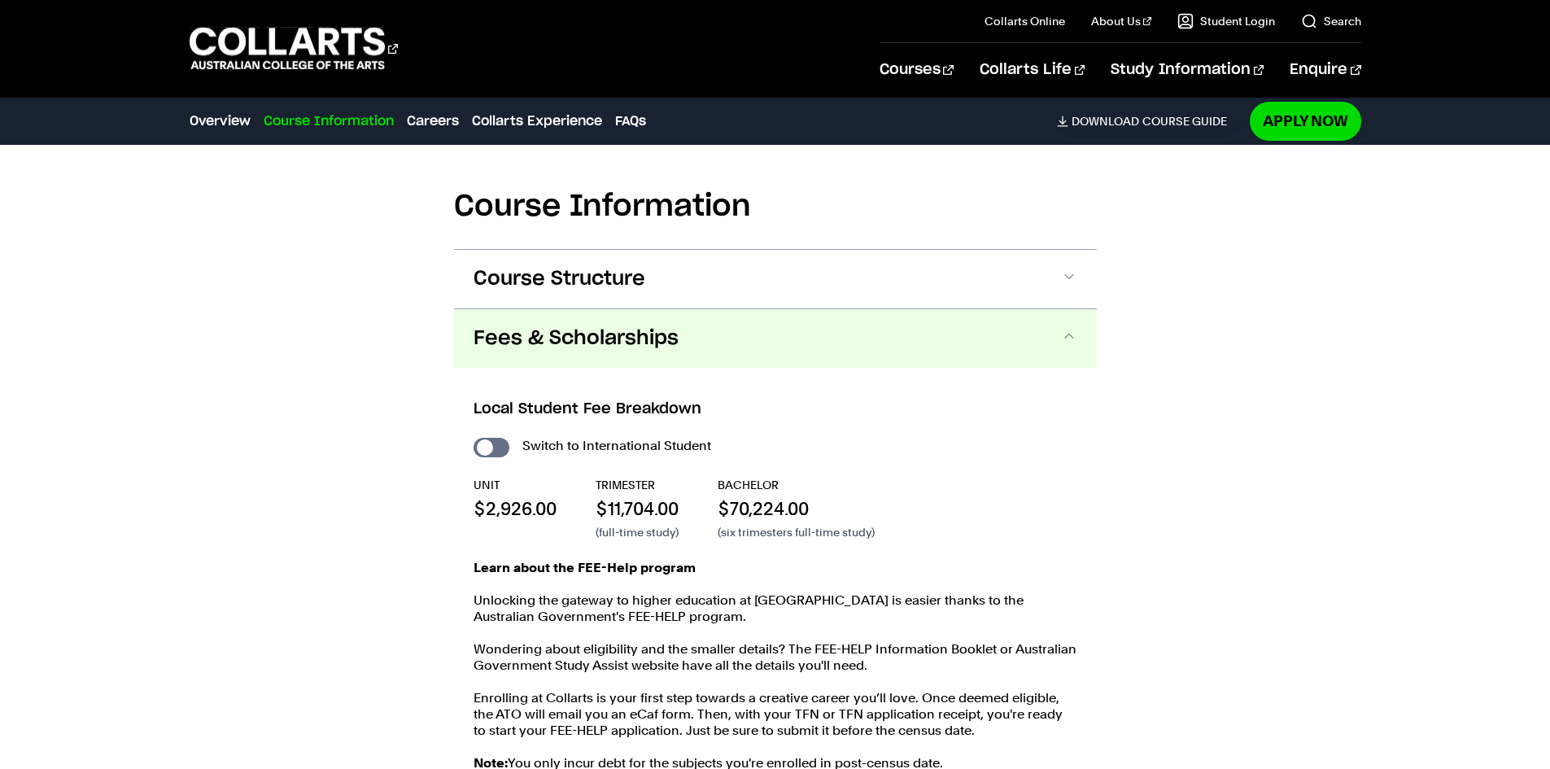
click at [639, 221] on h2 "Course Information" at bounding box center [775, 207] width 643 height 36
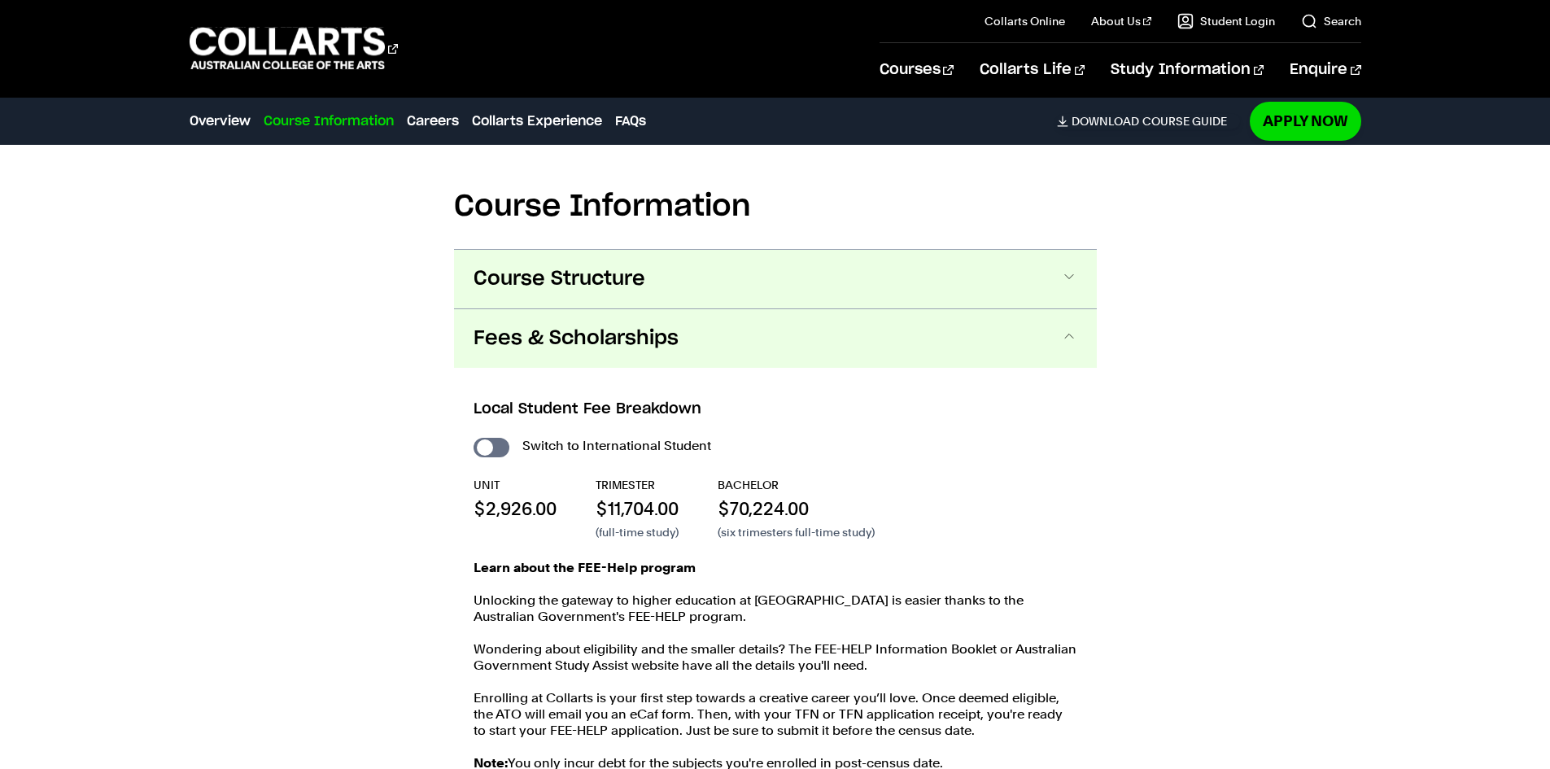
click at [643, 290] on span "Course Structure" at bounding box center [559, 279] width 172 height 26
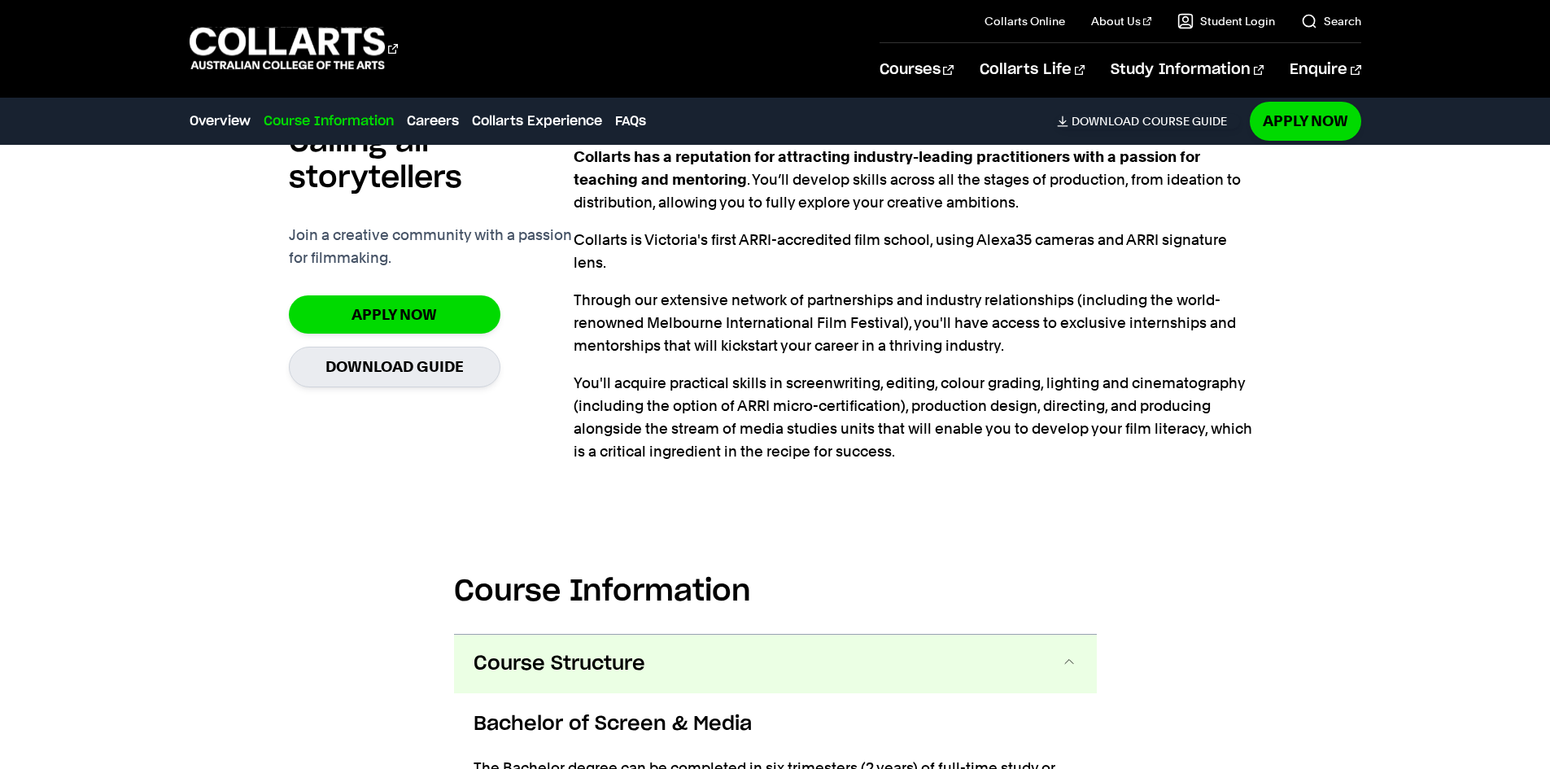
scroll to position [1109, 0]
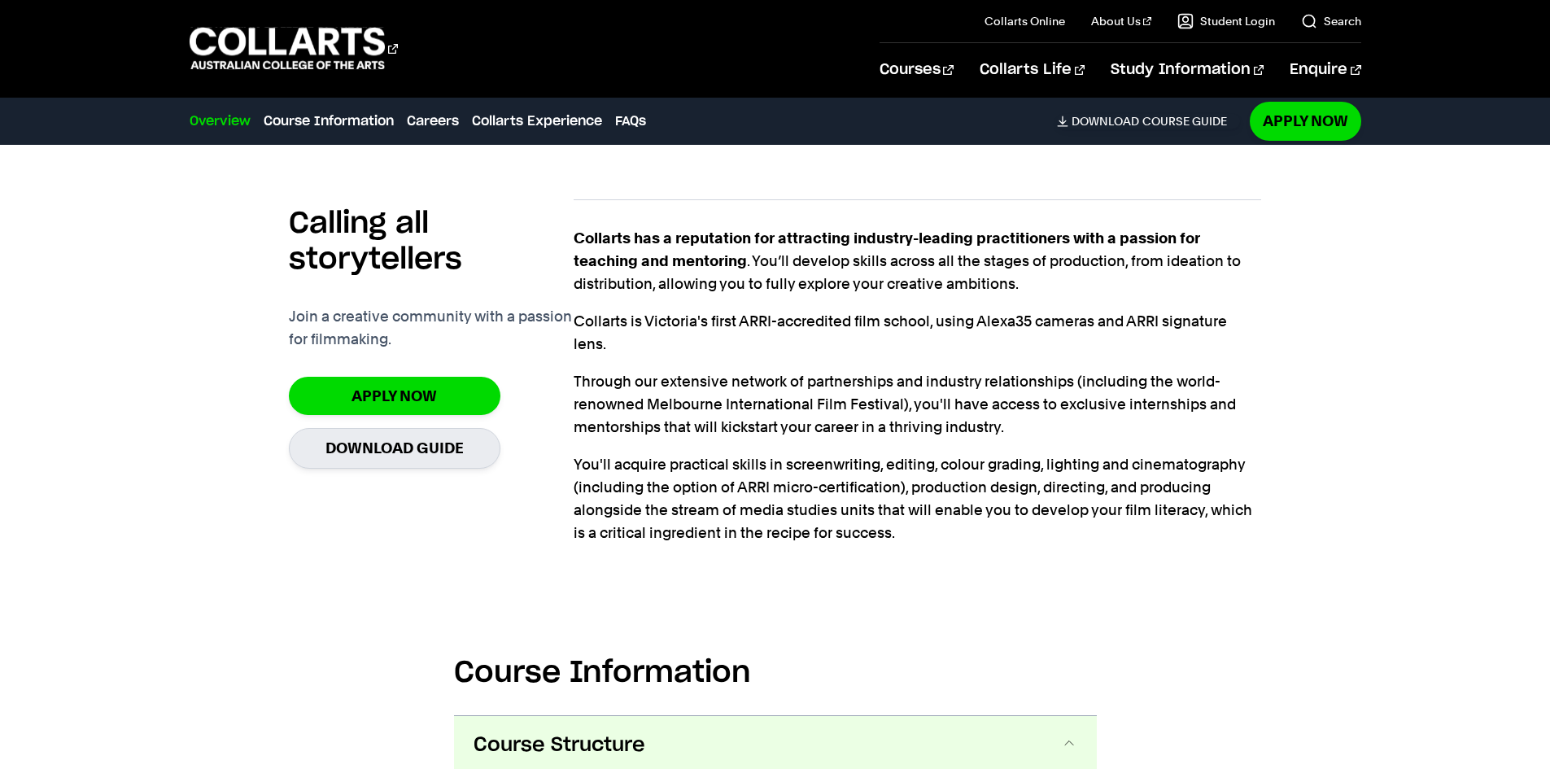
click at [1148, 103] on div "Overview Overview Course Information Careers Collarts Experience FAQs Download …" at bounding box center [715, 121] width 1050 height 46
click at [1144, 119] on link "Download Course Guide" at bounding box center [1148, 121] width 183 height 15
